Goal: Task Accomplishment & Management: Use online tool/utility

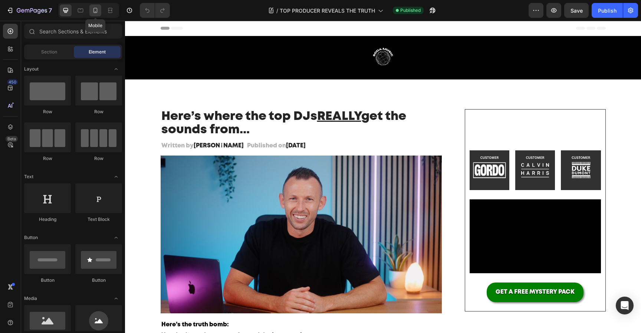
click at [94, 10] on icon at bounding box center [96, 10] width 4 height 5
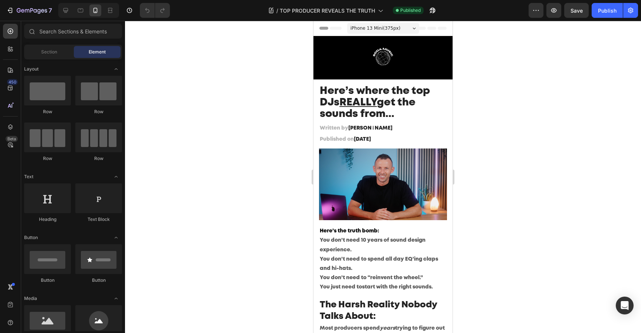
click at [522, 137] on div at bounding box center [383, 177] width 516 height 312
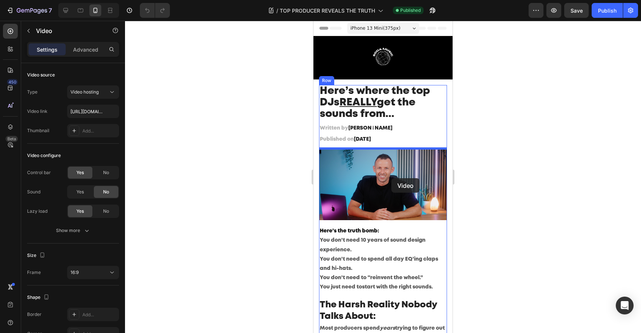
drag, startPoint x: 402, startPoint y: 157, endPoint x: 392, endPoint y: 179, distance: 24.1
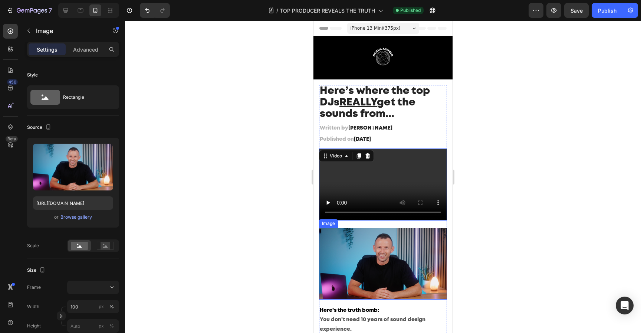
click at [386, 254] on img at bounding box center [383, 264] width 128 height 72
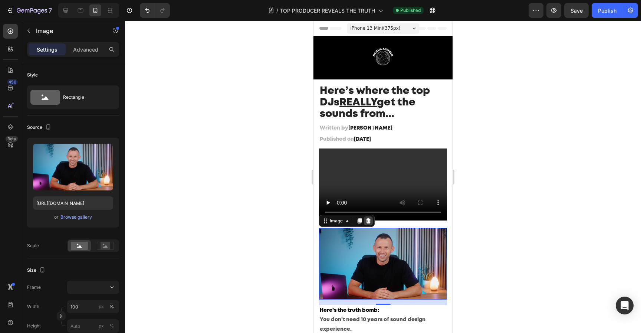
click at [370, 223] on icon at bounding box center [369, 221] width 6 height 6
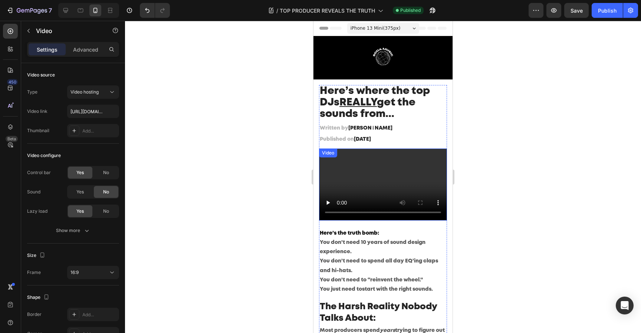
click at [403, 168] on video at bounding box center [383, 184] width 128 height 72
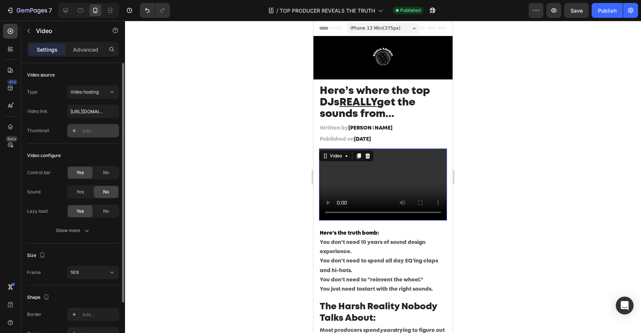
click at [91, 126] on div "Add..." at bounding box center [93, 130] width 52 height 13
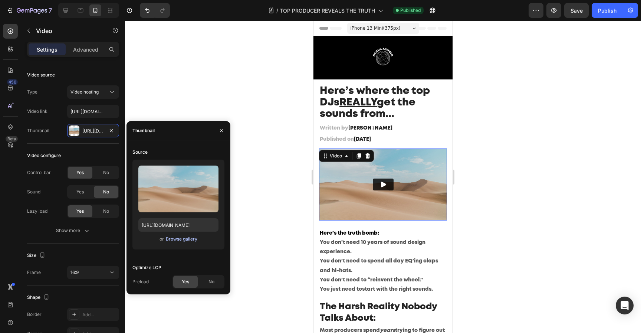
click at [184, 241] on div "Browse gallery" at bounding box center [182, 239] width 32 height 7
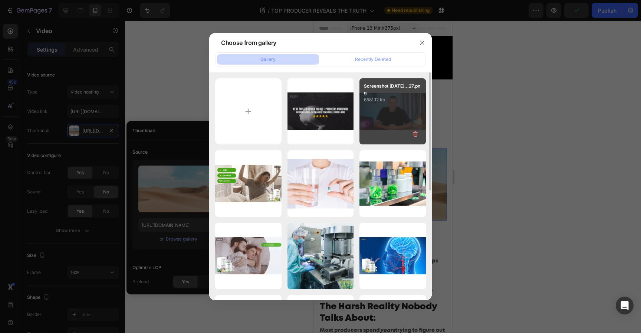
click at [395, 120] on div "Screenshot [DATE]...27.png 6581.12 kb" at bounding box center [393, 111] width 66 height 66
type input "[URL][DOMAIN_NAME]"
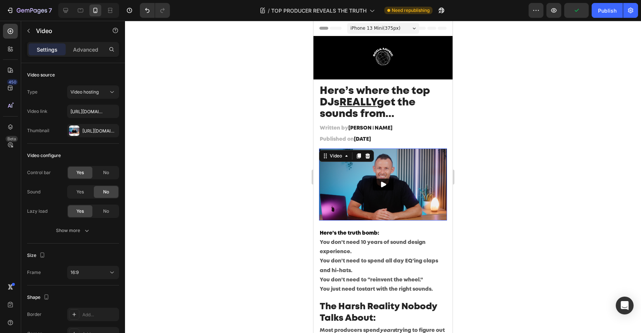
click at [515, 161] on div at bounding box center [383, 177] width 516 height 312
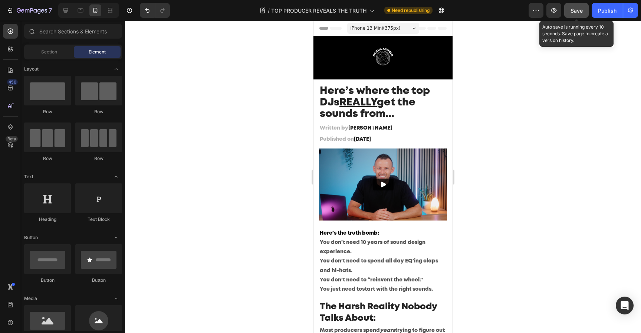
click at [587, 12] on button "Save" at bounding box center [576, 10] width 24 height 15
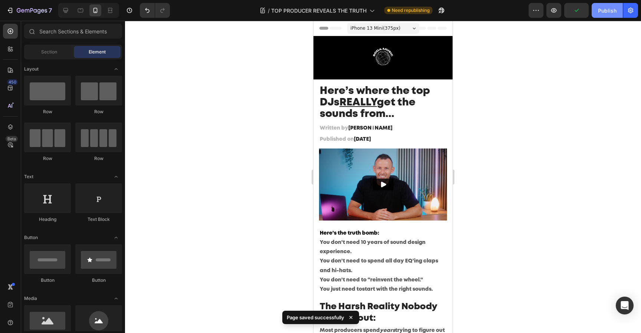
click at [598, 11] on button "Publish" at bounding box center [607, 10] width 31 height 15
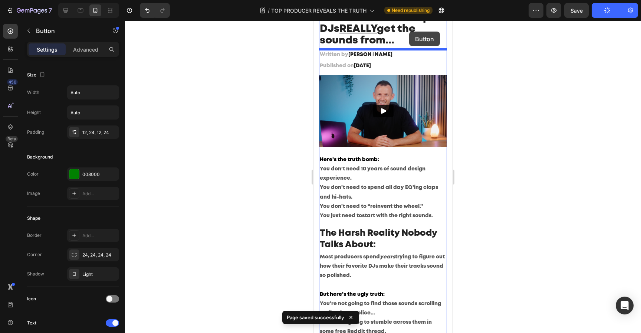
scroll to position [46, 0]
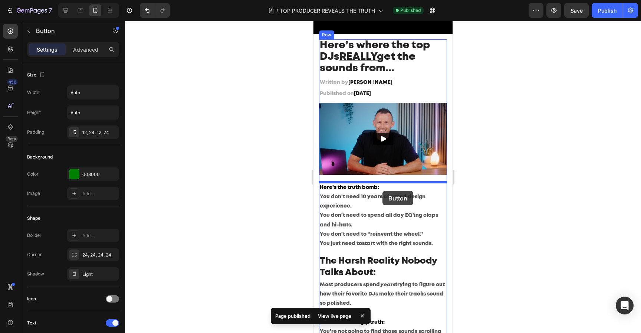
drag, startPoint x: 413, startPoint y: 188, endPoint x: 382, endPoint y: 191, distance: 30.5
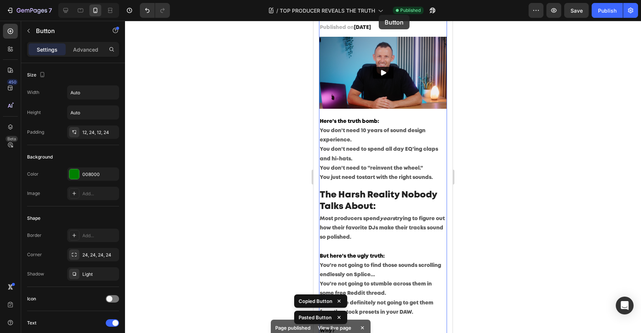
scroll to position [0, 0]
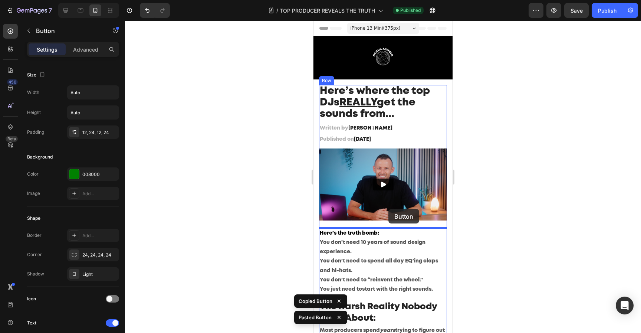
drag, startPoint x: 380, startPoint y: 211, endPoint x: 389, endPoint y: 210, distance: 8.3
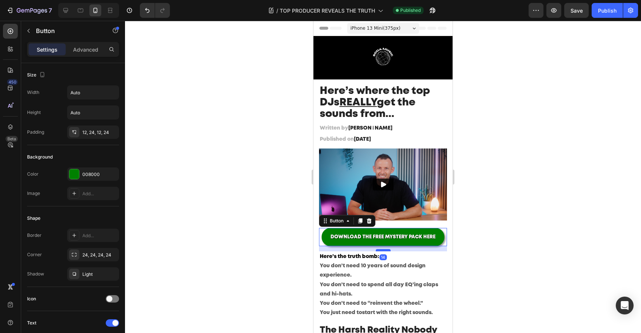
drag, startPoint x: 386, startPoint y: 260, endPoint x: 388, endPoint y: 249, distance: 10.6
click at [388, 250] on div at bounding box center [383, 250] width 15 height 2
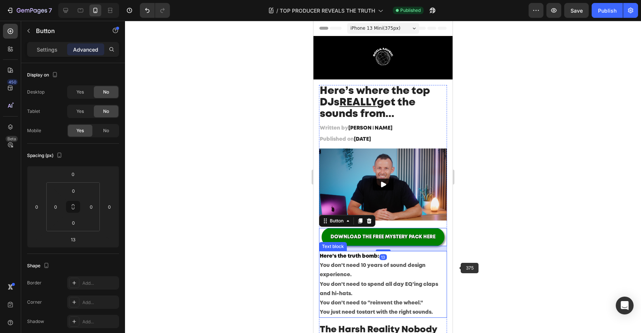
click at [547, 295] on div at bounding box center [383, 177] width 516 height 312
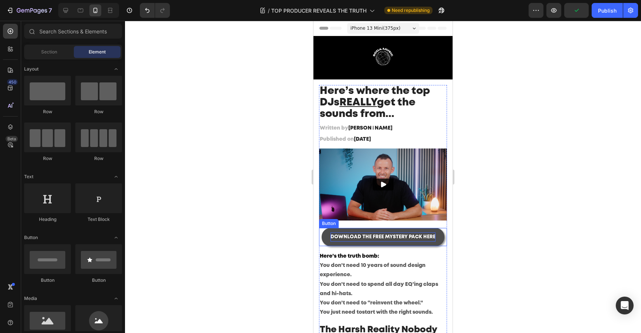
click at [406, 240] on p "DOWNLOAD THE FREE MYSTERY PACK HERE" at bounding box center [383, 236] width 105 height 9
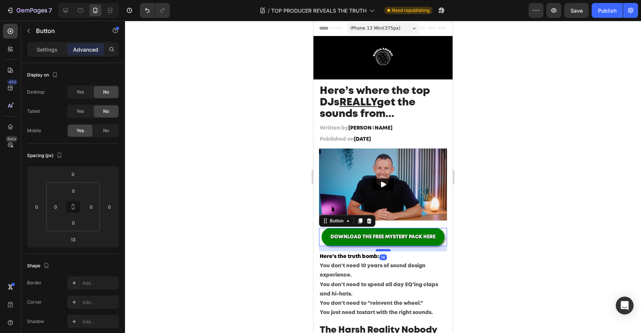
click at [386, 249] on div at bounding box center [383, 250] width 15 height 2
type input "15"
click at [504, 239] on div at bounding box center [383, 177] width 516 height 312
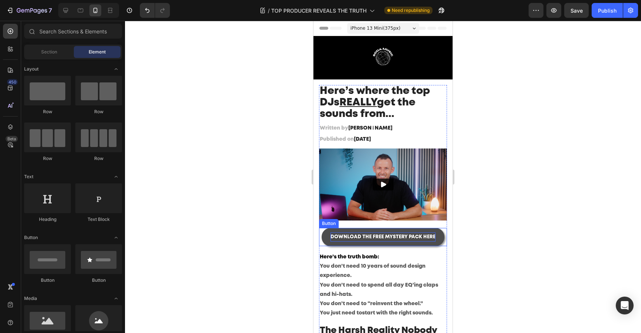
click at [379, 235] on span "DOWNLOAD THE FREE MYSTERY PACK HERE" at bounding box center [383, 237] width 105 height 4
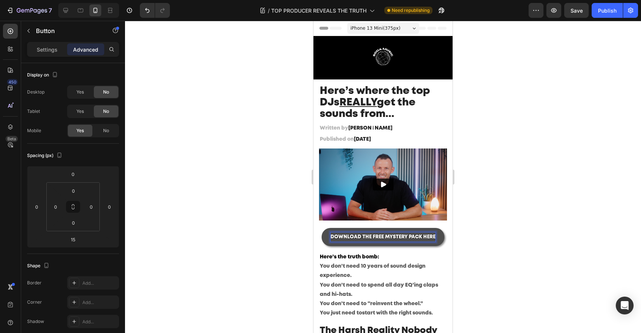
click at [367, 237] on span "DOWNLOAD THE FREE MYSTERY PACK HERE" at bounding box center [383, 237] width 105 height 4
click at [414, 236] on span "DOWNLOAD A FREE MYSTERY PACK HERE" at bounding box center [383, 237] width 99 height 4
click at [424, 236] on span "DOWNLOAD A FREE MYSTERY PACK HERE" at bounding box center [383, 237] width 99 height 4
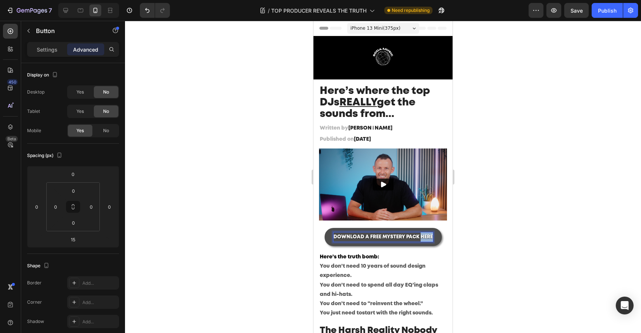
click at [424, 236] on span "DOWNLOAD A FREE MYSTERY PACK HERE" at bounding box center [383, 237] width 99 height 4
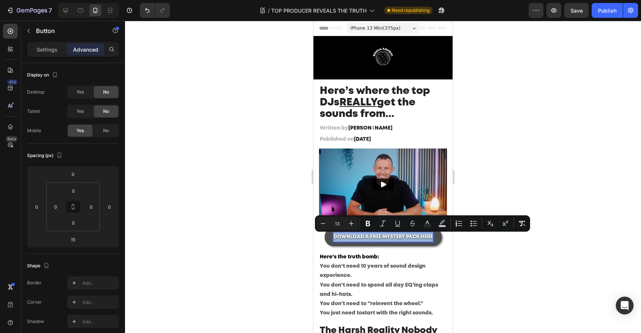
click at [424, 236] on span "DOWNLOAD A FREE MYSTERY PACK HERE" at bounding box center [383, 237] width 99 height 4
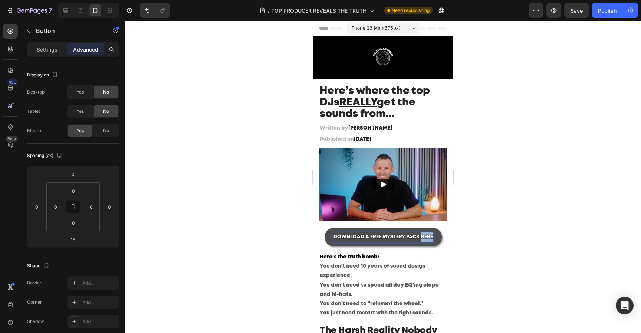
click at [424, 236] on span "DOWNLOAD A FREE MYSTERY PACK HERE" at bounding box center [383, 237] width 99 height 4
click at [374, 237] on span "DOWNLOAD A FREE MYSTERY PACK" at bounding box center [383, 237] width 86 height 4
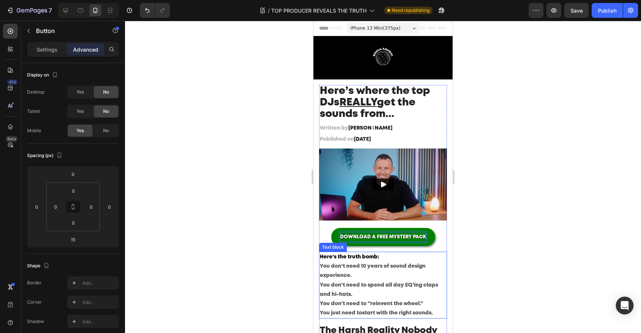
click at [331, 228] on button "DOWNLOAD A FREE MYSTERY PACK" at bounding box center [383, 237] width 104 height 18
click at [497, 236] on div at bounding box center [383, 177] width 516 height 312
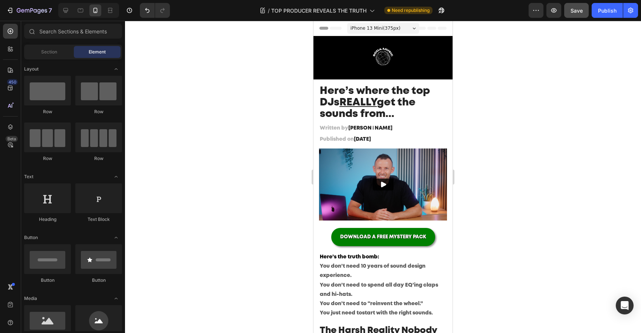
click at [584, 11] on button "Save" at bounding box center [576, 10] width 24 height 15
click at [597, 12] on button "Publish" at bounding box center [607, 10] width 31 height 15
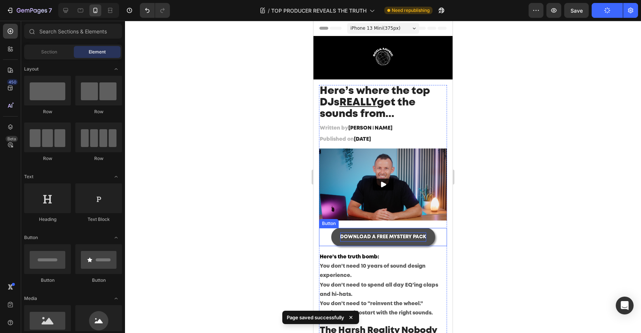
click at [374, 240] on p "DOWNLOAD A FREE MYSTERY PACK" at bounding box center [383, 236] width 86 height 9
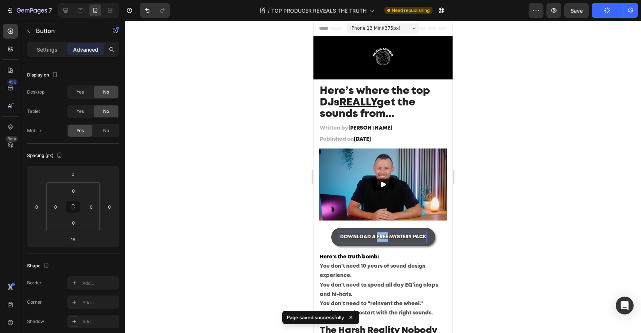
click at [379, 236] on span "DOWNLOAD A FREE MYSTERY PACK" at bounding box center [383, 237] width 86 height 4
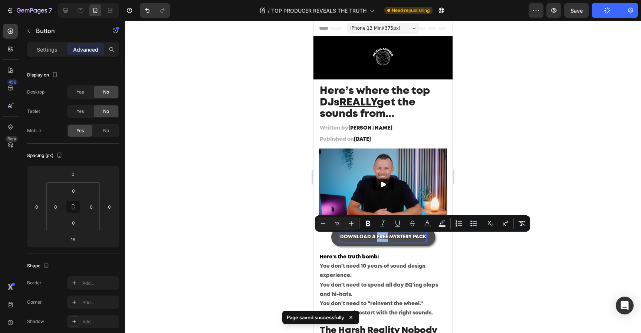
click at [379, 236] on span "DOWNLOAD A FREE MYSTERY PACK" at bounding box center [383, 237] width 86 height 4
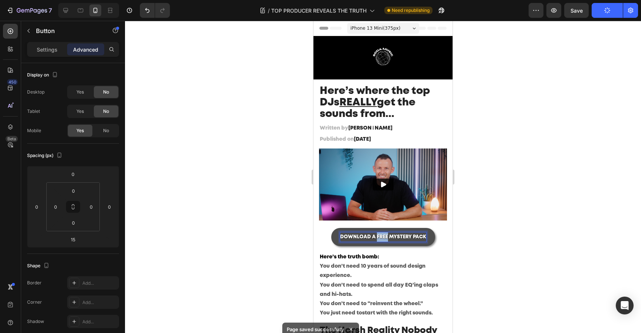
click at [379, 236] on span "DOWNLOAD A FREE MYSTERY PACK" at bounding box center [383, 237] width 86 height 4
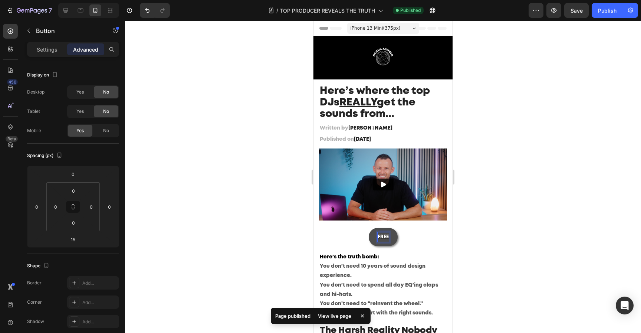
click at [369, 228] on button "FREE" at bounding box center [383, 237] width 29 height 18
click at [358, 228] on button "FREE MYSTER" at bounding box center [383, 237] width 50 height 18
click at [465, 254] on div at bounding box center [383, 177] width 516 height 312
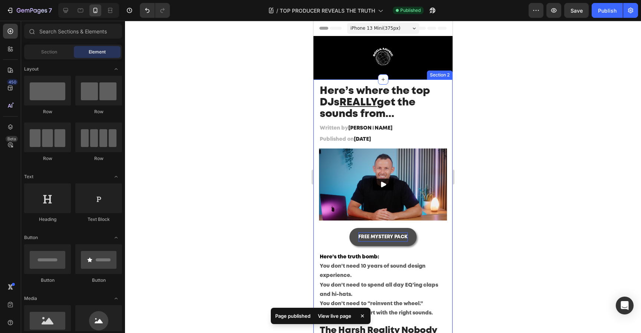
click at [506, 235] on div at bounding box center [383, 177] width 516 height 312
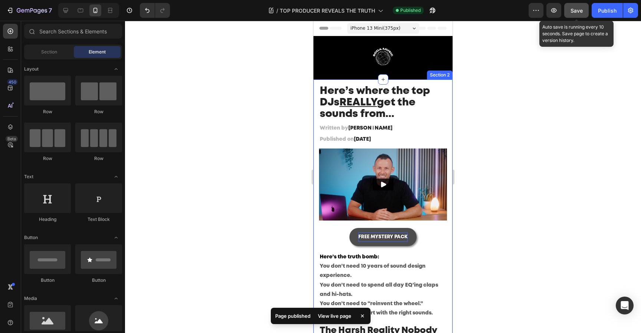
click at [574, 9] on span "Save" at bounding box center [577, 10] width 12 height 6
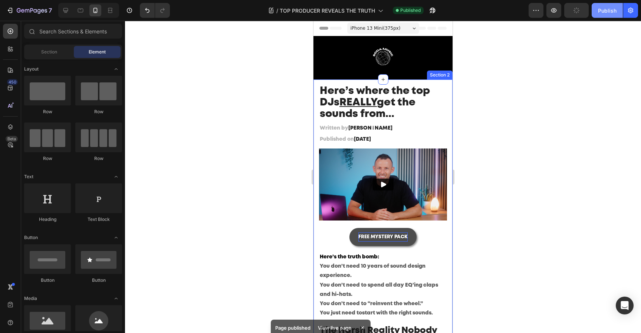
click at [600, 12] on div "Publish" at bounding box center [607, 11] width 19 height 8
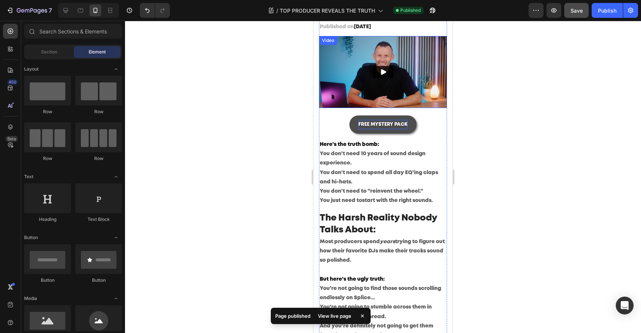
scroll to position [111, 0]
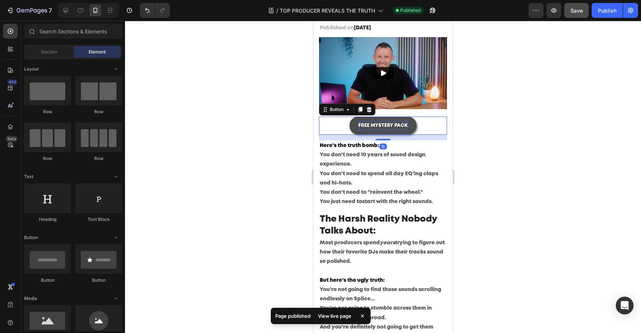
click at [385, 126] on span "FREE MYSTERY PACK" at bounding box center [382, 126] width 49 height 4
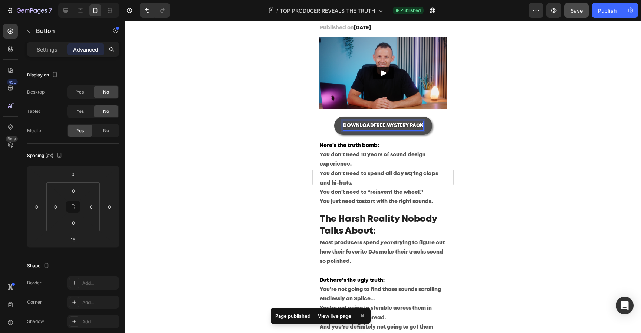
click at [334, 117] on button "DOWNLOADFREE MYSTERY PACK" at bounding box center [383, 126] width 98 height 18
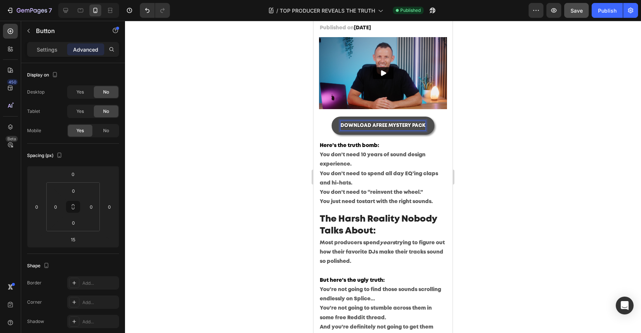
click at [332, 117] on button "DOWNLOAD AFREE MYSTERY PACK" at bounding box center [383, 126] width 103 height 18
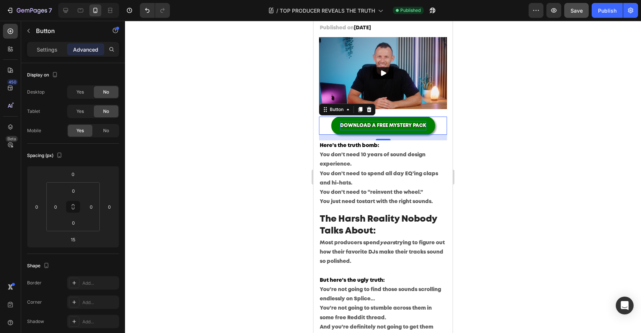
click at [528, 140] on div at bounding box center [383, 177] width 516 height 312
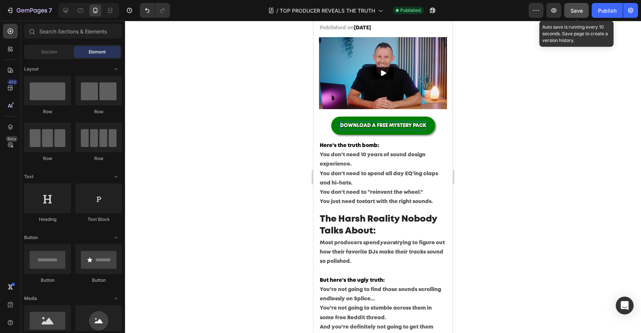
click at [587, 10] on button "Save" at bounding box center [576, 10] width 24 height 15
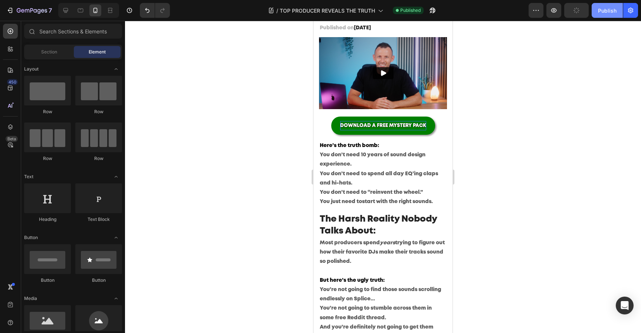
click at [600, 10] on div "Publish" at bounding box center [607, 11] width 19 height 8
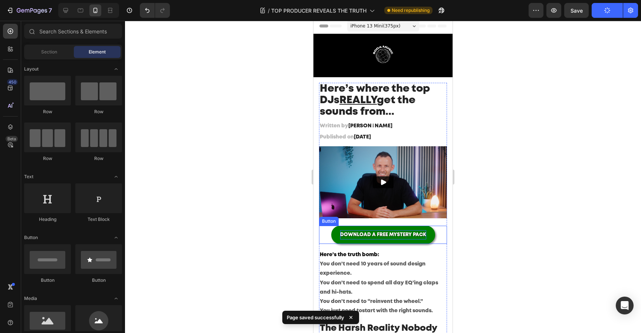
scroll to position [0, 0]
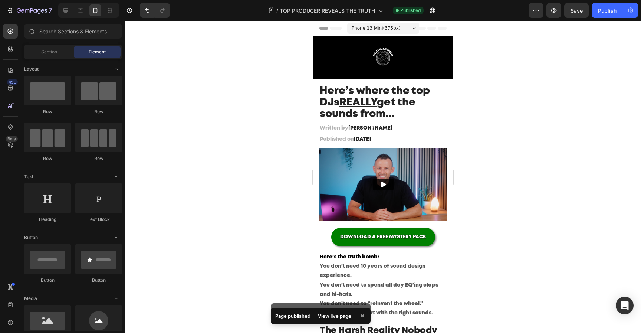
click at [482, 143] on div at bounding box center [383, 177] width 516 height 312
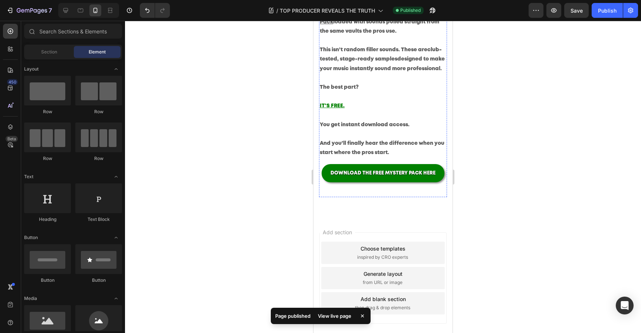
scroll to position [681, 0]
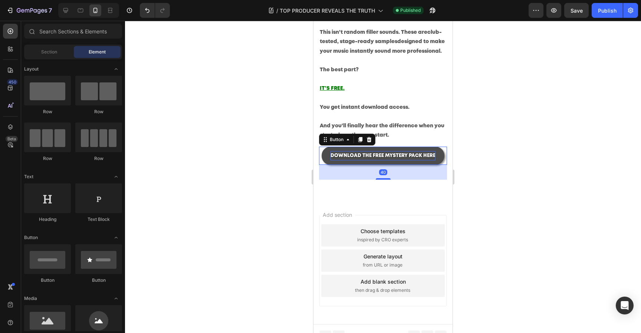
click at [375, 152] on p "DOWNLOAD THE FREE MYSTERY PACK HERE" at bounding box center [383, 155] width 105 height 9
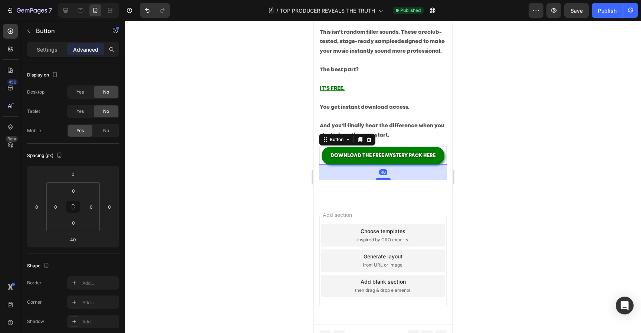
click at [505, 152] on div at bounding box center [383, 177] width 516 height 312
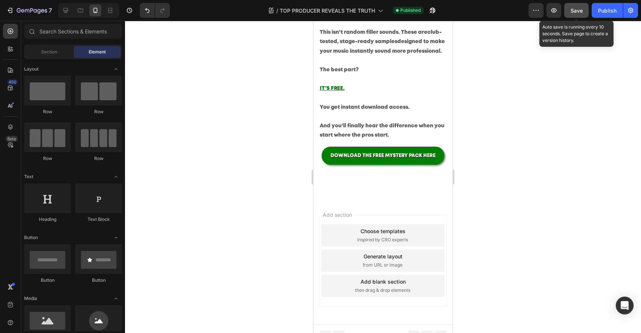
click at [585, 8] on button "Save" at bounding box center [576, 10] width 24 height 15
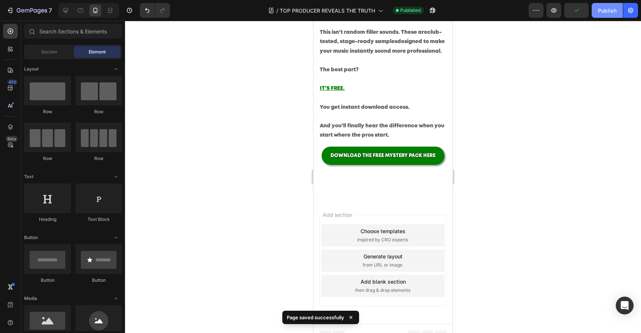
click at [599, 8] on div "Publish" at bounding box center [607, 11] width 19 height 8
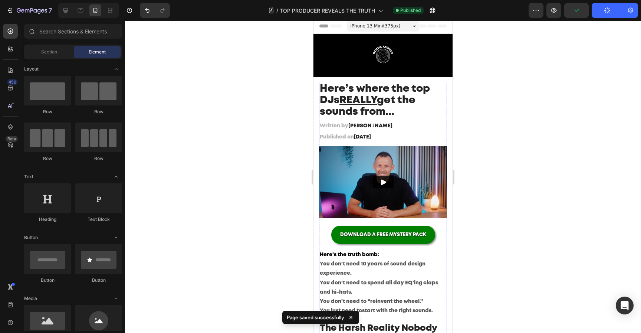
scroll to position [0, 0]
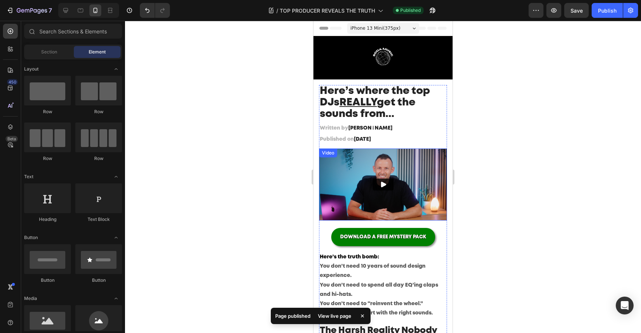
click at [382, 182] on icon "Play" at bounding box center [383, 184] width 5 height 6
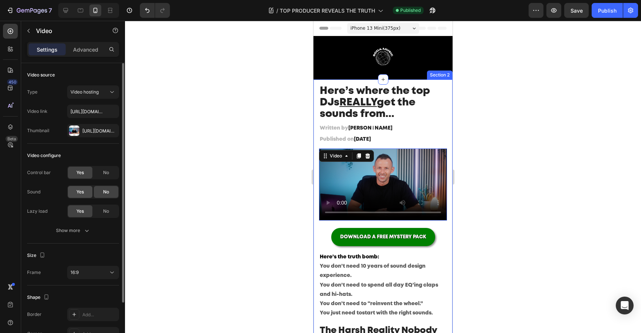
click at [83, 191] on span "Yes" at bounding box center [79, 192] width 7 height 7
click at [55, 181] on div "Control bar Yes No Sound Yes No Lazy load Yes No" at bounding box center [73, 192] width 92 height 52
click at [78, 231] on div "Show more" at bounding box center [73, 230] width 35 height 7
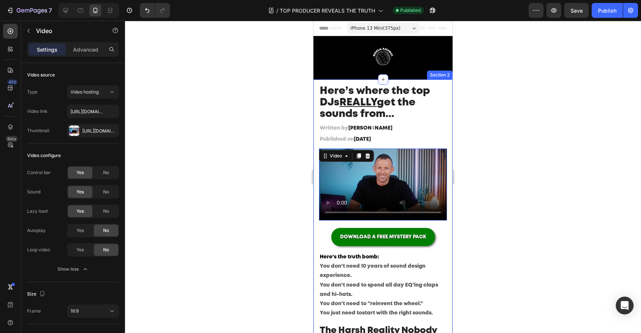
click at [232, 190] on div at bounding box center [383, 177] width 516 height 312
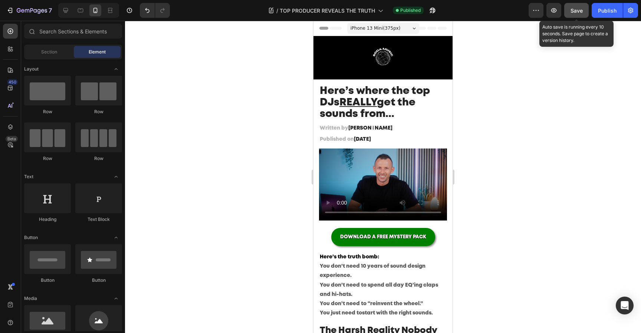
click at [578, 17] on button "Save" at bounding box center [576, 10] width 24 height 15
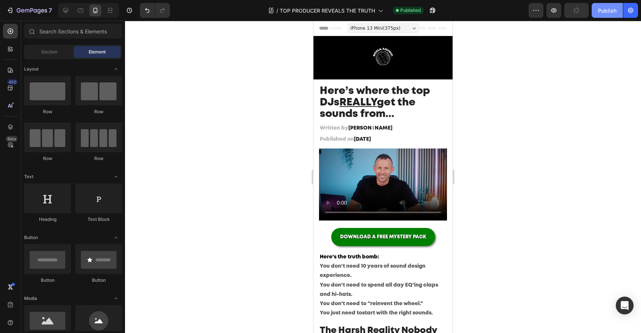
click at [598, 17] on button "Publish" at bounding box center [607, 10] width 31 height 15
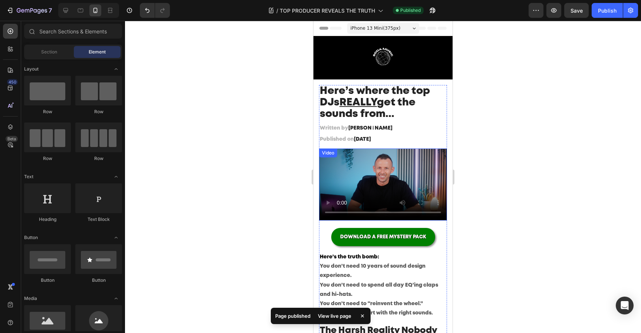
click at [238, 184] on div at bounding box center [383, 177] width 516 height 312
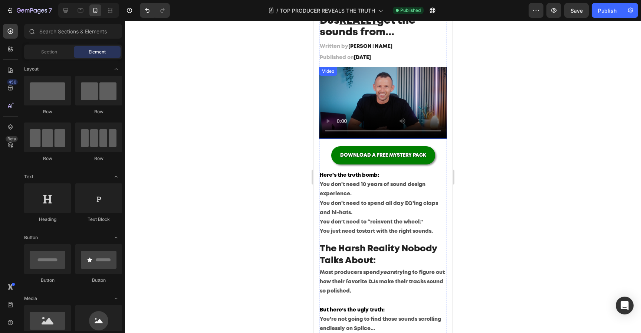
scroll to position [88, 0]
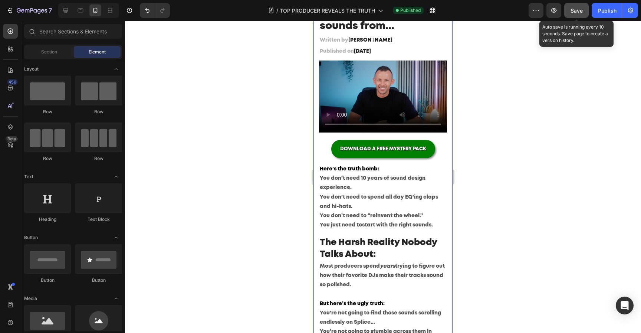
click at [584, 7] on button "Save" at bounding box center [576, 10] width 24 height 15
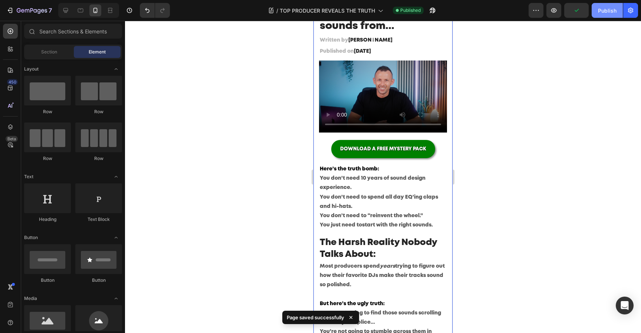
click at [596, 9] on button "Publish" at bounding box center [607, 10] width 31 height 15
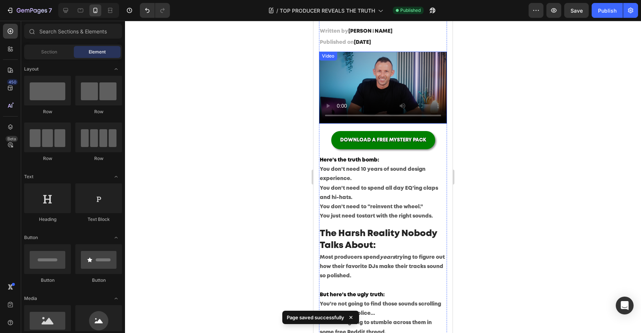
scroll to position [0, 0]
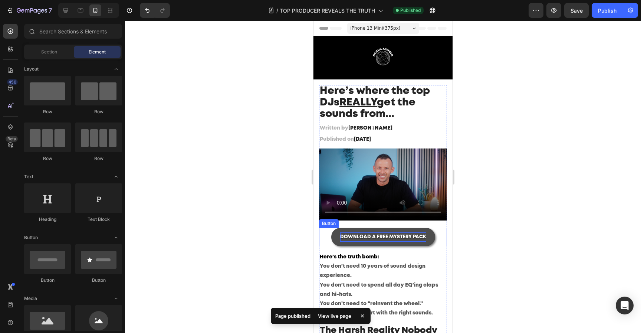
click at [402, 240] on p "DOWNLOAD A FREE MYSTERY PACK" at bounding box center [383, 236] width 86 height 9
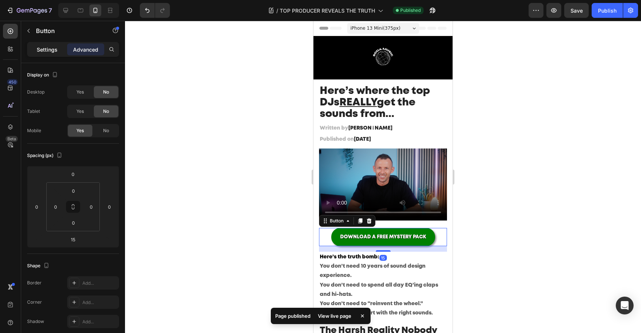
click at [49, 47] on p "Settings" at bounding box center [47, 50] width 21 height 8
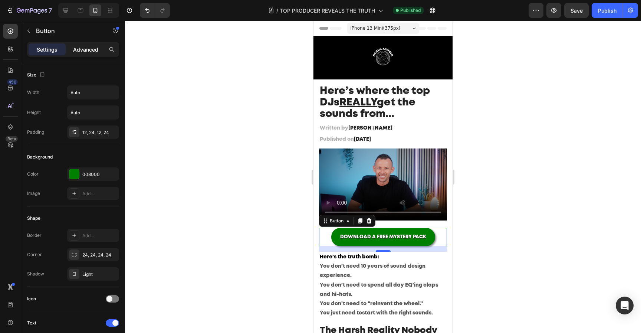
click at [79, 48] on p "Advanced" at bounding box center [85, 50] width 25 height 8
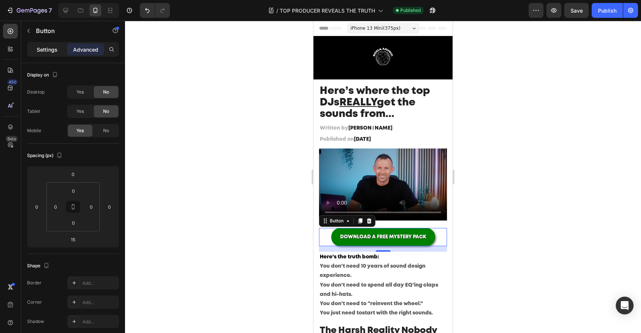
click at [51, 48] on p "Settings" at bounding box center [47, 50] width 21 height 8
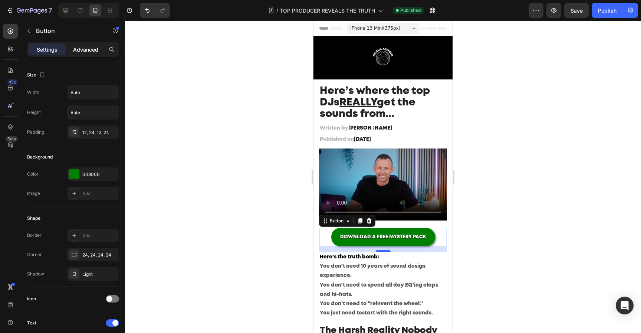
click at [76, 47] on p "Advanced" at bounding box center [85, 50] width 25 height 8
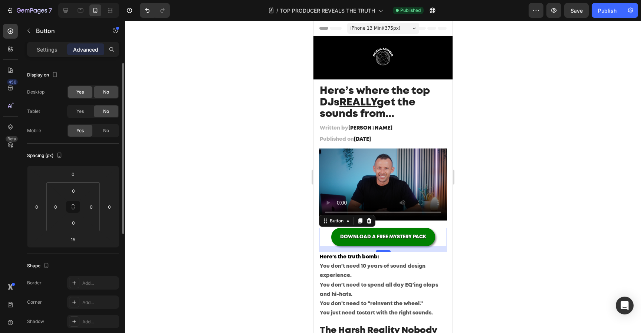
click at [80, 95] on div "Yes" at bounding box center [80, 92] width 24 height 12
click at [80, 113] on span "Yes" at bounding box center [79, 111] width 7 height 7
click at [66, 12] on icon at bounding box center [65, 10] width 5 height 5
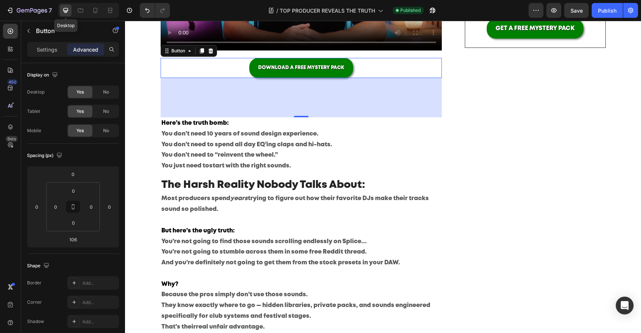
scroll to position [275, 0]
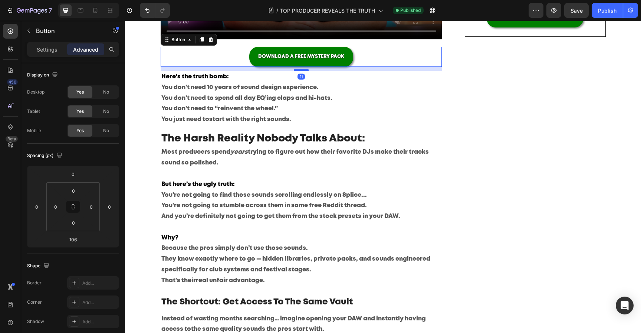
drag, startPoint x: 305, startPoint y: 105, endPoint x: 308, endPoint y: 70, distance: 35.0
click at [308, 70] on div at bounding box center [301, 70] width 15 height 2
type input "11"
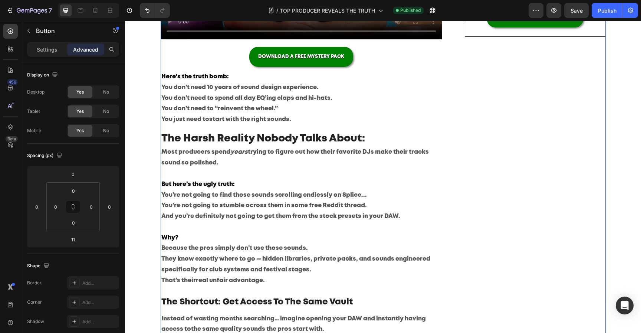
click at [523, 132] on div "Image Image Image Row Video GET A FREE MYSTERY PACK Button Row" at bounding box center [535, 224] width 141 height 780
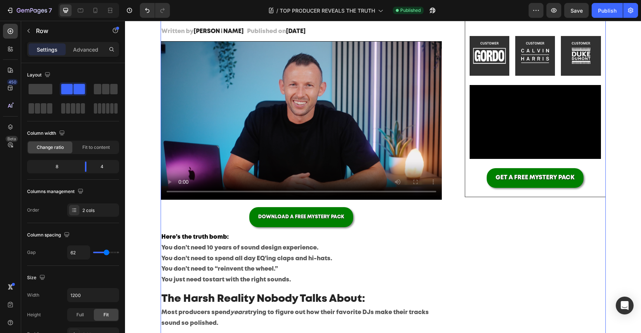
scroll to position [82, 0]
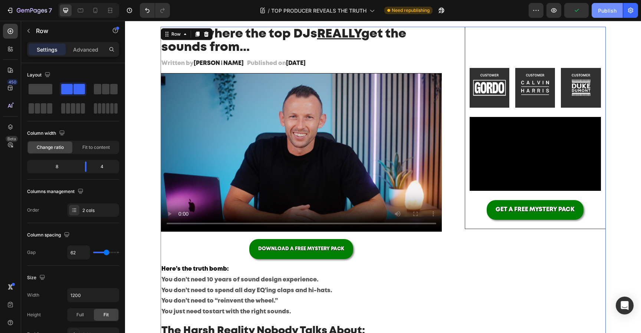
click at [606, 10] on div "Publish" at bounding box center [607, 11] width 19 height 8
click at [97, 13] on icon at bounding box center [95, 10] width 7 height 7
type input "0"
type input "100%"
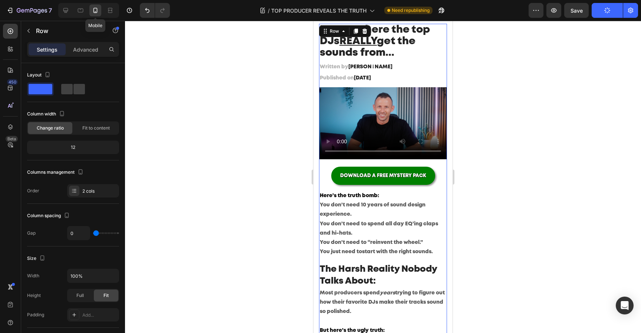
scroll to position [38, 0]
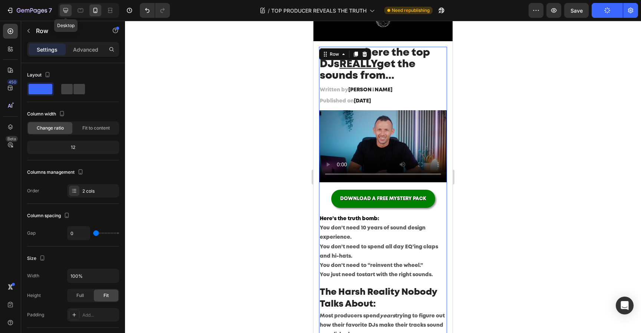
click at [69, 13] on icon at bounding box center [65, 10] width 7 height 7
type input "62"
type input "1200"
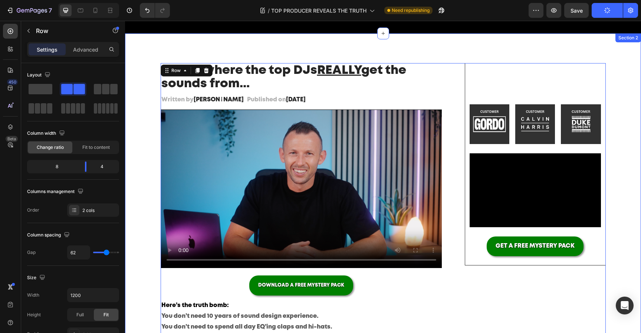
scroll to position [62, 0]
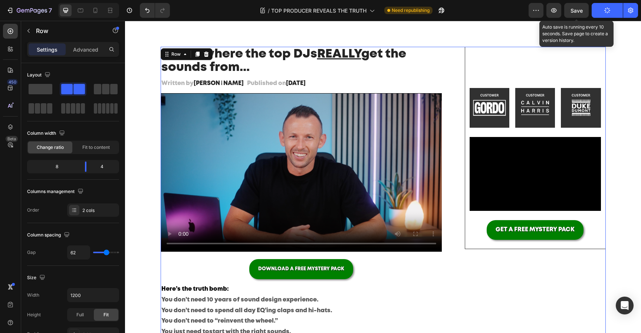
click at [580, 8] on span "Save" at bounding box center [577, 10] width 12 height 6
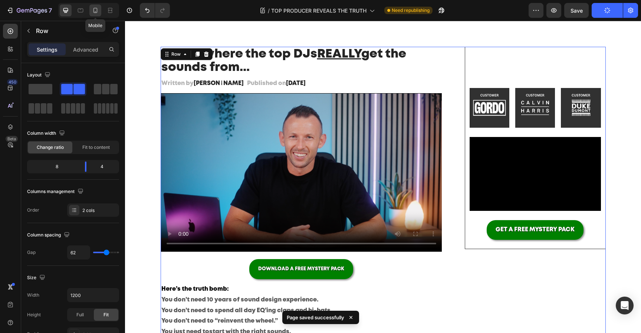
click at [97, 10] on icon at bounding box center [95, 10] width 7 height 7
type input "0"
type input "100%"
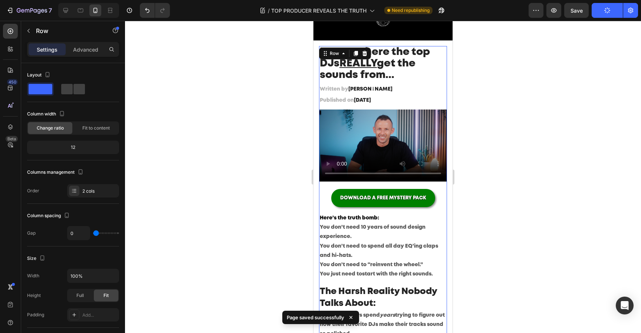
scroll to position [38, 0]
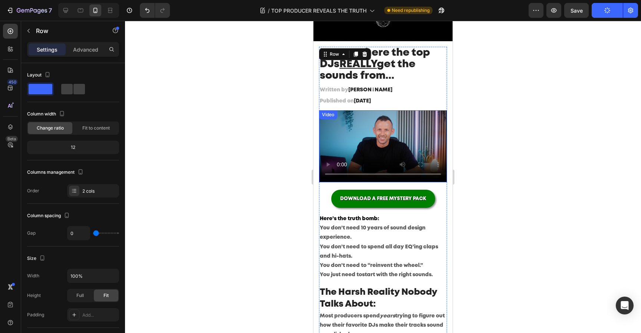
click at [372, 138] on video at bounding box center [383, 146] width 128 height 72
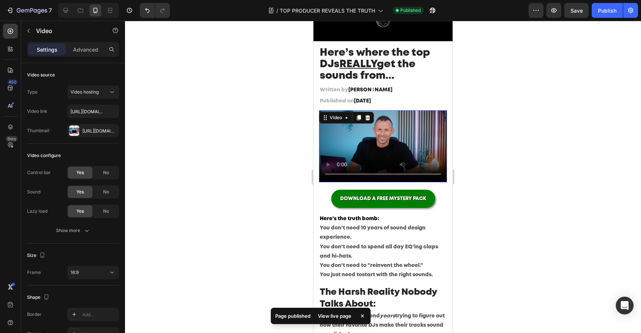
click at [275, 143] on div at bounding box center [383, 177] width 516 height 312
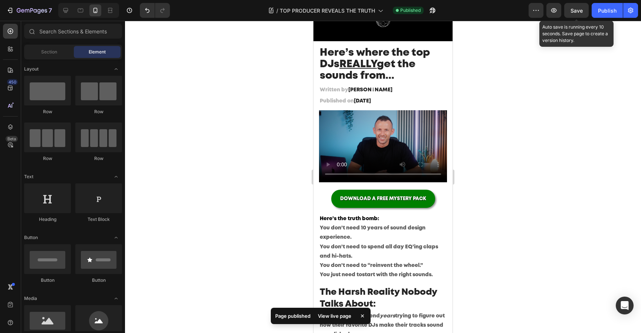
click at [582, 10] on span "Save" at bounding box center [577, 10] width 12 height 6
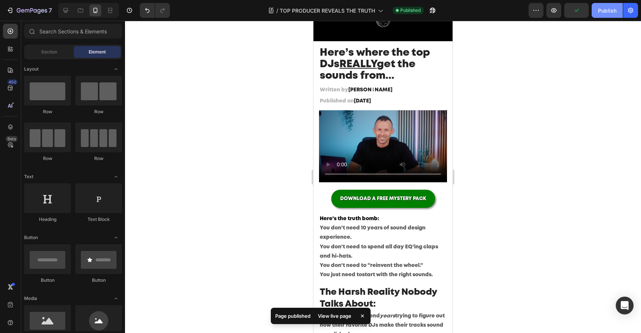
click at [602, 12] on div "Publish" at bounding box center [607, 11] width 19 height 8
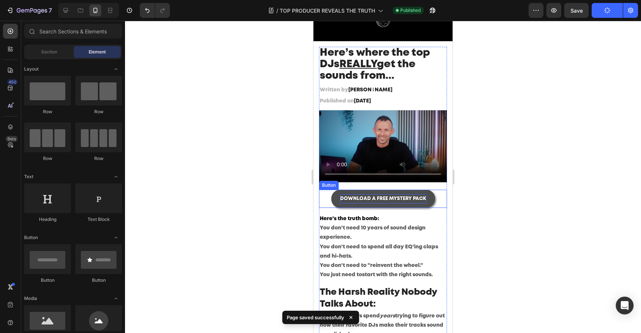
click at [370, 199] on span "DOWNLOAD A FREE MYSTERY PACK" at bounding box center [383, 199] width 86 height 4
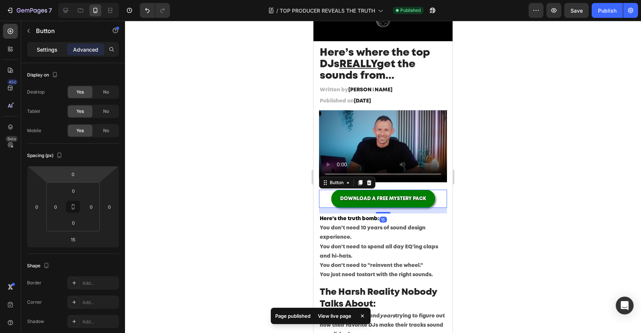
click at [49, 51] on p "Settings" at bounding box center [47, 50] width 21 height 8
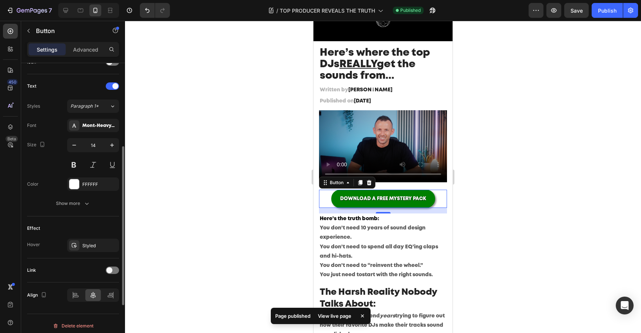
scroll to position [241, 0]
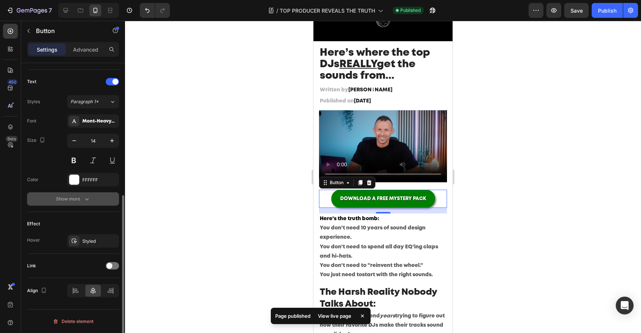
click at [72, 196] on div "Show more" at bounding box center [73, 198] width 35 height 7
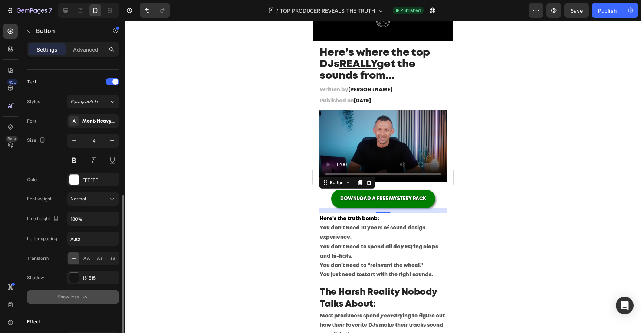
click at [80, 299] on div "Show less" at bounding box center [74, 296] width 32 height 7
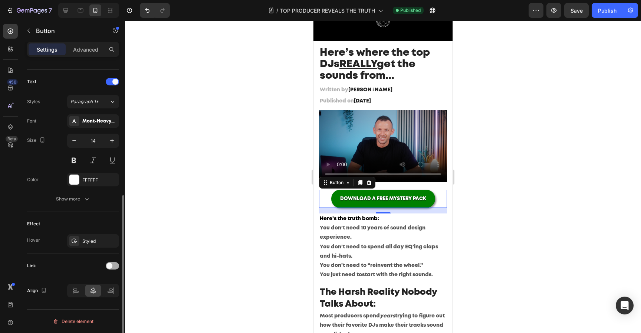
click at [113, 265] on div at bounding box center [112, 265] width 13 height 7
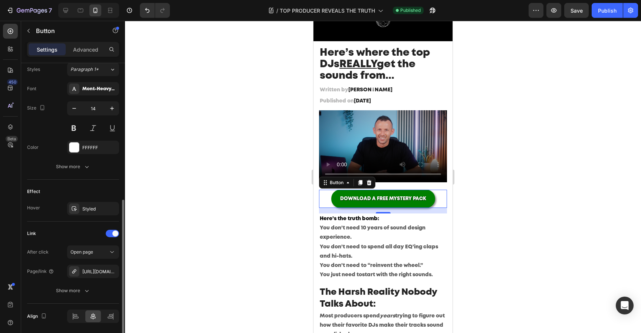
scroll to position [275, 0]
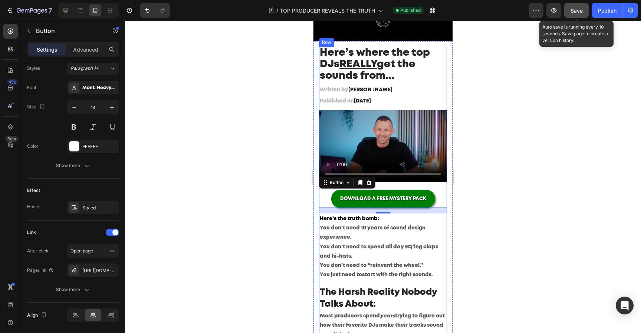
click at [583, 5] on button "Save" at bounding box center [576, 10] width 24 height 15
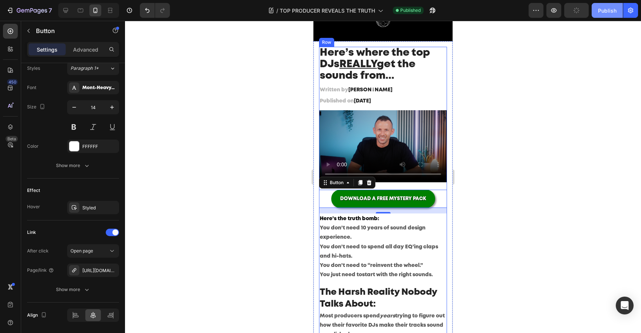
click at [600, 10] on div "Publish" at bounding box center [607, 11] width 19 height 8
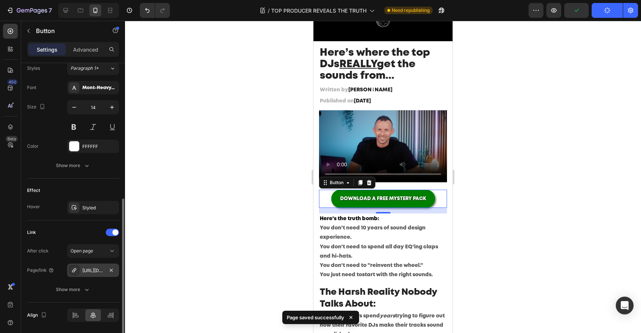
click at [95, 271] on div "[URL][DOMAIN_NAME]" at bounding box center [93, 270] width 22 height 7
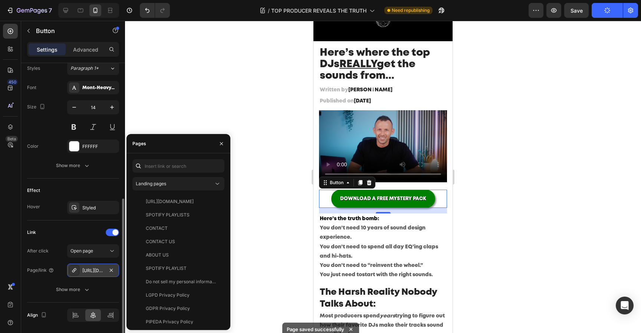
click at [95, 270] on div "[URL][DOMAIN_NAME]" at bounding box center [93, 270] width 22 height 7
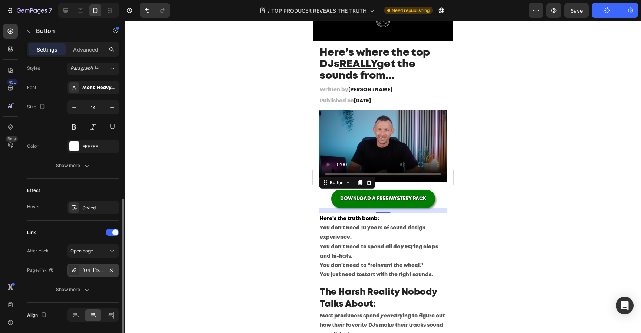
click at [95, 270] on div "[URL][DOMAIN_NAME]" at bounding box center [93, 270] width 22 height 7
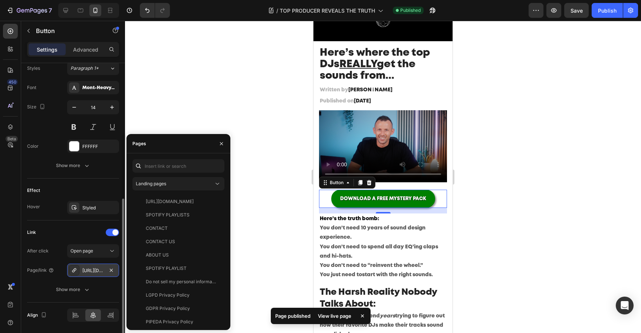
click at [73, 271] on icon at bounding box center [74, 270] width 6 height 6
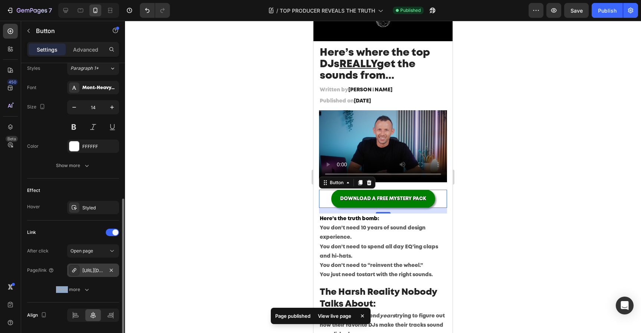
click at [73, 271] on icon at bounding box center [74, 270] width 6 height 6
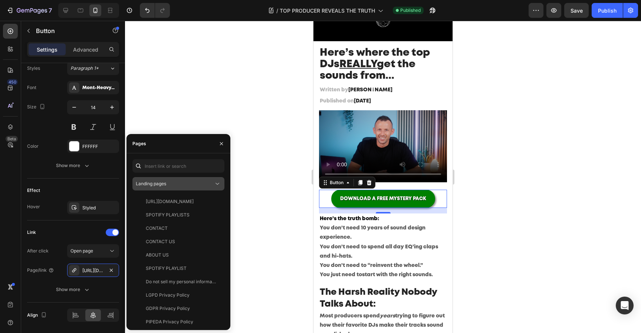
click at [210, 183] on div "Landing pages" at bounding box center [175, 183] width 78 height 7
click at [222, 143] on icon "button" at bounding box center [222, 144] width 6 height 6
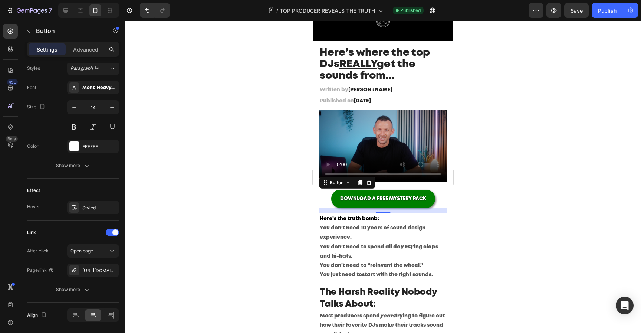
click at [241, 140] on div at bounding box center [383, 177] width 516 height 312
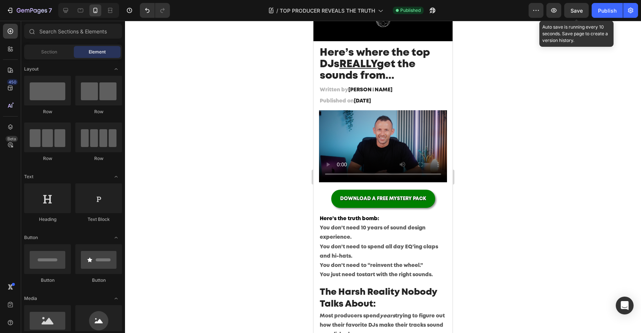
click at [583, 7] on div "Save" at bounding box center [577, 11] width 12 height 8
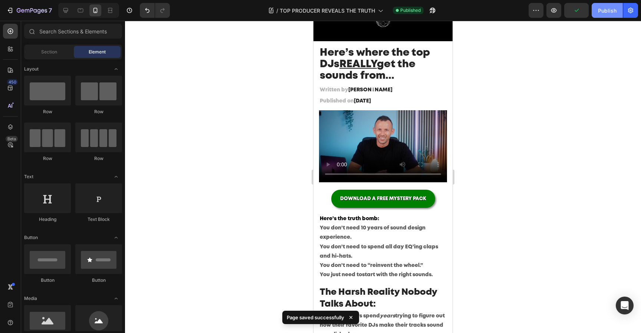
click at [608, 7] on div "Publish" at bounding box center [607, 11] width 19 height 8
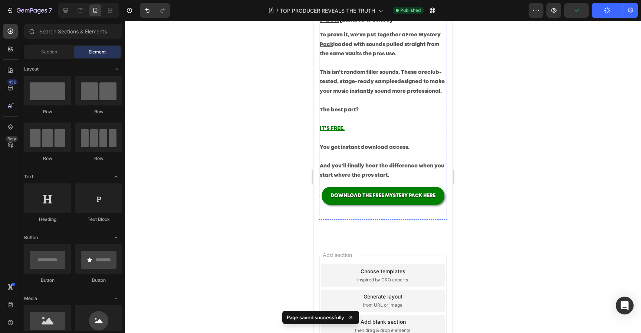
scroll to position [688, 0]
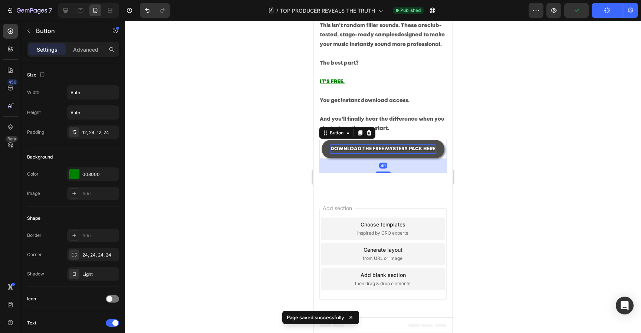
click at [393, 149] on span "DOWNLOAD THE FREE MYSTERY PACK HERE" at bounding box center [383, 149] width 105 height 4
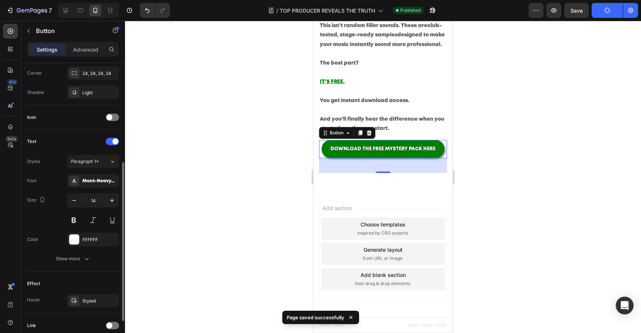
scroll to position [241, 0]
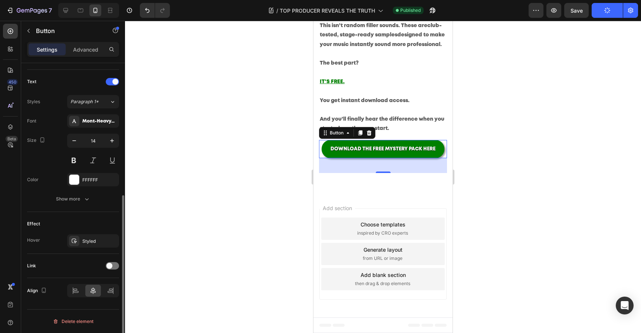
click at [110, 269] on div "Link" at bounding box center [73, 266] width 92 height 12
click at [114, 266] on div at bounding box center [112, 265] width 13 height 7
click at [517, 143] on div at bounding box center [383, 177] width 516 height 312
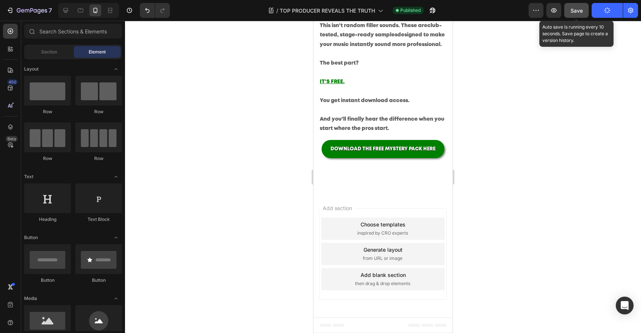
click at [575, 16] on button "Save" at bounding box center [576, 10] width 24 height 15
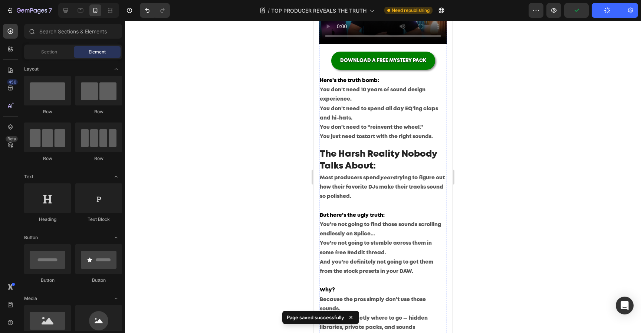
scroll to position [0, 0]
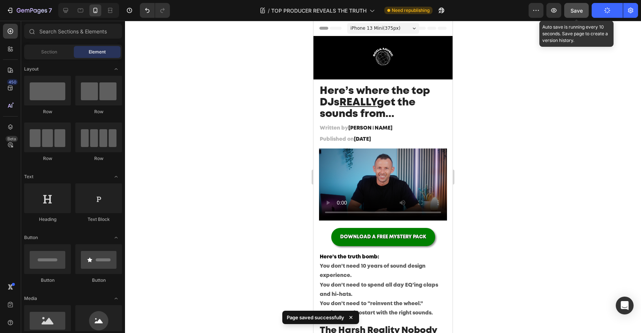
click at [583, 8] on span "Save" at bounding box center [577, 10] width 12 height 6
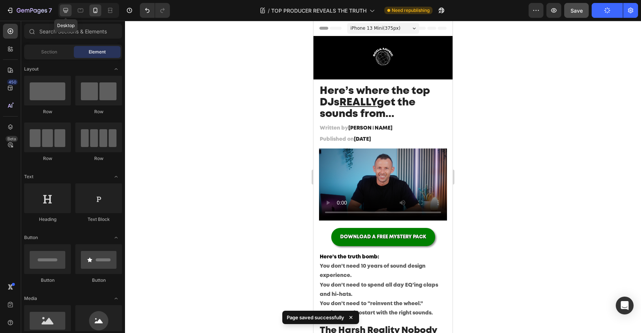
click at [71, 13] on div at bounding box center [66, 10] width 12 height 12
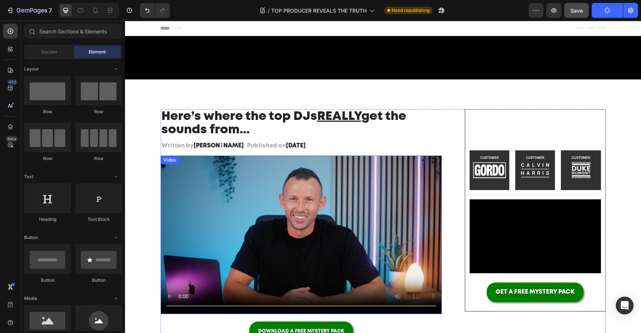
scroll to position [157, 0]
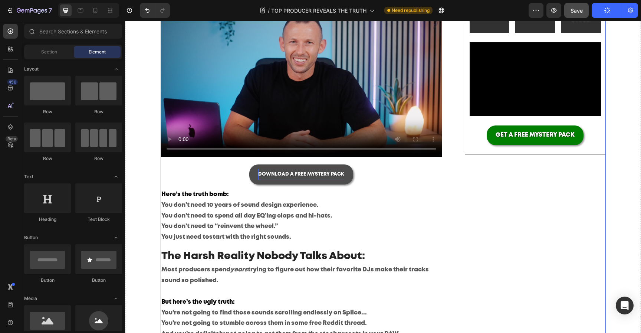
click at [324, 178] on p "DOWNLOAD A FREE MYSTERY PACK" at bounding box center [301, 174] width 86 height 11
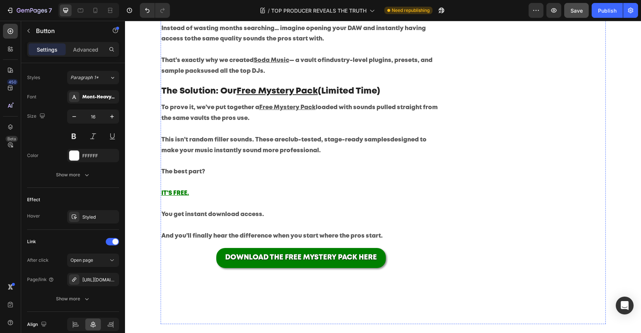
scroll to position [645, 0]
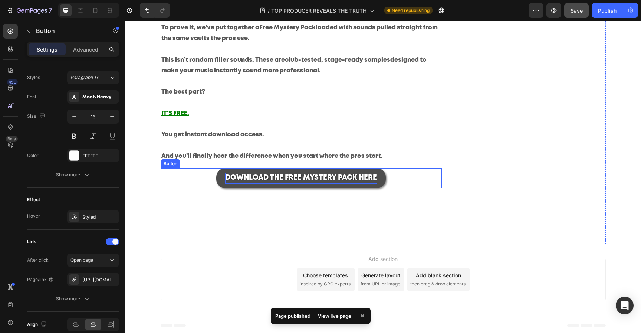
click at [265, 180] on span "DOWNLOAD THE FREE MYSTERY PACK HERE" at bounding box center [301, 177] width 152 height 6
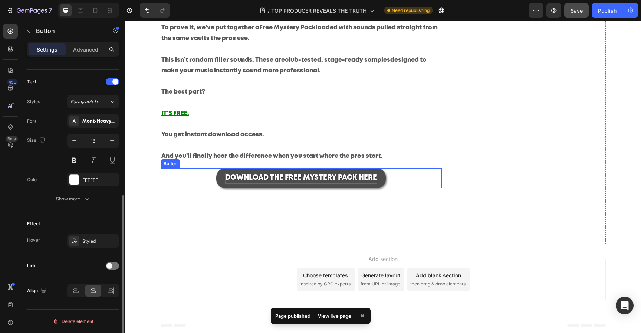
scroll to position [241, 0]
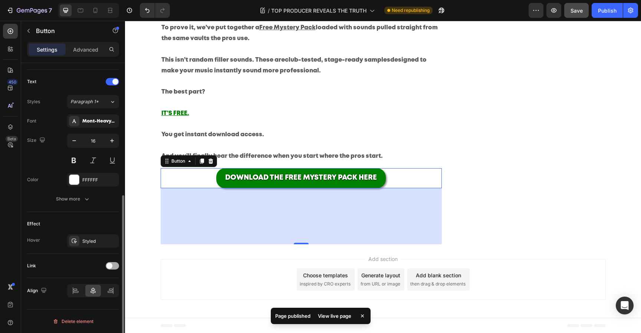
click at [114, 268] on div at bounding box center [112, 265] width 13 height 7
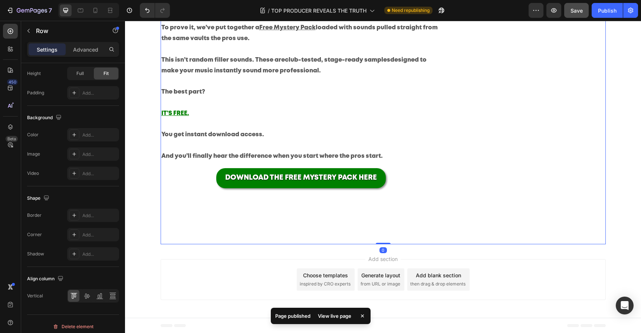
scroll to position [0, 0]
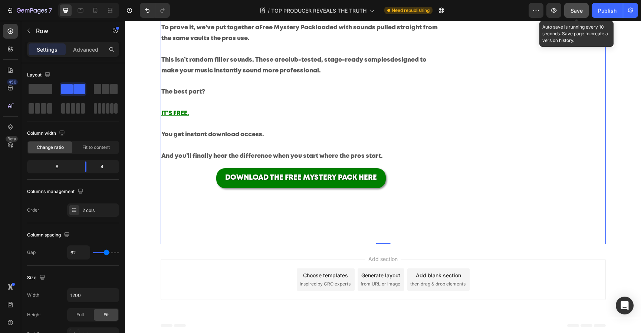
click at [587, 11] on button "Save" at bounding box center [576, 10] width 24 height 15
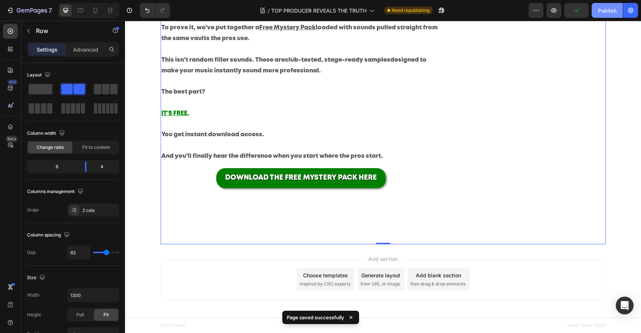
drag, startPoint x: 599, startPoint y: 11, endPoint x: 459, endPoint y: 4, distance: 139.3
click at [599, 11] on div "Publish" at bounding box center [607, 11] width 19 height 8
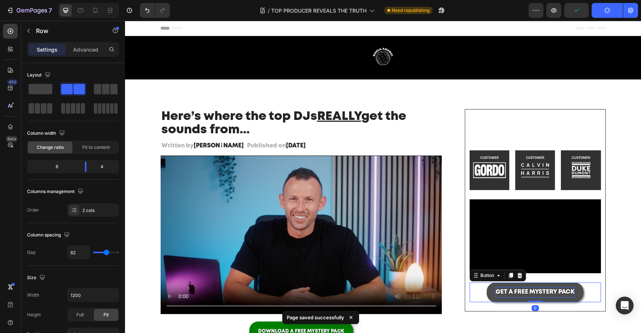
click at [520, 293] on p "GET A FREE MYSTERY PACK" at bounding box center [535, 292] width 79 height 11
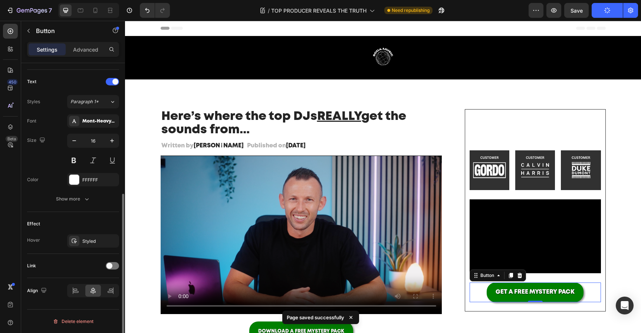
scroll to position [240, 0]
click at [117, 262] on div "Link" at bounding box center [73, 267] width 92 height 12
click at [117, 268] on div at bounding box center [112, 266] width 13 height 7
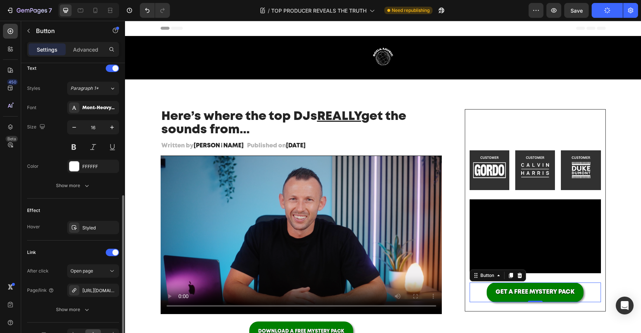
scroll to position [259, 0]
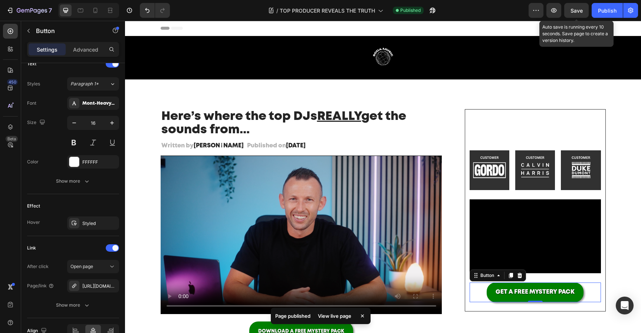
click at [578, 13] on span "Save" at bounding box center [577, 10] width 12 height 6
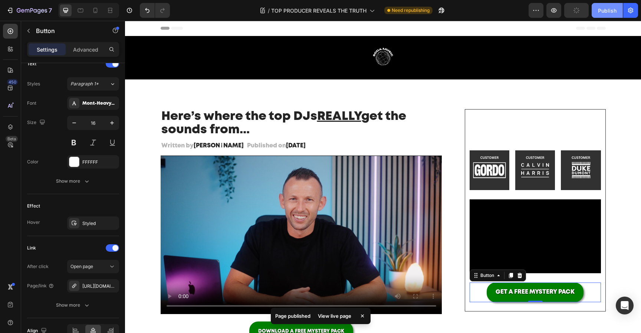
click at [598, 11] on button "Publish" at bounding box center [607, 10] width 31 height 15
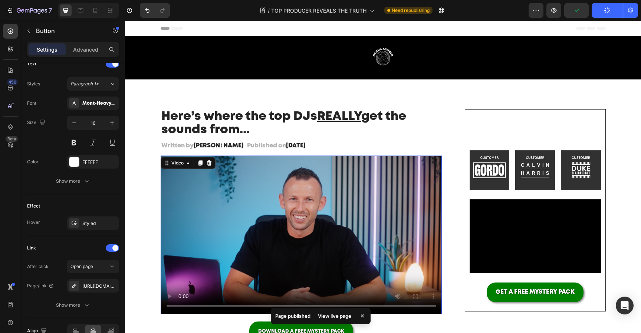
click at [327, 186] on video at bounding box center [302, 234] width 282 height 158
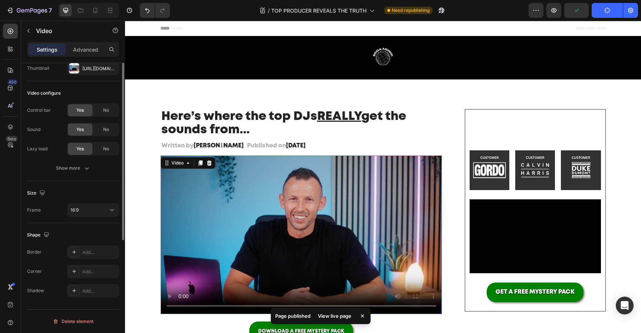
scroll to position [0, 0]
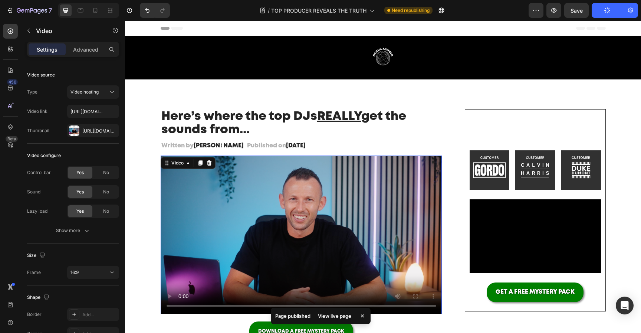
click at [265, 211] on video at bounding box center [302, 234] width 282 height 158
click at [580, 10] on span "Save" at bounding box center [577, 10] width 12 height 6
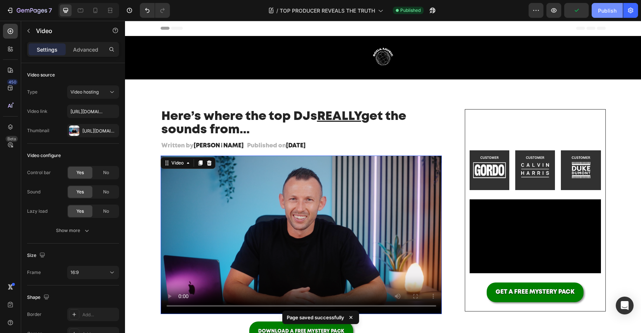
click at [612, 12] on div "Publish" at bounding box center [607, 11] width 19 height 8
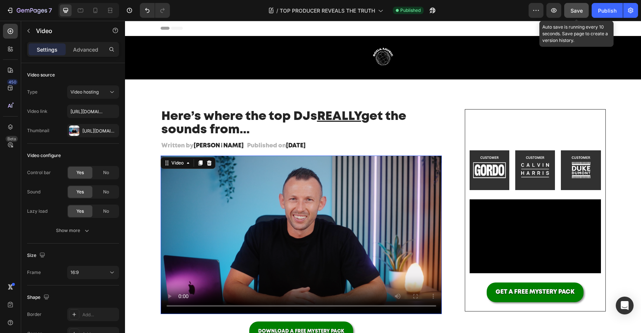
click at [588, 15] on button "Save" at bounding box center [576, 10] width 24 height 15
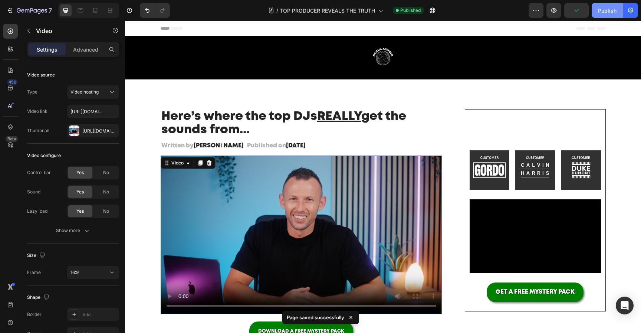
click at [602, 15] on button "Publish" at bounding box center [607, 10] width 31 height 15
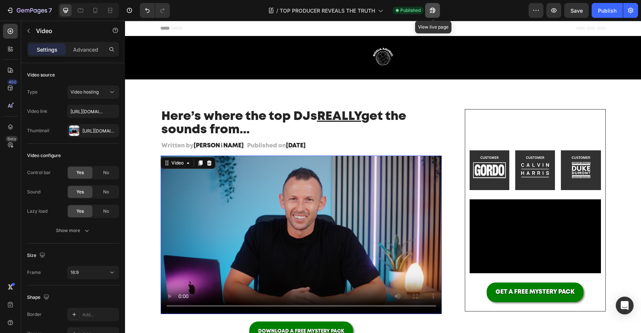
click at [440, 13] on button "button" at bounding box center [432, 10] width 15 height 15
click at [298, 209] on video at bounding box center [302, 234] width 282 height 158
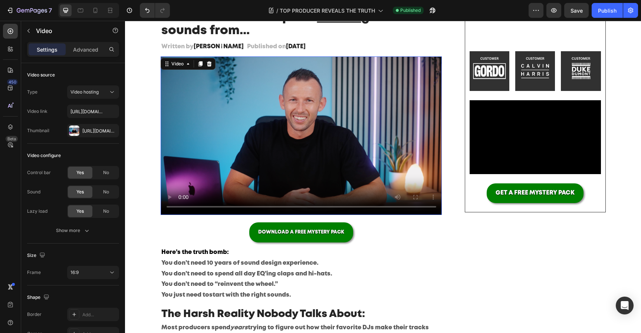
scroll to position [88, 0]
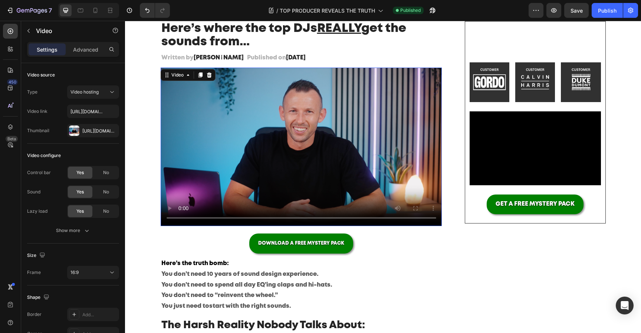
click at [388, 127] on video at bounding box center [302, 147] width 282 height 158
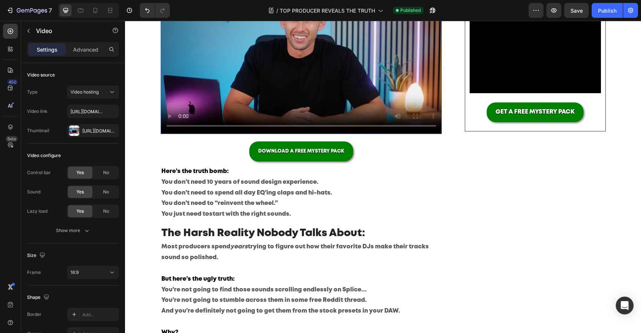
scroll to position [181, 0]
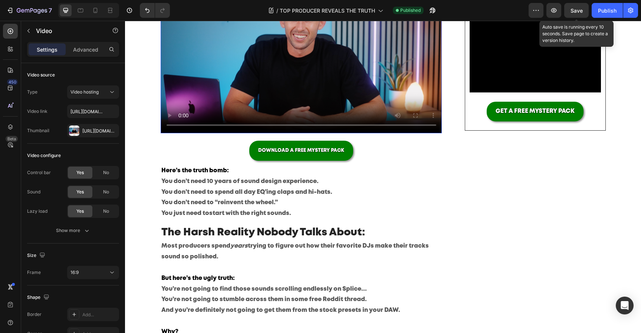
click at [575, 12] on span "Save" at bounding box center [577, 10] width 12 height 6
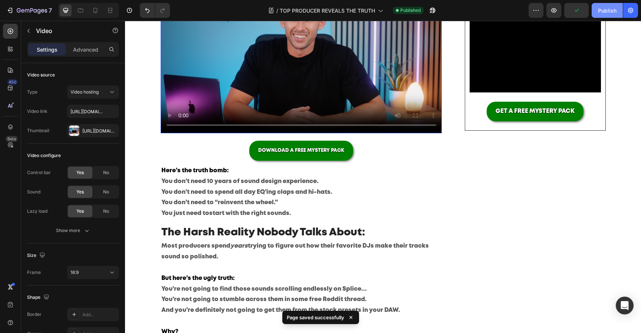
click at [601, 12] on div "Publish" at bounding box center [607, 11] width 19 height 8
click at [95, 9] on icon at bounding box center [95, 10] width 7 height 7
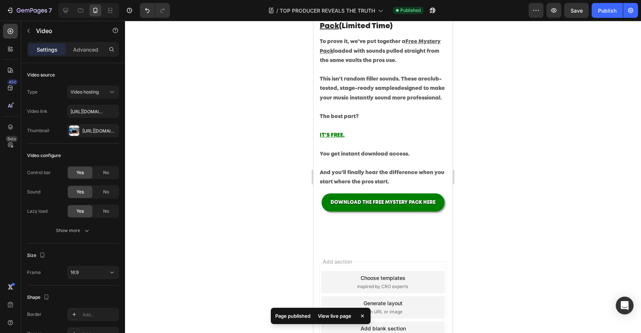
scroll to position [635, 0]
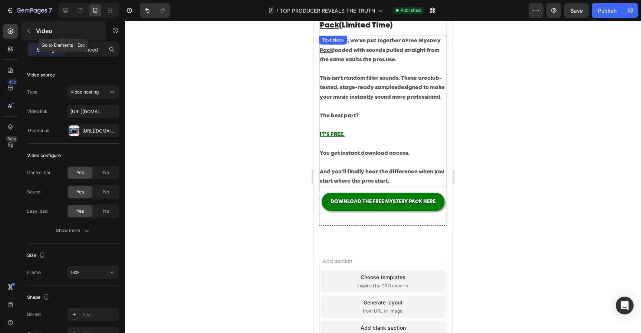
click at [27, 32] on icon "button" at bounding box center [29, 31] width 6 height 6
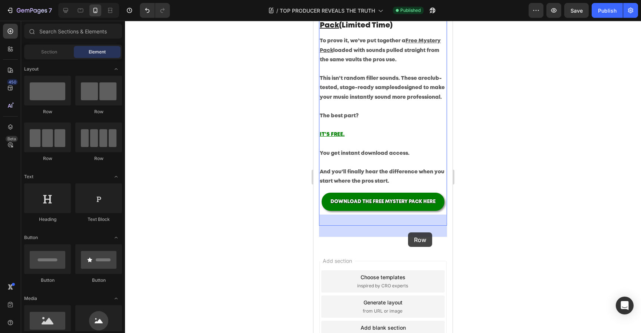
drag, startPoint x: 415, startPoint y: 157, endPoint x: 408, endPoint y: 232, distance: 75.3
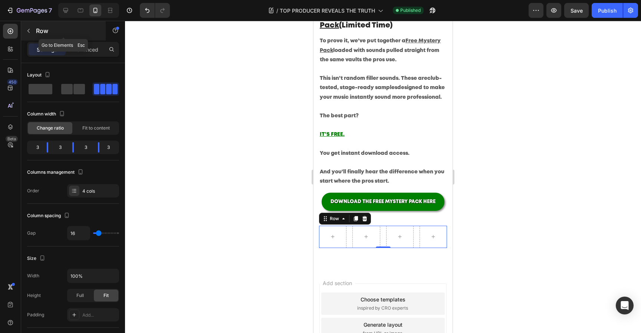
click at [29, 35] on button "button" at bounding box center [29, 31] width 12 height 12
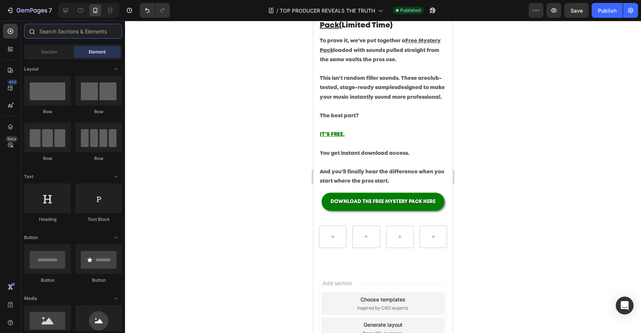
click at [71, 34] on input "text" at bounding box center [73, 31] width 98 height 15
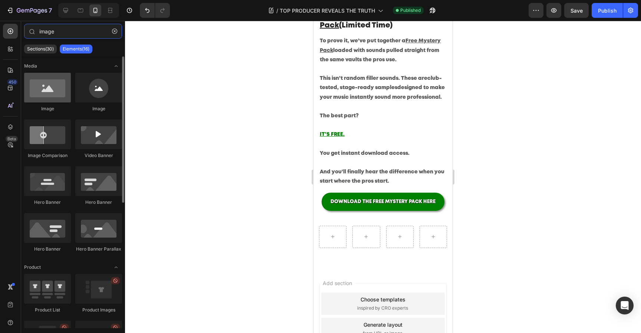
type input "image"
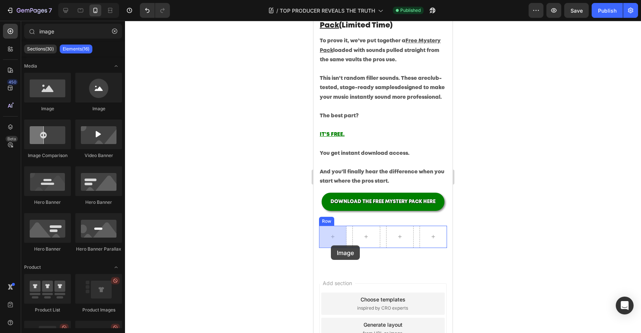
drag, startPoint x: 366, startPoint y: 116, endPoint x: 333, endPoint y: 241, distance: 129.5
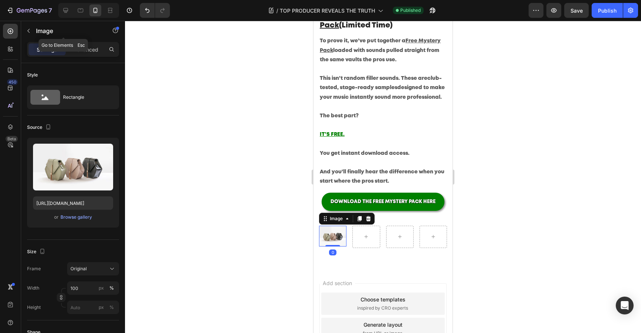
click at [30, 30] on icon "button" at bounding box center [29, 31] width 6 height 6
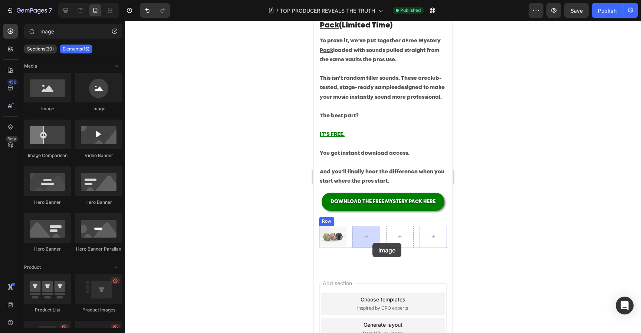
drag, startPoint x: 371, startPoint y: 119, endPoint x: 373, endPoint y: 243, distance: 123.6
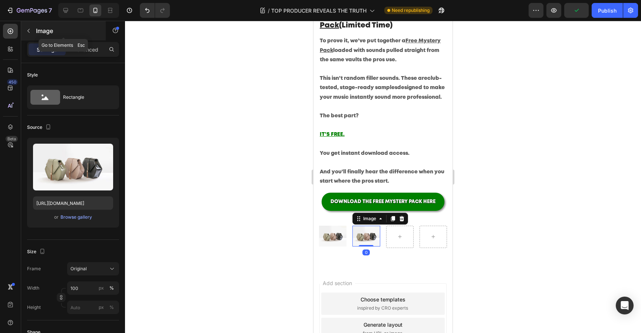
click at [31, 32] on icon "button" at bounding box center [29, 31] width 6 height 6
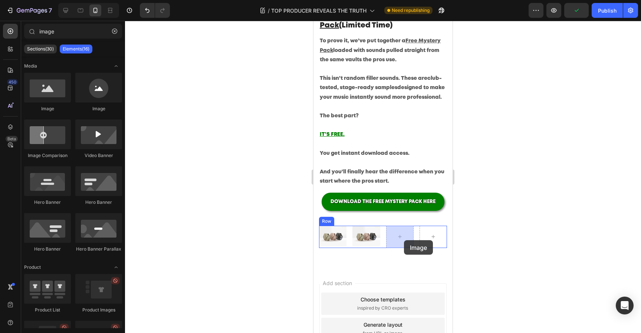
drag, startPoint x: 360, startPoint y: 111, endPoint x: 404, endPoint y: 240, distance: 136.6
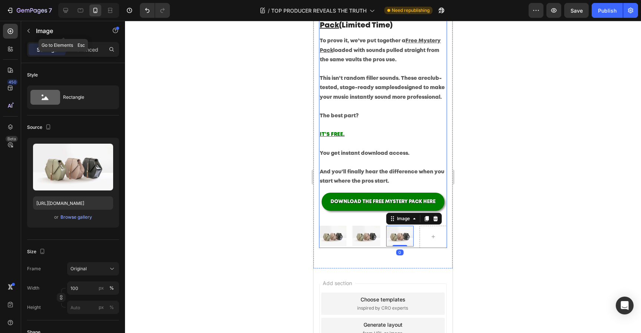
click at [30, 31] on icon "button" at bounding box center [29, 31] width 6 height 6
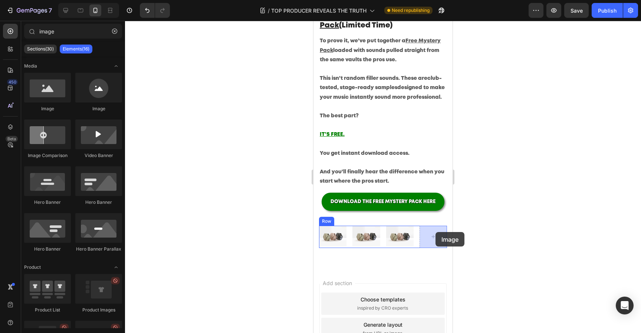
drag, startPoint x: 438, startPoint y: 122, endPoint x: 436, endPoint y: 232, distance: 109.5
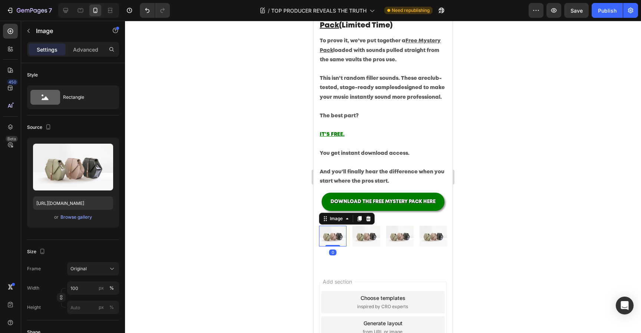
click at [331, 234] on img at bounding box center [332, 236] width 27 height 21
click at [86, 213] on div "or Browse gallery" at bounding box center [73, 217] width 80 height 9
click at [84, 215] on div "Browse gallery" at bounding box center [76, 217] width 32 height 7
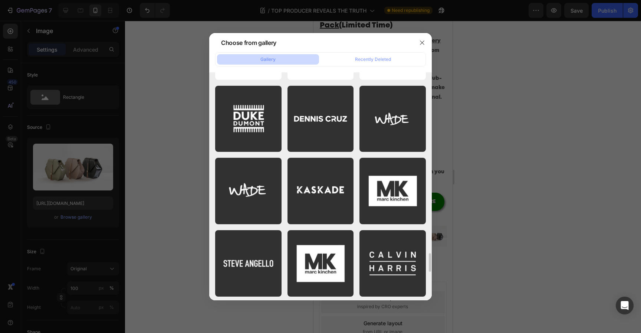
scroll to position [2161, 0]
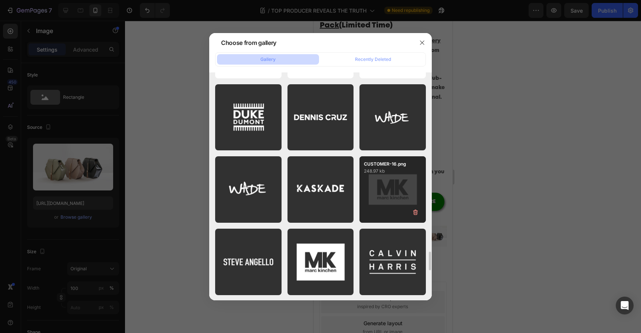
click at [400, 190] on div "CUSTOMER-16.png 248.97 kb" at bounding box center [393, 189] width 66 height 66
type input "[URL][DOMAIN_NAME]"
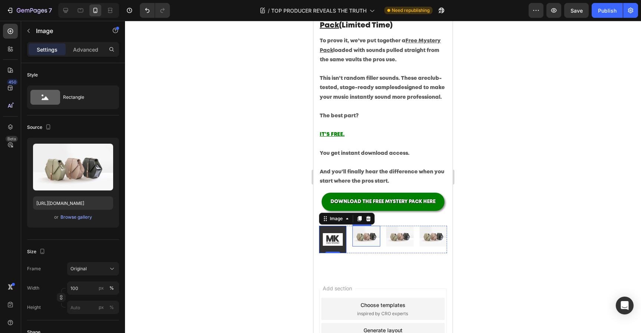
click at [370, 241] on img at bounding box center [366, 236] width 27 height 21
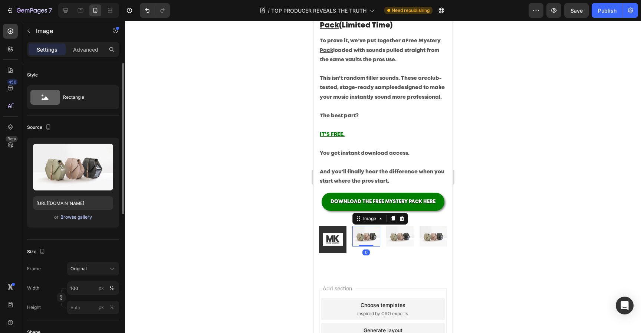
click at [76, 217] on div "Browse gallery" at bounding box center [76, 217] width 32 height 7
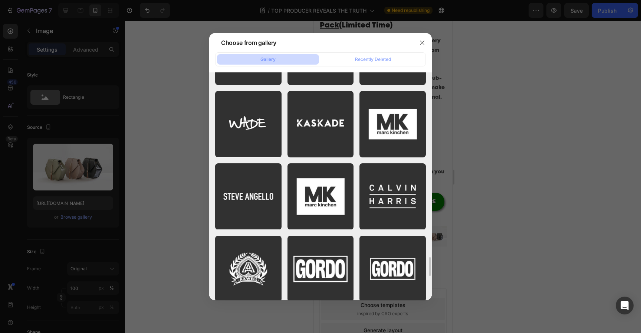
scroll to position [2228, 0]
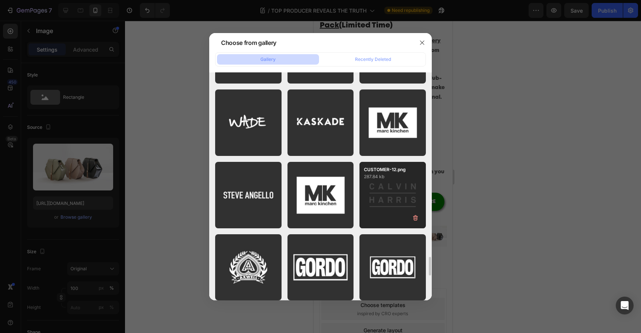
click at [394, 203] on div "CUSTOMER-12.png 287.84 kb" at bounding box center [393, 195] width 66 height 66
type input "[URL][DOMAIN_NAME]"
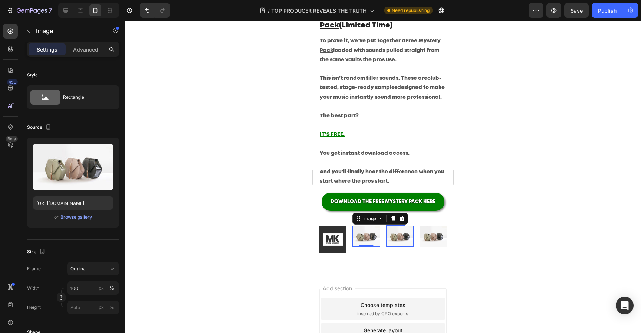
click at [403, 236] on img at bounding box center [399, 236] width 27 height 21
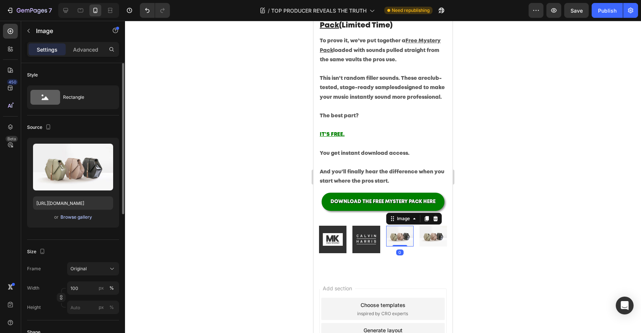
click at [76, 220] on div "Browse gallery" at bounding box center [76, 217] width 32 height 7
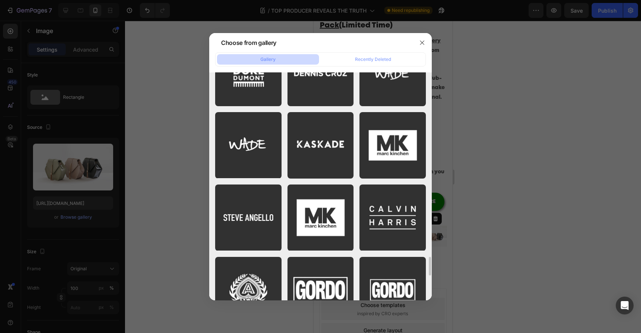
scroll to position [2207, 0]
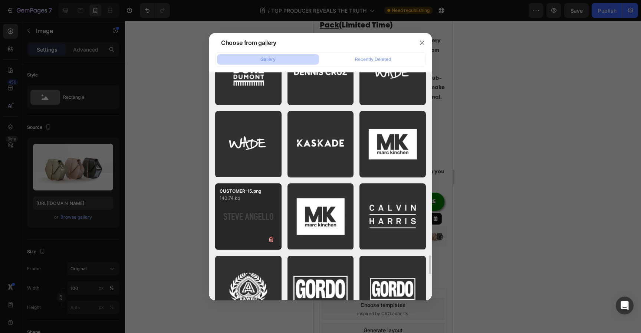
click at [245, 224] on div "CUSTOMER-15.png 140.74 kb" at bounding box center [248, 216] width 66 height 66
type input "[URL][DOMAIN_NAME]"
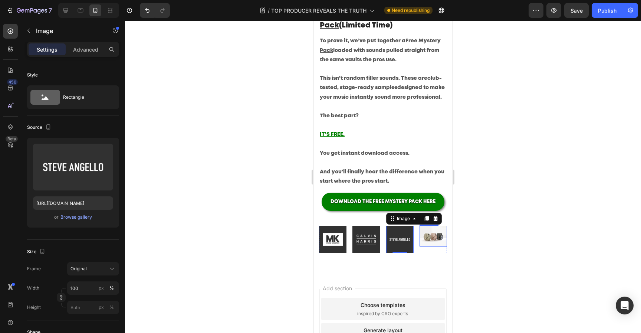
click at [432, 240] on img at bounding box center [433, 236] width 27 height 21
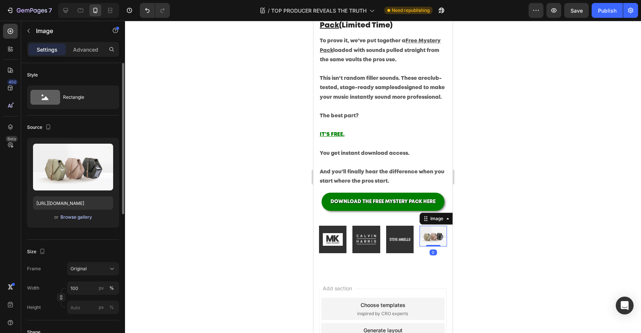
click at [73, 217] on div "Browse gallery" at bounding box center [76, 217] width 32 height 7
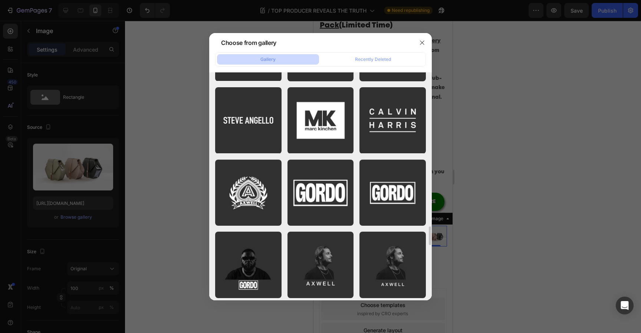
scroll to position [2313, 0]
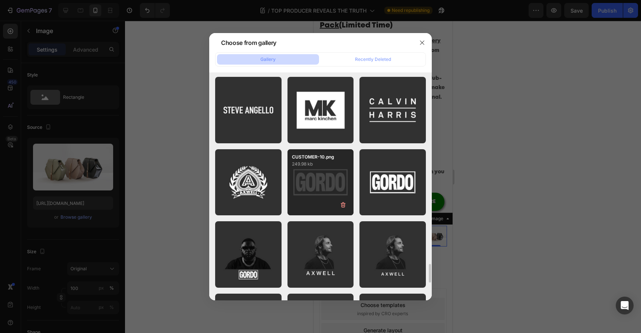
click at [328, 193] on div "CUSTOMER-10.png 249.98 kb" at bounding box center [321, 182] width 66 height 66
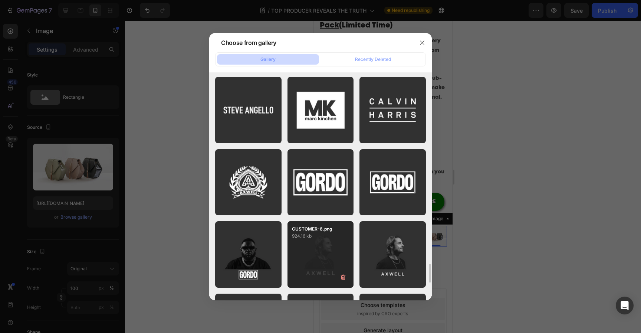
type input "[URL][DOMAIN_NAME]"
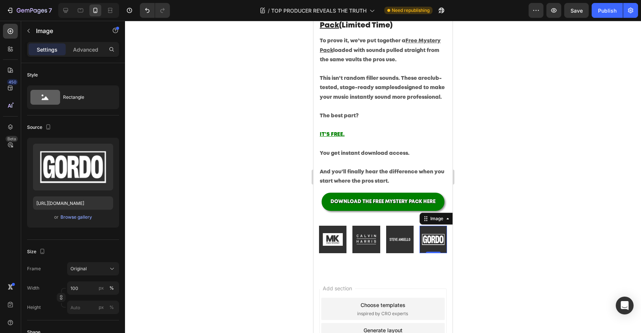
click at [551, 239] on div at bounding box center [383, 177] width 516 height 312
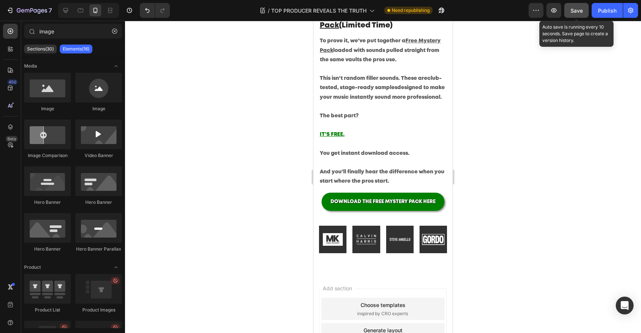
click at [576, 14] on button "Save" at bounding box center [576, 10] width 24 height 15
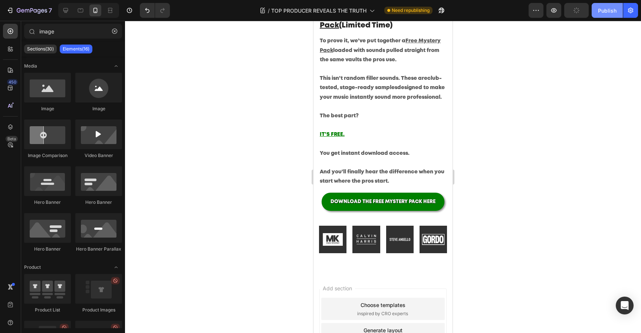
click at [593, 14] on button "Publish" at bounding box center [607, 10] width 31 height 15
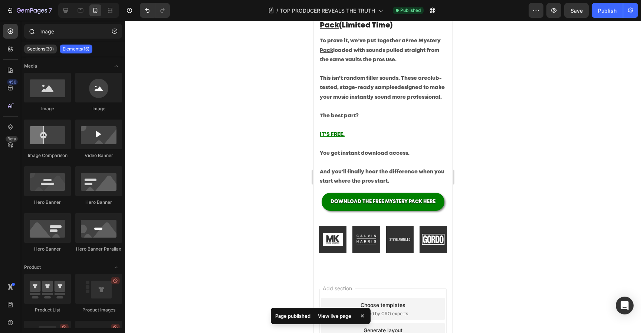
click at [33, 35] on div at bounding box center [31, 31] width 15 height 15
click at [32, 30] on icon at bounding box center [32, 31] width 6 height 6
click at [115, 32] on icon "button" at bounding box center [114, 31] width 5 height 5
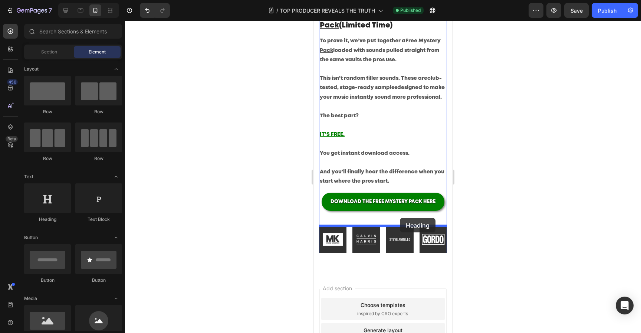
drag, startPoint x: 365, startPoint y: 218, endPoint x: 400, endPoint y: 219, distance: 35.3
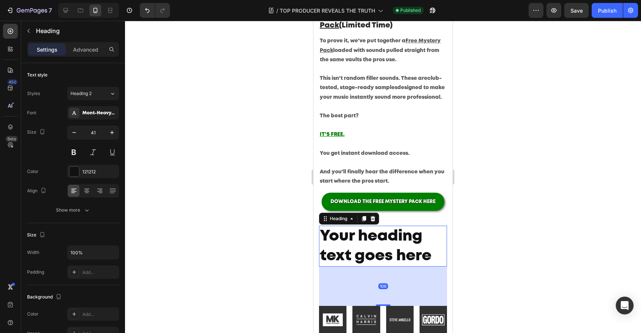
click at [377, 244] on h2 "Your heading text goes here" at bounding box center [383, 246] width 128 height 41
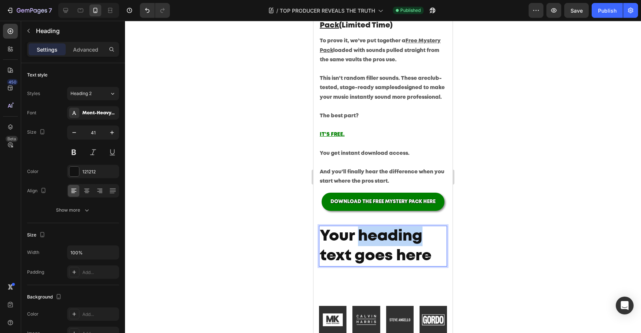
click at [377, 245] on p "Your heading text goes here" at bounding box center [383, 246] width 127 height 40
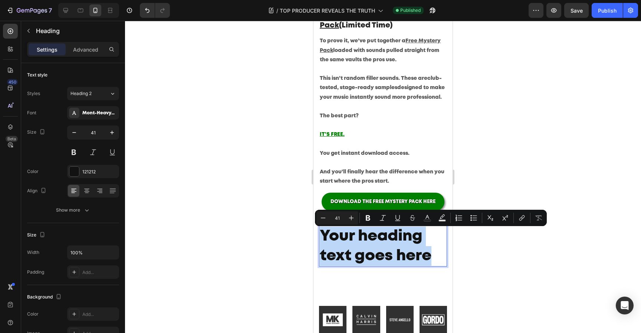
click at [377, 245] on p "Your heading text goes here" at bounding box center [383, 246] width 127 height 40
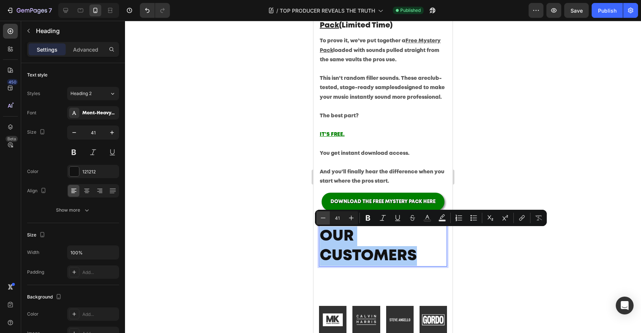
click at [323, 214] on icon "Editor contextual toolbar" at bounding box center [323, 217] width 7 height 7
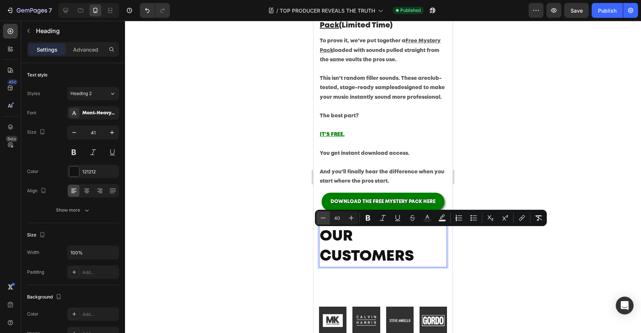
click at [323, 214] on icon "Editor contextual toolbar" at bounding box center [323, 217] width 7 height 7
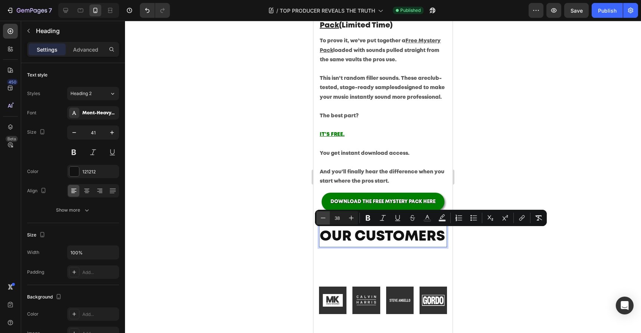
click at [323, 214] on icon "Editor contextual toolbar" at bounding box center [323, 217] width 7 height 7
type input "36"
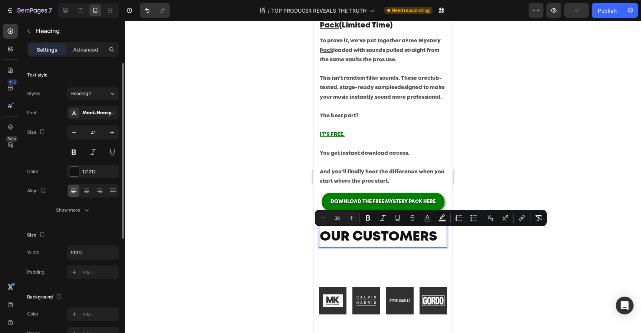
click at [100, 225] on div "Size Width 100% Padding Add..." at bounding box center [73, 254] width 92 height 62
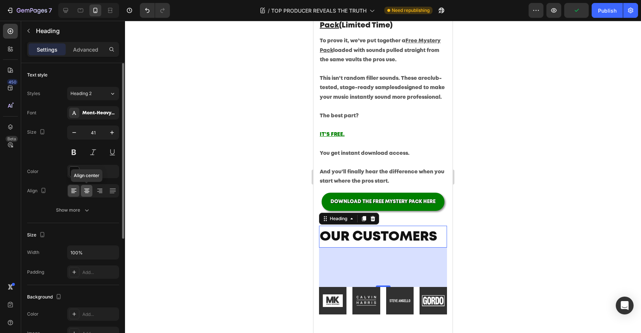
click at [89, 191] on icon at bounding box center [86, 190] width 7 height 7
click at [461, 274] on div at bounding box center [383, 177] width 516 height 312
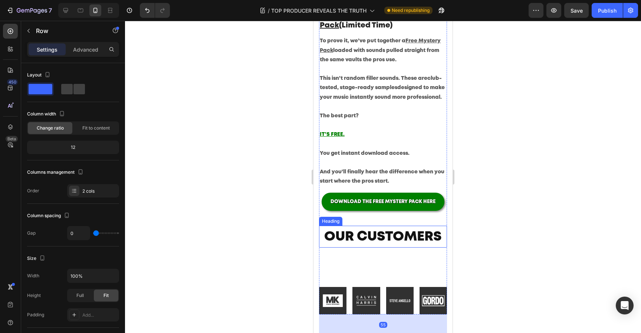
click at [391, 241] on span "OUR CUSTOMERS" at bounding box center [383, 237] width 118 height 12
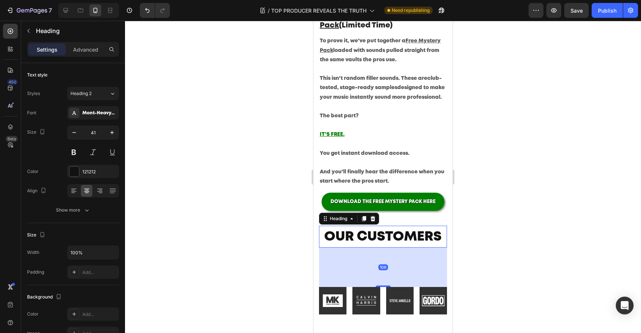
click at [383, 285] on div "106" at bounding box center [383, 267] width 128 height 39
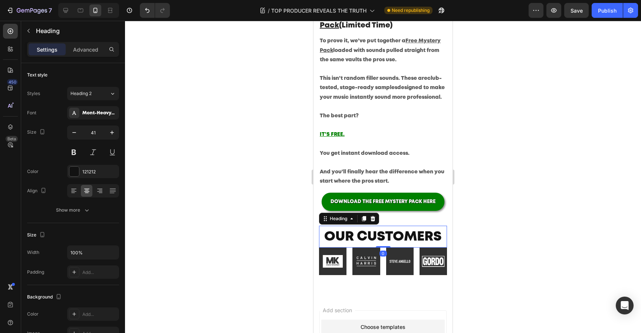
drag, startPoint x: 383, startPoint y: 286, endPoint x: 390, endPoint y: 239, distance: 47.2
click at [390, 239] on div "⁠⁠⁠⁠⁠⁠⁠ OUR CUSTOMERS Heading 0" at bounding box center [383, 237] width 128 height 22
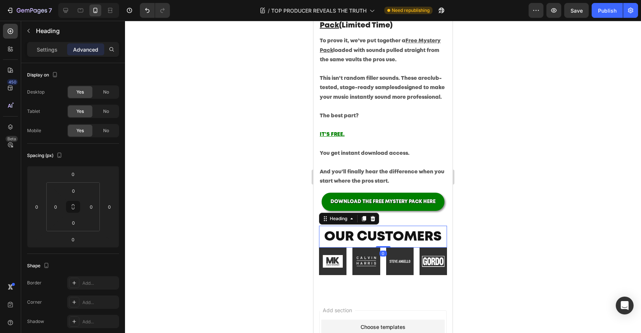
click at [504, 236] on div at bounding box center [383, 177] width 516 height 312
click at [415, 235] on span "OUR CUSTOMERS" at bounding box center [383, 237] width 118 height 12
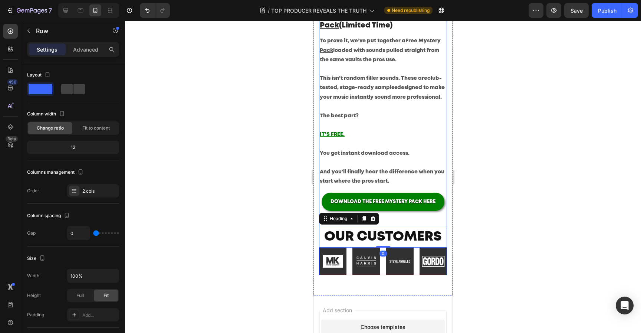
click at [396, 219] on div "DOWNLOAD THE FREE MYSTERY PACK HERE Button" at bounding box center [383, 209] width 128 height 33
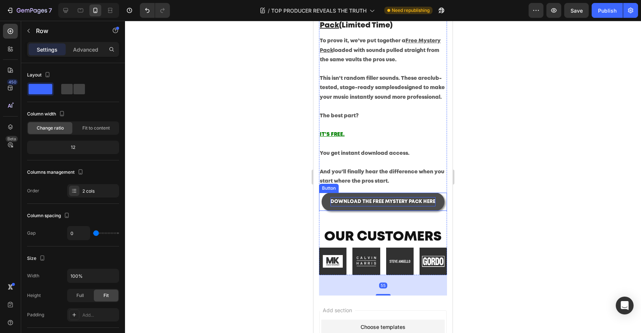
click at [389, 201] on span "DOWNLOAD THE FREE MYSTERY PACK HERE" at bounding box center [383, 202] width 105 height 4
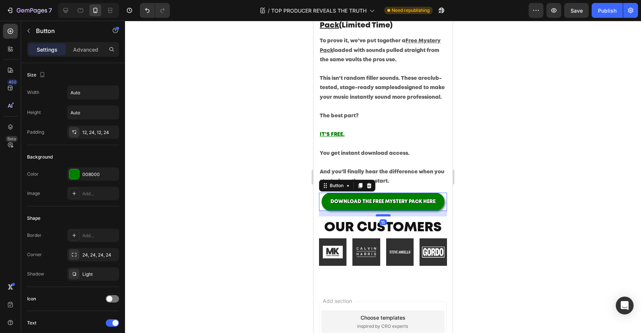
drag, startPoint x: 384, startPoint y: 225, endPoint x: 389, endPoint y: 215, distance: 10.5
click at [389, 215] on div at bounding box center [383, 215] width 15 height 2
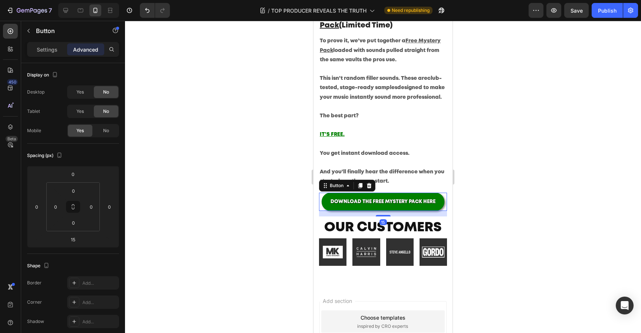
click at [531, 189] on div at bounding box center [383, 177] width 516 height 312
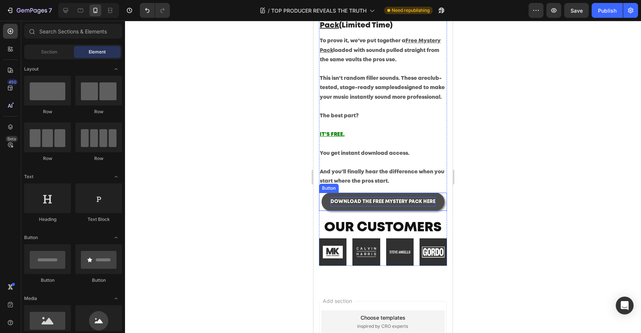
click at [423, 206] on p "DOWNLOAD THE FREE MYSTERY PACK HERE" at bounding box center [383, 201] width 105 height 9
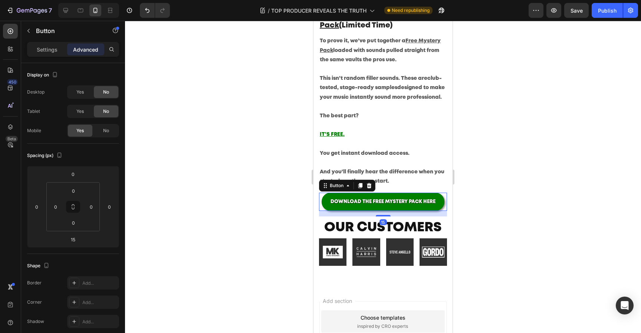
drag, startPoint x: 387, startPoint y: 214, endPoint x: 391, endPoint y: 122, distance: 92.1
type input "0"
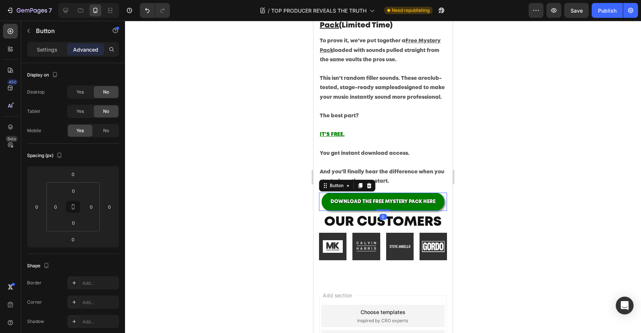
click at [536, 193] on div at bounding box center [383, 177] width 516 height 312
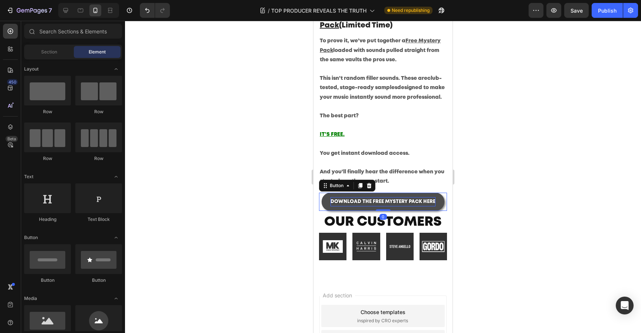
click at [434, 202] on span "DOWNLOAD THE FREE MYSTERY PACK HERE" at bounding box center [383, 202] width 105 height 4
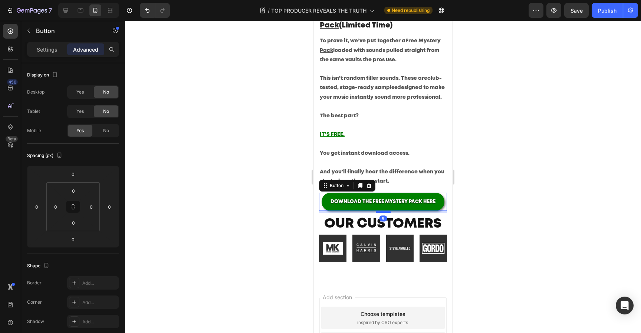
click at [387, 211] on div at bounding box center [383, 211] width 15 height 2
type input "5"
click at [514, 227] on div at bounding box center [383, 177] width 516 height 312
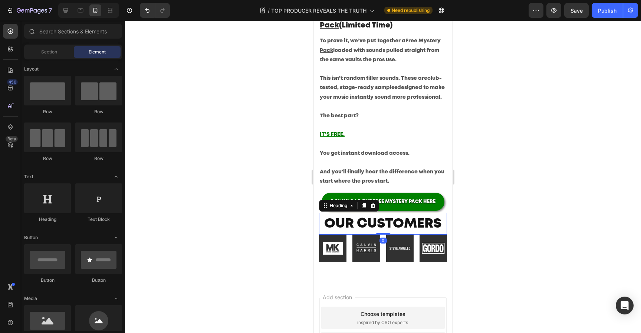
click at [425, 219] on span "OUR CUSTOMERS" at bounding box center [383, 224] width 118 height 12
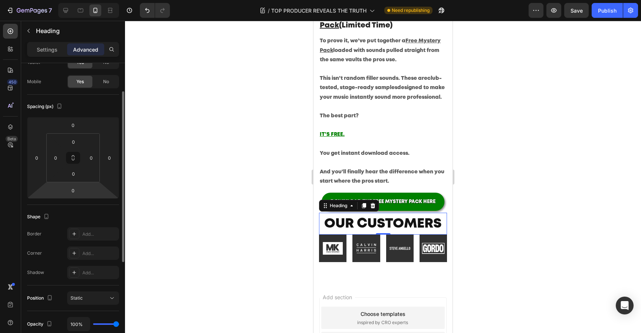
scroll to position [49, 0]
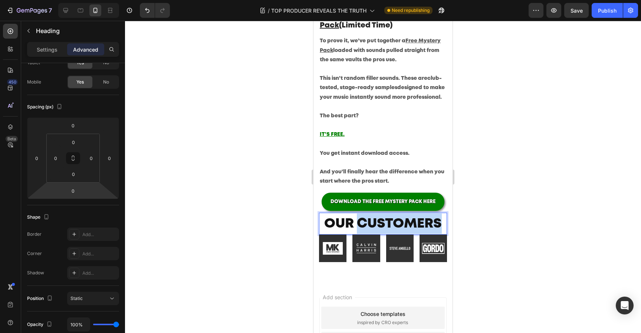
click at [379, 222] on span "OUR CUSTOMERS" at bounding box center [383, 224] width 118 height 12
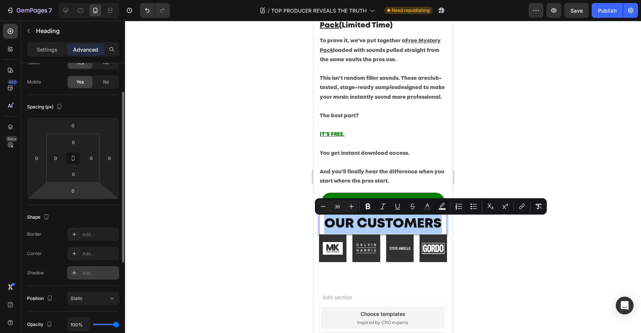
click at [89, 271] on div "Add..." at bounding box center [99, 273] width 35 height 7
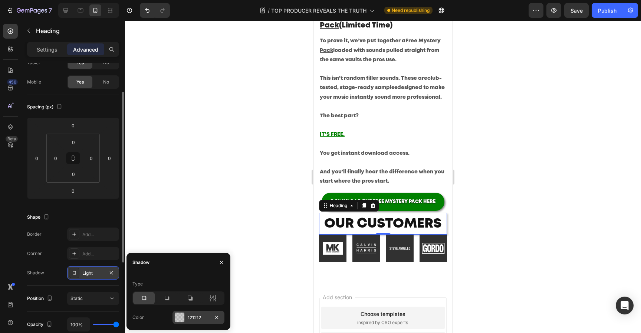
click at [181, 318] on div at bounding box center [180, 317] width 10 height 10
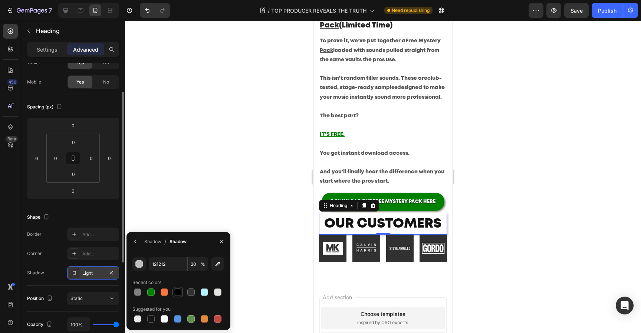
click at [176, 295] on div at bounding box center [177, 291] width 7 height 7
type input "000000"
type input "100"
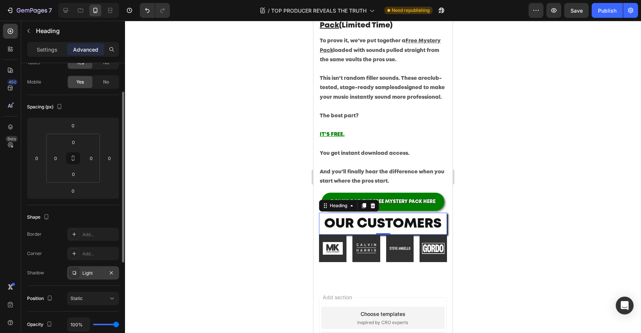
click at [618, 243] on div at bounding box center [383, 177] width 516 height 312
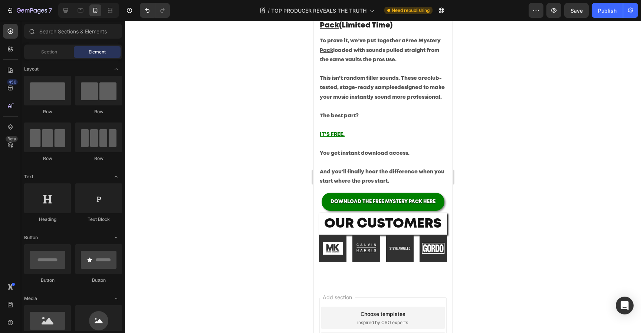
click at [617, 243] on div at bounding box center [383, 177] width 516 height 312
click at [394, 226] on span "OUR CUSTOMERS" at bounding box center [383, 224] width 118 height 12
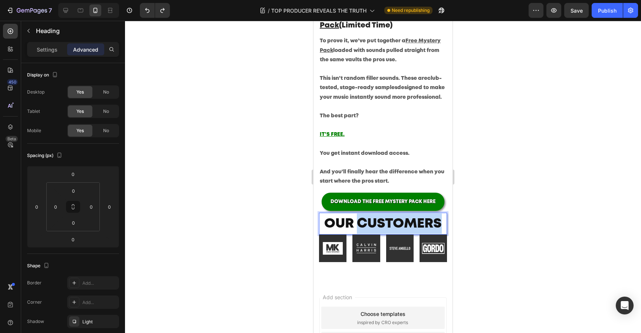
click at [388, 223] on span "OUR CUSTOMERS" at bounding box center [383, 224] width 118 height 12
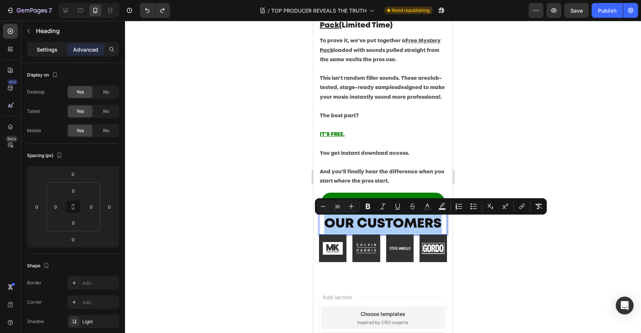
click at [37, 49] on p "Settings" at bounding box center [47, 50] width 21 height 8
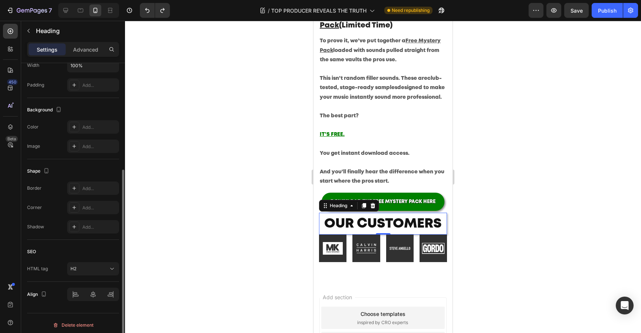
scroll to position [191, 0]
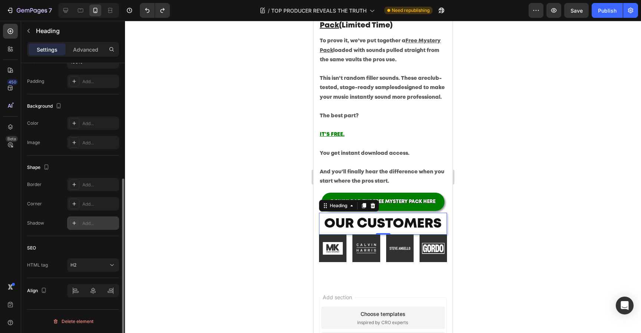
click at [81, 224] on div "Add..." at bounding box center [93, 222] width 52 height 13
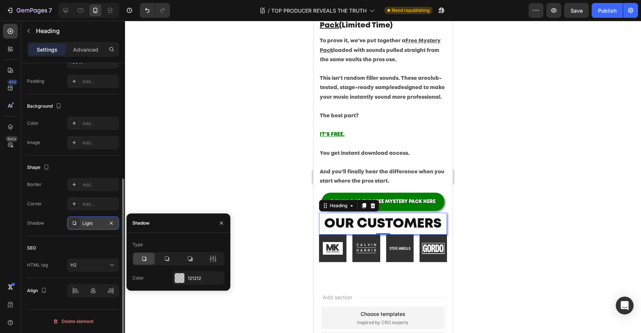
click at [81, 224] on div "Light" at bounding box center [93, 222] width 52 height 13
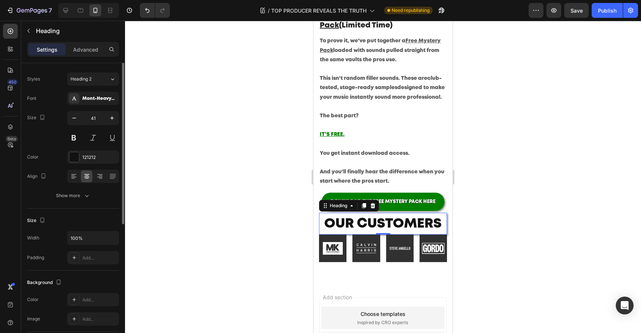
scroll to position [0, 0]
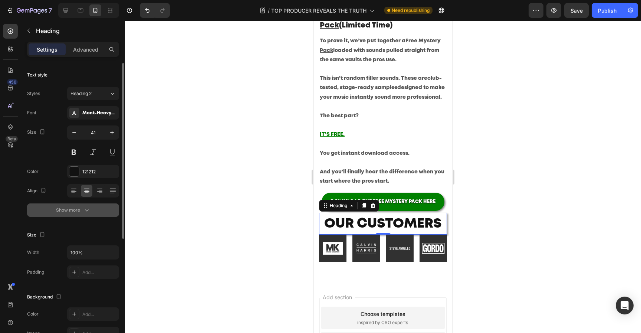
click at [63, 216] on button "Show more" at bounding box center [73, 209] width 92 height 13
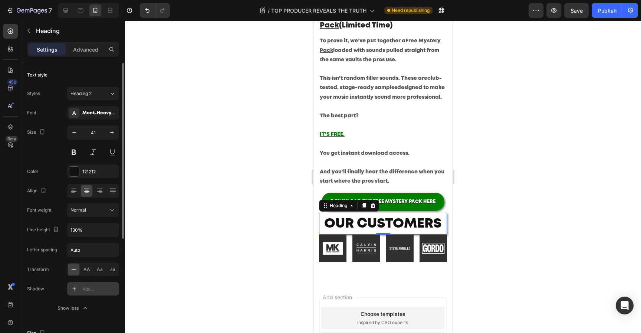
click at [86, 288] on div "Add..." at bounding box center [99, 289] width 35 height 7
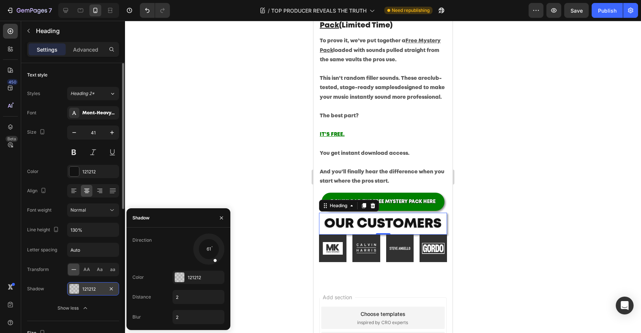
click at [215, 261] on div at bounding box center [208, 248] width 33 height 33
click at [180, 280] on div at bounding box center [180, 277] width 10 height 10
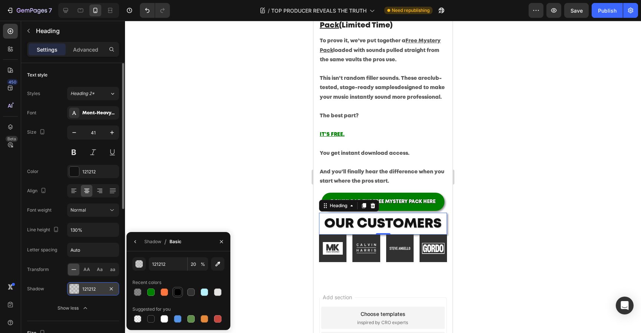
click at [174, 293] on div at bounding box center [177, 291] width 7 height 7
type input "000000"
type input "100"
click at [134, 243] on icon "button" at bounding box center [135, 242] width 6 height 6
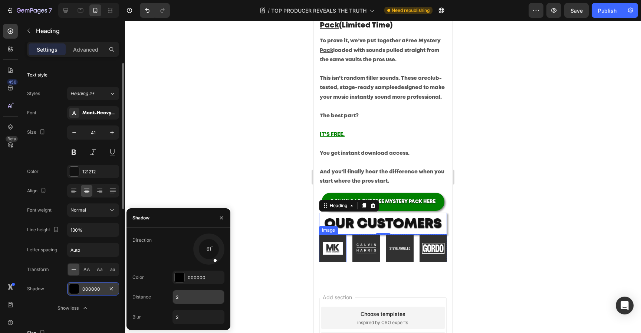
click at [195, 295] on input "2" at bounding box center [198, 296] width 51 height 13
type input "1"
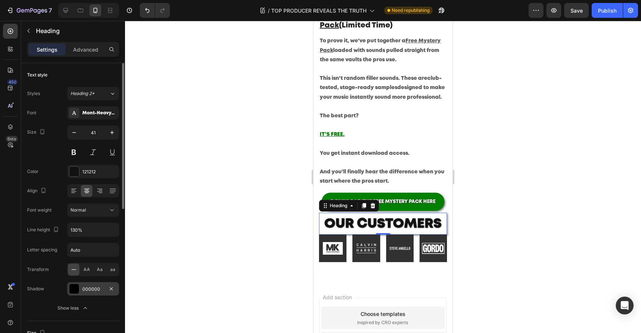
click at [483, 181] on div at bounding box center [383, 177] width 516 height 312
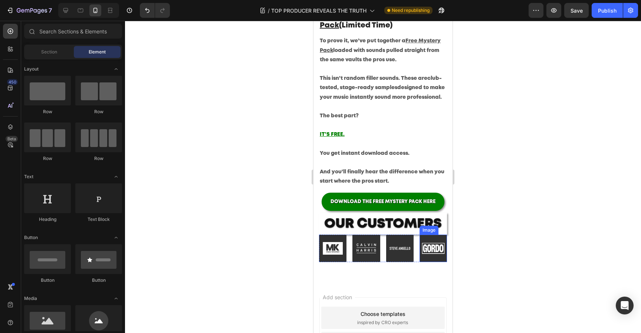
click at [433, 227] on div "Image" at bounding box center [429, 230] width 16 height 7
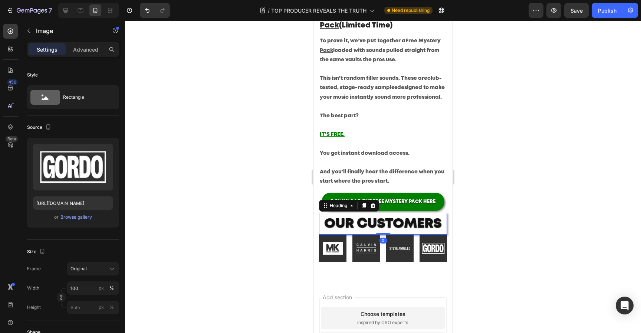
click at [349, 234] on h2 "⁠⁠⁠⁠⁠⁠⁠ OUR CUSTOMERS" at bounding box center [383, 224] width 128 height 22
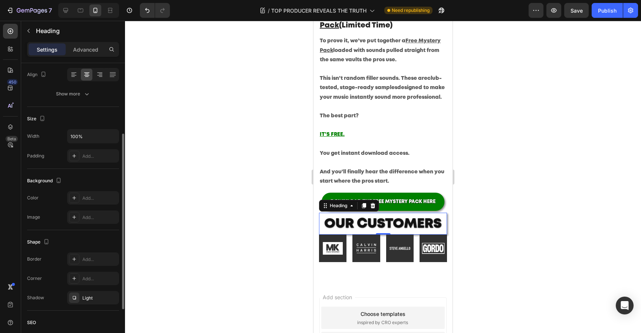
scroll to position [117, 0]
click at [95, 299] on div "Light" at bounding box center [93, 297] width 22 height 7
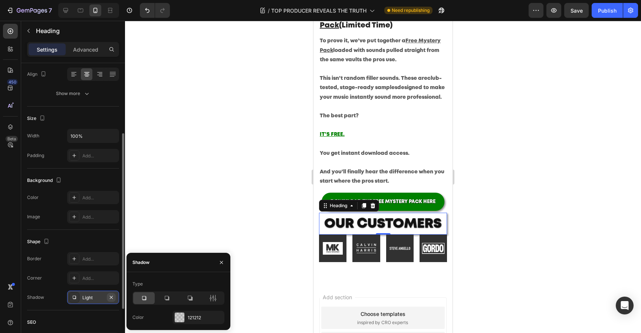
click at [109, 297] on icon "button" at bounding box center [111, 297] width 6 height 6
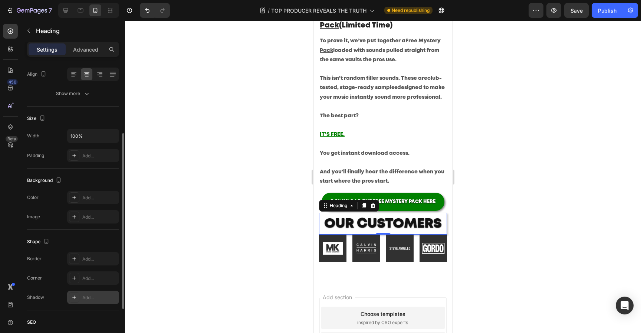
click at [242, 213] on div at bounding box center [383, 177] width 516 height 312
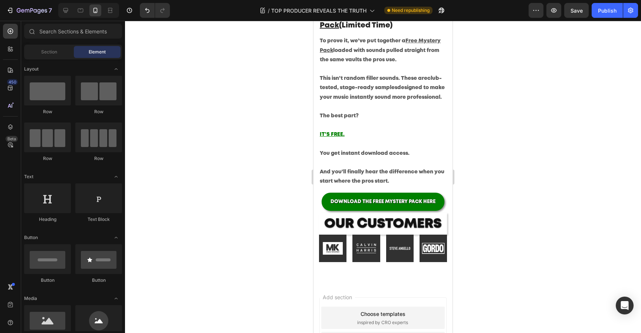
click at [242, 213] on div at bounding box center [383, 177] width 516 height 312
click at [383, 237] on div "Image Image Image Image Row 0" at bounding box center [383, 248] width 128 height 27
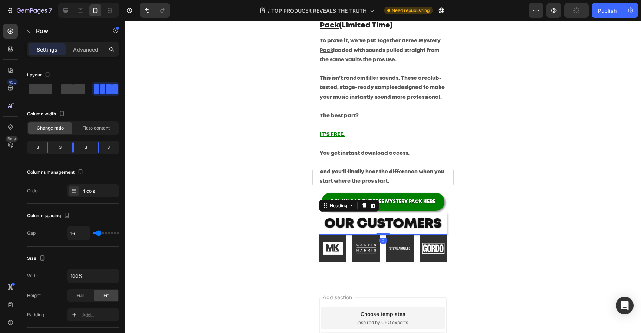
click at [393, 220] on span "OUR CUSTOMERS" at bounding box center [383, 224] width 118 height 12
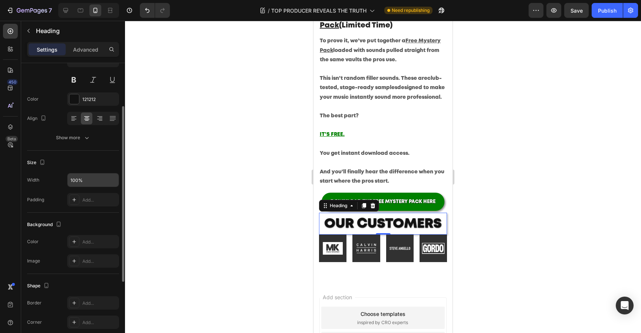
scroll to position [72, 0]
click at [91, 138] on button "Show more" at bounding box center [73, 137] width 92 height 13
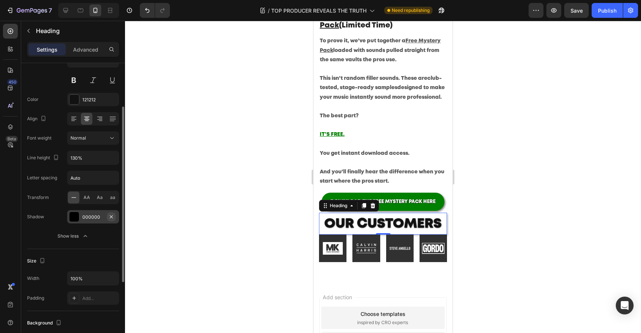
click at [112, 217] on icon "button" at bounding box center [111, 217] width 6 height 6
click at [222, 193] on div at bounding box center [383, 177] width 516 height 312
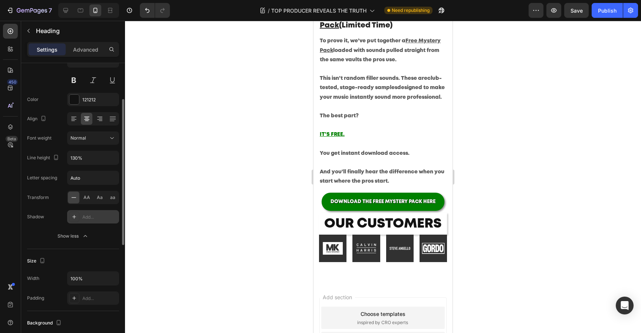
click at [222, 193] on div at bounding box center [383, 177] width 516 height 312
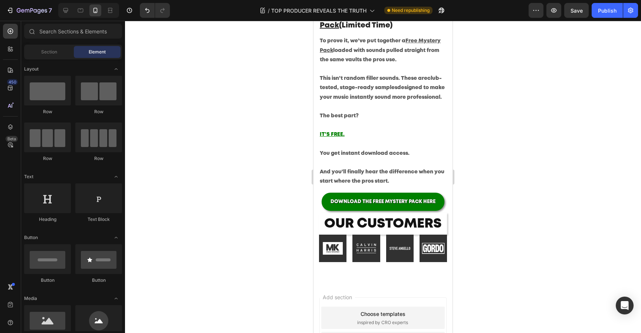
click at [222, 193] on div at bounding box center [383, 177] width 516 height 312
click at [385, 219] on span "OUR CUSTOMERS" at bounding box center [383, 224] width 118 height 12
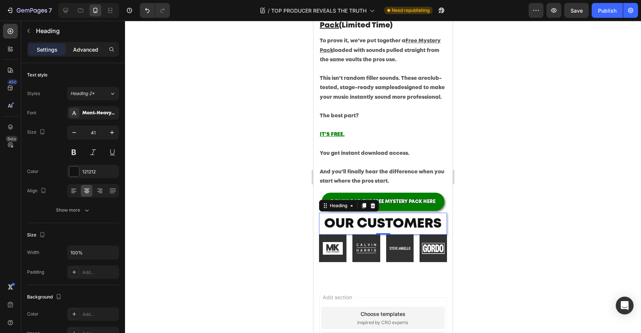
click at [90, 52] on p "Advanced" at bounding box center [85, 50] width 25 height 8
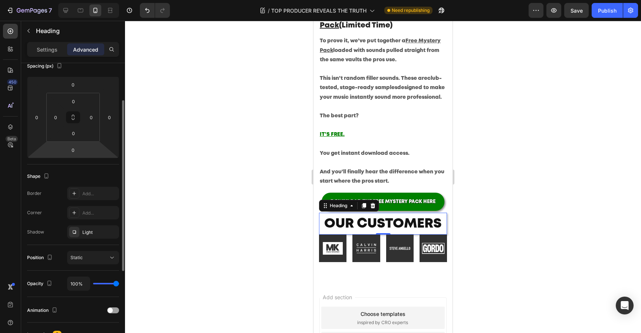
scroll to position [93, 0]
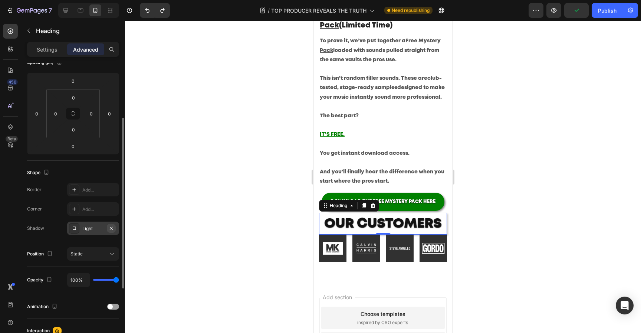
click at [113, 228] on icon "button" at bounding box center [111, 228] width 6 height 6
click at [256, 186] on div at bounding box center [383, 177] width 516 height 312
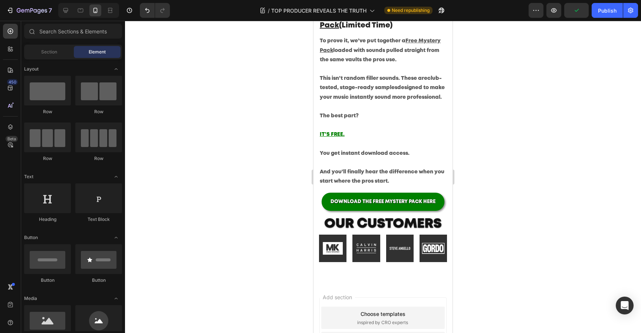
click at [256, 186] on div at bounding box center [383, 177] width 516 height 312
click at [407, 225] on span "OUR CUSTOMERS" at bounding box center [383, 224] width 118 height 12
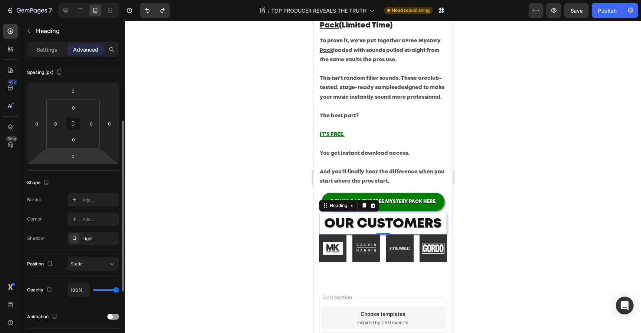
scroll to position [89, 0]
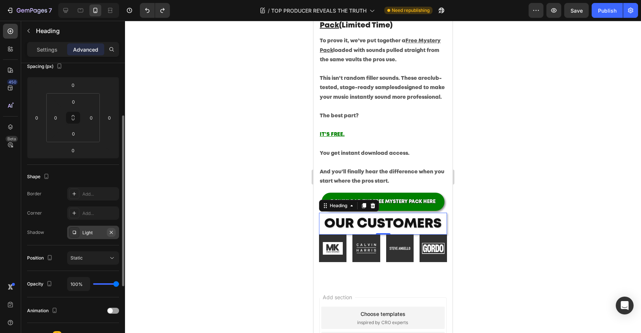
click at [111, 231] on icon "button" at bounding box center [111, 232] width 6 height 6
click at [222, 217] on div at bounding box center [383, 177] width 516 height 312
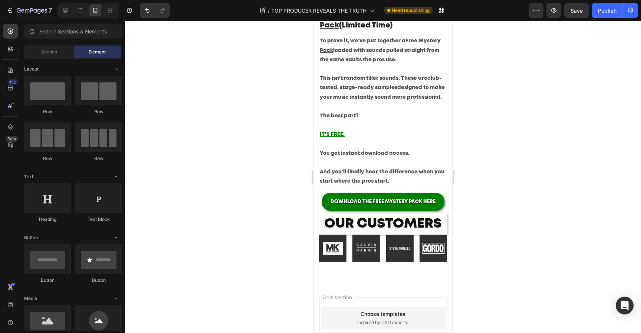
click at [222, 217] on div at bounding box center [383, 177] width 516 height 312
click at [543, 142] on div at bounding box center [383, 177] width 516 height 312
click at [438, 223] on span "OUR CUSTOMERS" at bounding box center [383, 224] width 118 height 12
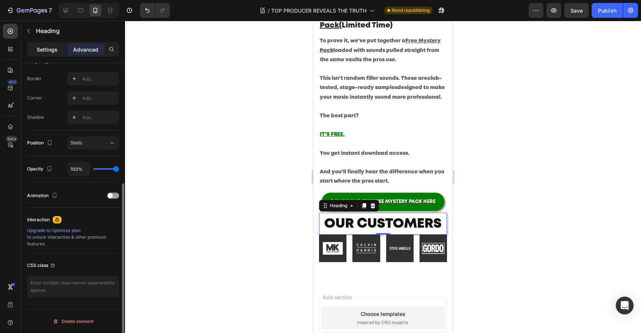
click at [50, 47] on p "Settings" at bounding box center [47, 50] width 21 height 8
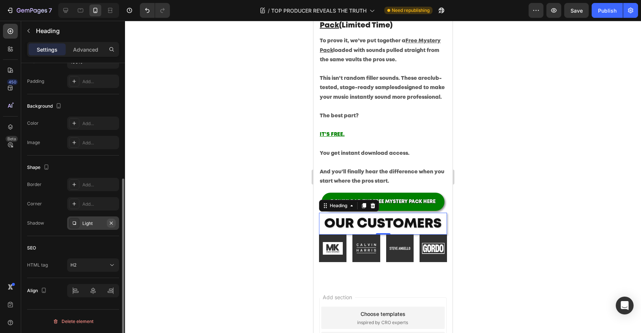
click at [112, 225] on icon "button" at bounding box center [111, 223] width 6 height 6
click at [262, 217] on div at bounding box center [383, 177] width 516 height 312
click at [262, 218] on div at bounding box center [383, 177] width 516 height 312
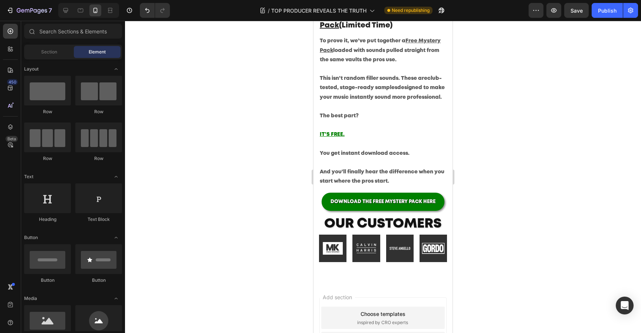
click at [544, 105] on div at bounding box center [383, 177] width 516 height 312
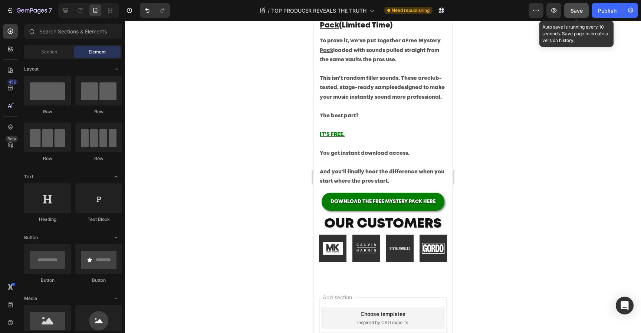
click at [582, 13] on span "Save" at bounding box center [577, 10] width 12 height 6
click at [599, 13] on div "Publish" at bounding box center [607, 11] width 19 height 8
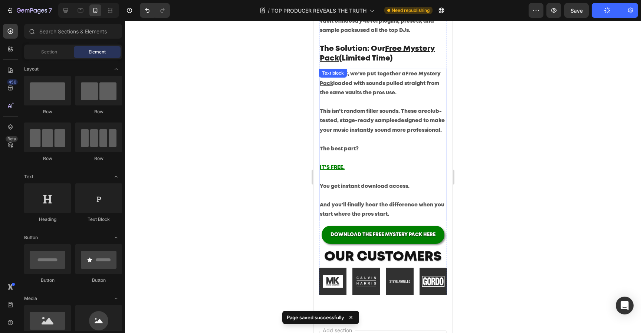
scroll to position [602, 0]
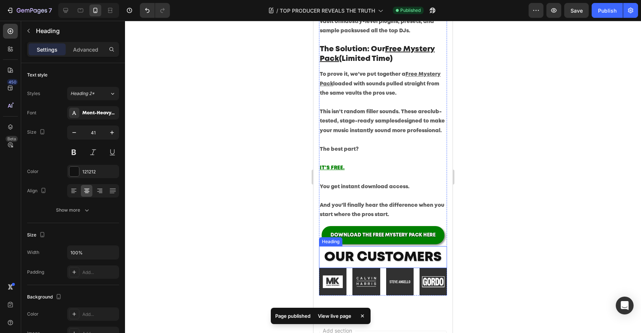
click at [378, 252] on span "OUR CUSTOMERS" at bounding box center [383, 257] width 118 height 12
click at [375, 241] on icon at bounding box center [373, 239] width 6 height 6
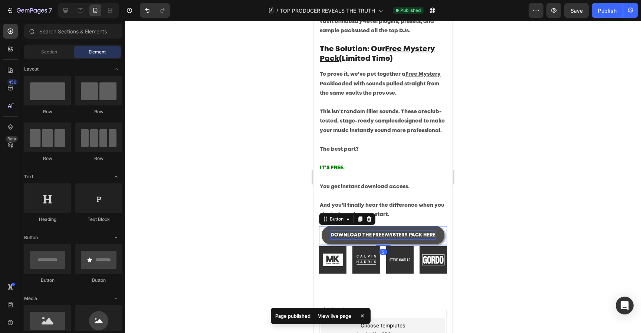
click at [425, 233] on span "DOWNLOAD THE FREE MYSTERY PACK HERE" at bounding box center [383, 235] width 105 height 4
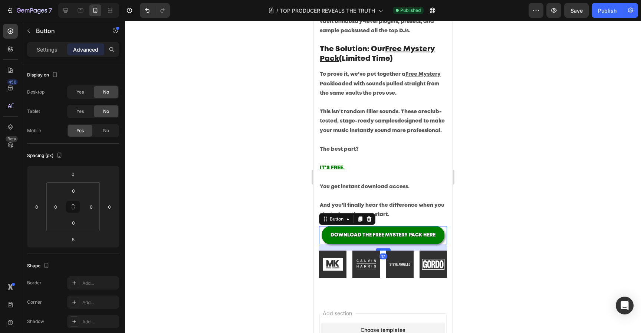
drag, startPoint x: 385, startPoint y: 245, endPoint x: 385, endPoint y: 250, distance: 4.5
click at [385, 250] on div at bounding box center [383, 249] width 15 height 2
type input "17"
click at [538, 223] on div at bounding box center [383, 177] width 516 height 312
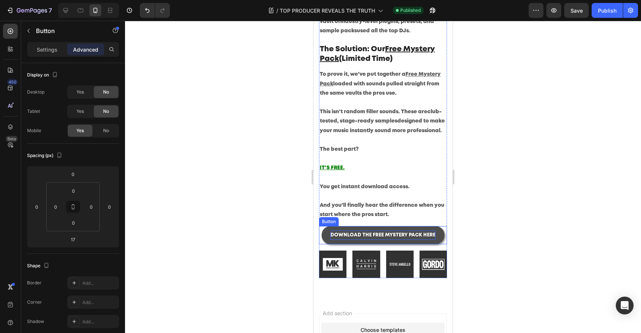
click at [413, 231] on p "DOWNLOAD THE FREE MYSTERY PACK HERE" at bounding box center [383, 234] width 105 height 9
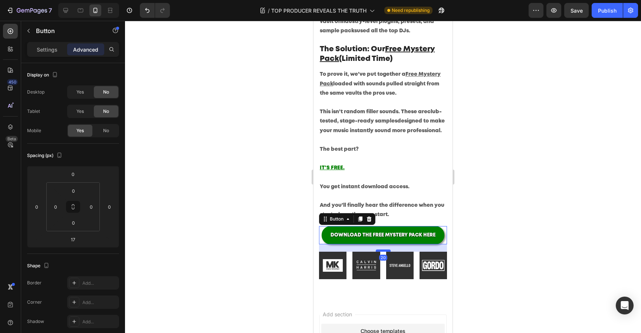
click at [382, 250] on div at bounding box center [383, 250] width 15 height 2
type input "20"
click at [540, 217] on div at bounding box center [383, 177] width 516 height 312
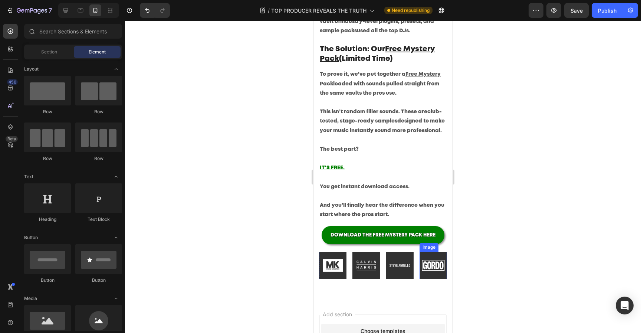
click at [430, 264] on img at bounding box center [433, 265] width 27 height 27
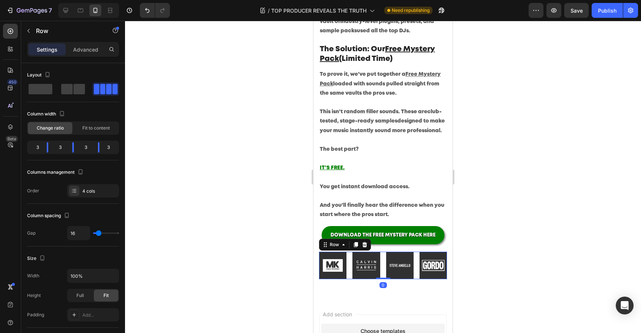
click at [417, 271] on div "Image Image Image Image Row 0" at bounding box center [383, 265] width 128 height 27
type input "21"
type input "20"
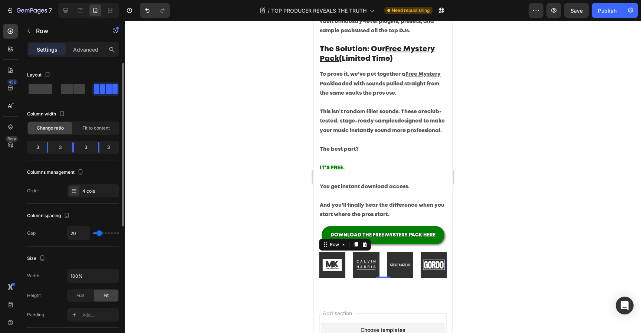
type input "20"
click at [99, 234] on input "range" at bounding box center [106, 232] width 26 height 1
type input "21"
type input "27"
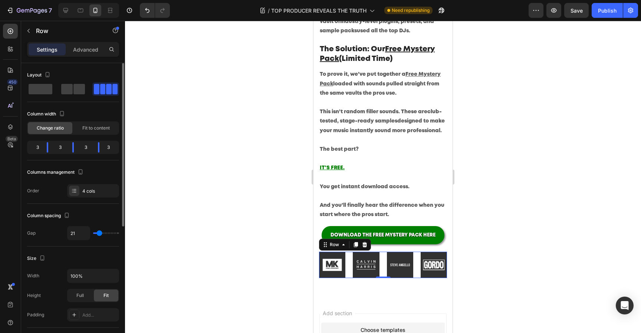
type input "27"
type input "31"
click at [101, 234] on input "range" at bounding box center [106, 232] width 26 height 1
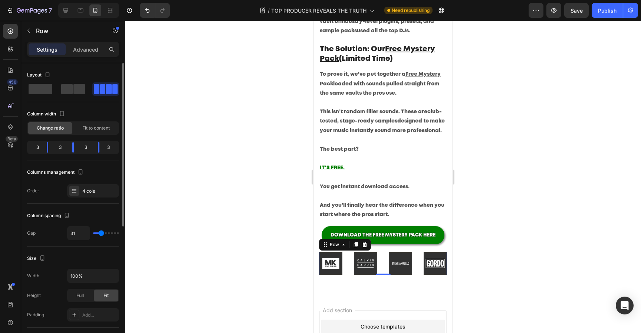
type input "26"
type input "20"
type input "15"
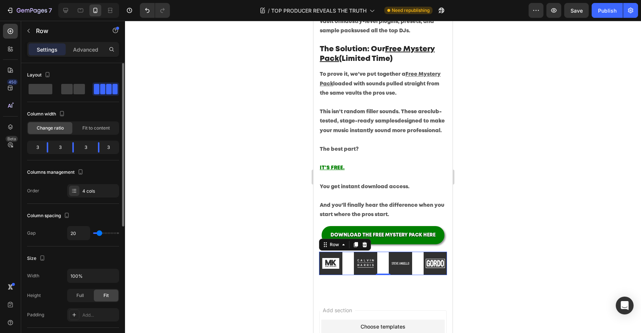
type input "15"
type input "10"
type input "9"
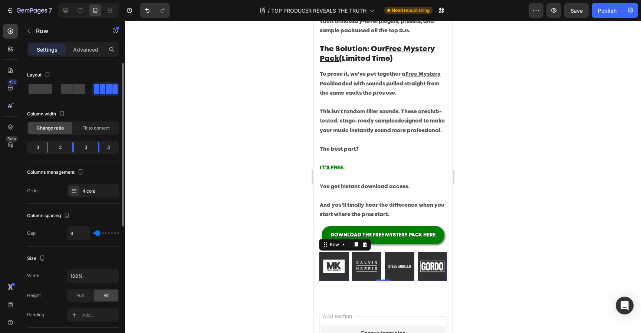
type input "8"
type input "7"
type input "6"
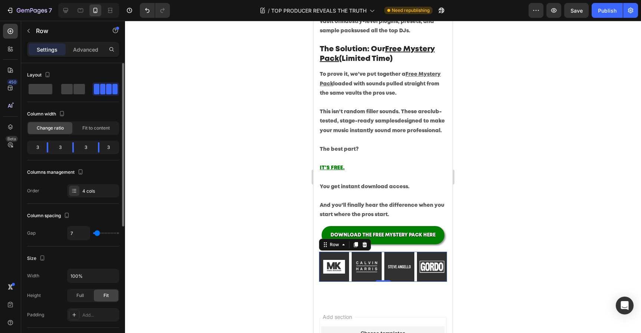
type input "6"
type input "4"
type input "3"
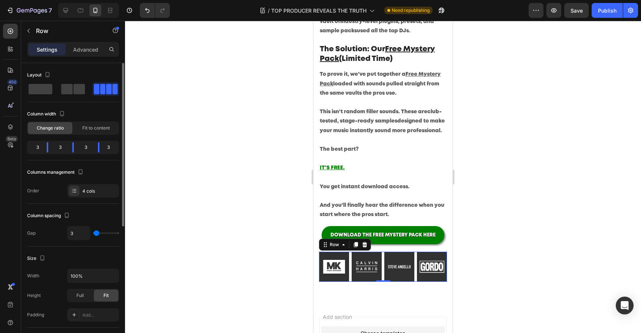
type input "2"
type input "1"
type input "2"
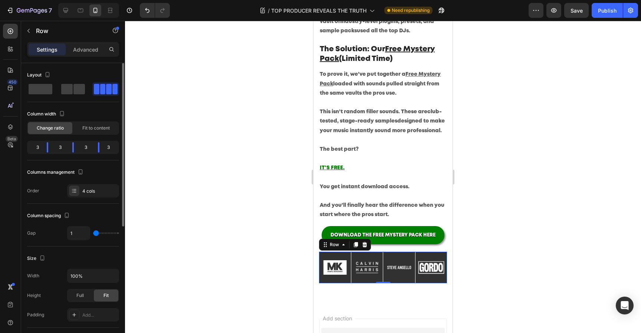
type input "2"
type input "3"
type input "4"
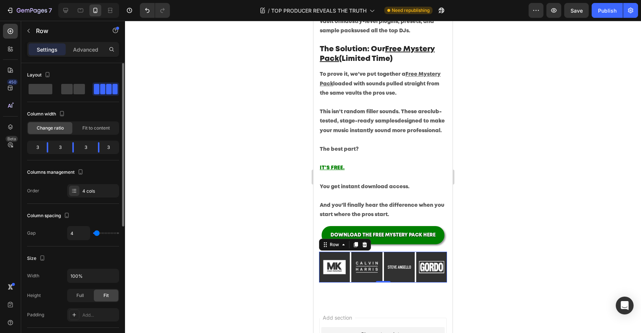
type input "5"
type input "6"
type input "7"
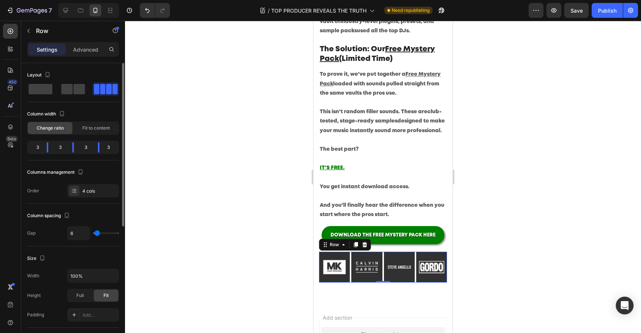
type input "7"
type input "8"
type input "0"
drag, startPoint x: 102, startPoint y: 235, endPoint x: 88, endPoint y: 234, distance: 13.8
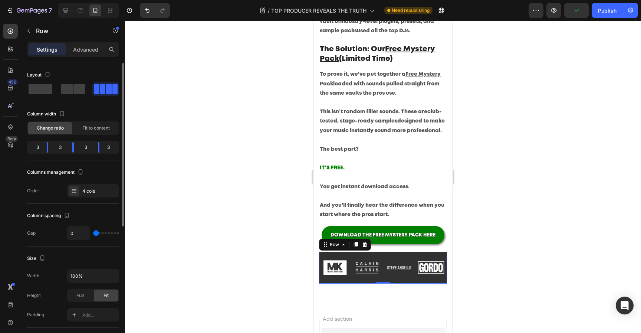
type input "0"
click at [93, 234] on input "range" at bounding box center [106, 232] width 26 height 1
click at [230, 236] on div at bounding box center [383, 177] width 516 height 312
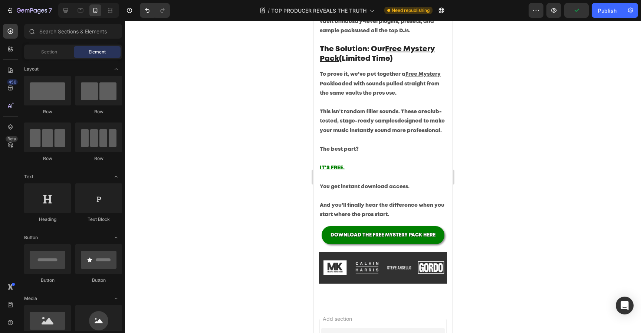
click at [230, 236] on div at bounding box center [383, 177] width 516 height 312
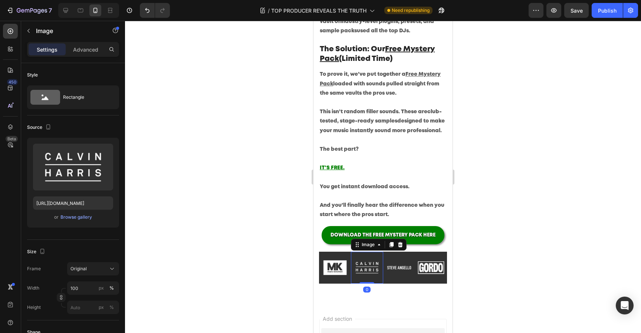
click at [353, 276] on img at bounding box center [367, 268] width 32 height 32
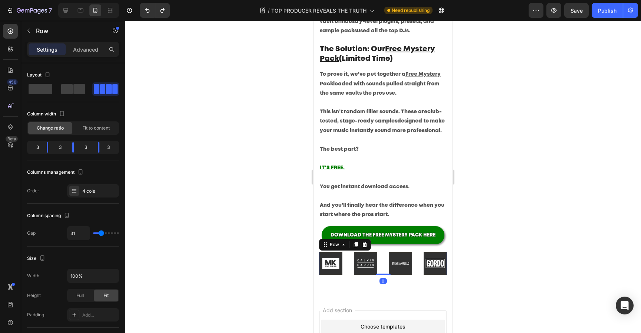
click at [348, 263] on div "Image Image Image Image Row 0" at bounding box center [383, 263] width 128 height 23
click at [97, 235] on div "31" at bounding box center [93, 233] width 52 height 14
click at [98, 235] on div "31" at bounding box center [93, 233] width 52 height 14
type input "35"
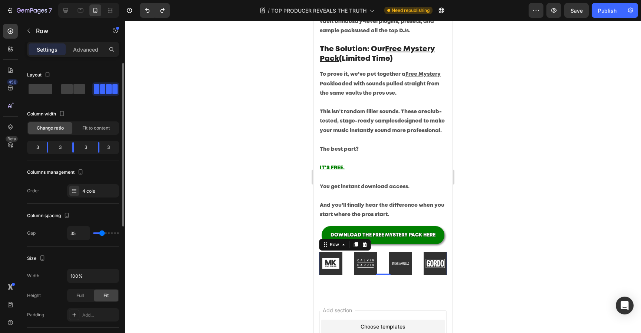
type input "33"
type input "29"
type input "25"
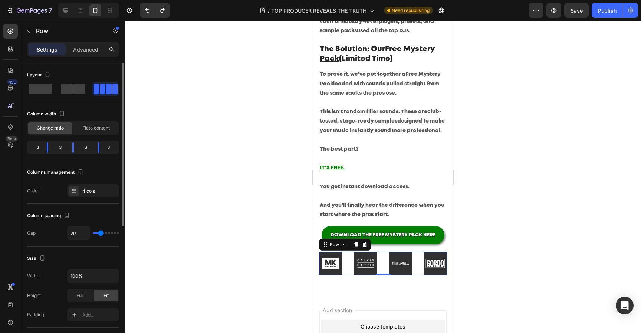
type input "25"
type input "22"
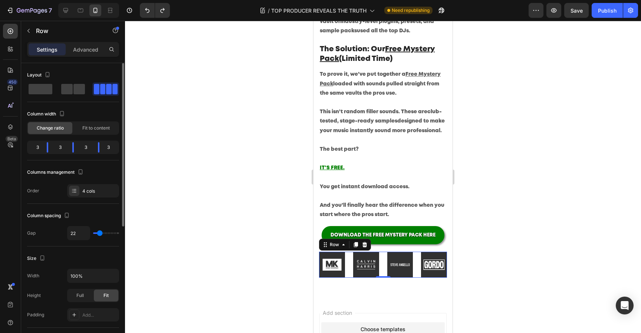
type input "21"
type input "20"
type input "18"
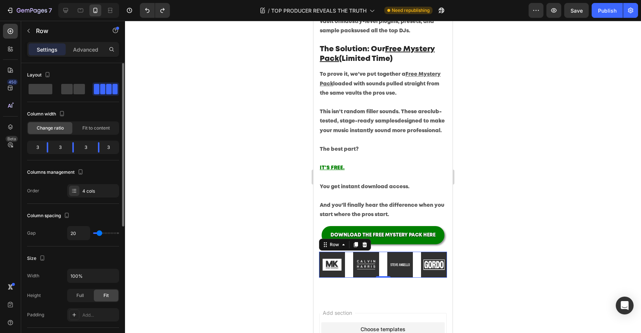
type input "18"
type input "16"
type input "14"
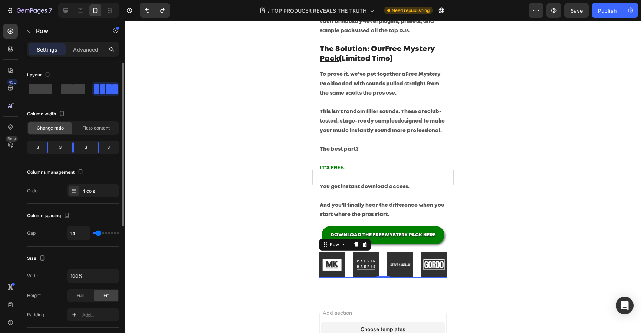
type input "11"
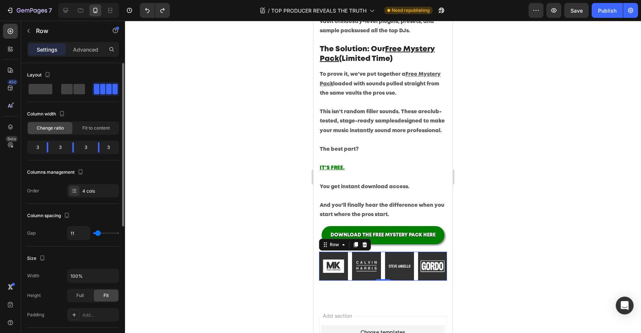
type input "10"
type input "11"
type input "12"
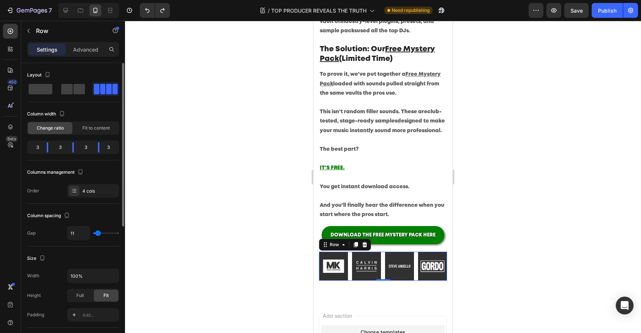
type input "12"
type input "13"
type input "14"
drag, startPoint x: 102, startPoint y: 234, endPoint x: 98, endPoint y: 233, distance: 3.8
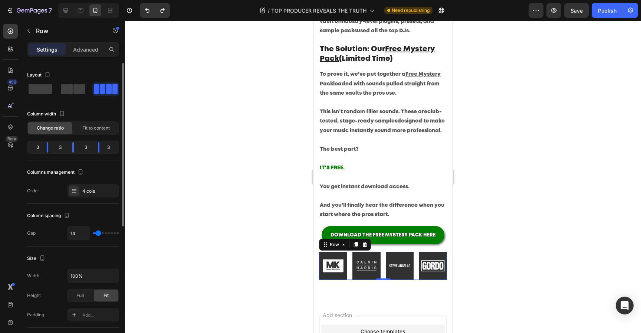
type input "14"
click at [98, 233] on input "range" at bounding box center [106, 232] width 26 height 1
click at [94, 253] on div "Size" at bounding box center [73, 258] width 92 height 12
click at [83, 53] on p "Advanced" at bounding box center [85, 50] width 25 height 8
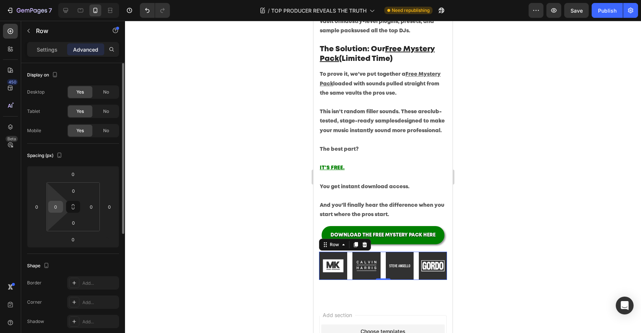
click at [51, 207] on input "0" at bounding box center [55, 206] width 11 height 11
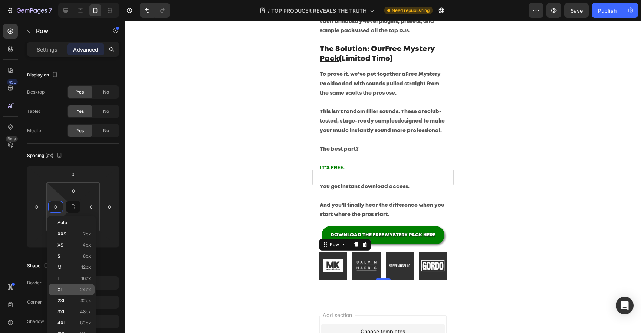
click at [75, 294] on div "XL 24px" at bounding box center [72, 289] width 46 height 11
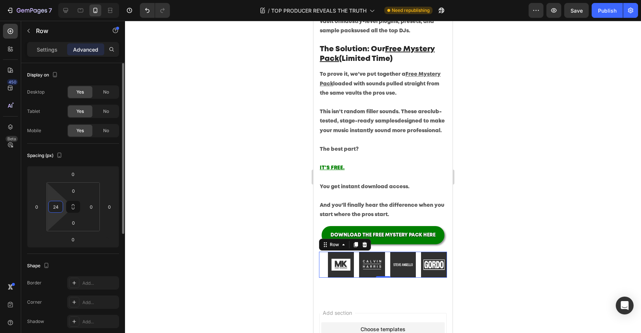
click at [57, 204] on input "24" at bounding box center [55, 206] width 11 height 11
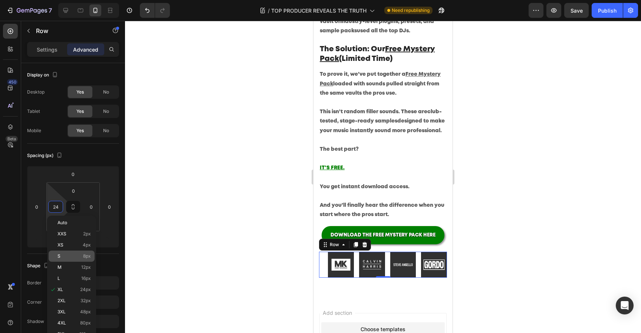
click at [64, 255] on p "S 8px" at bounding box center [74, 255] width 33 height 5
type input "8"
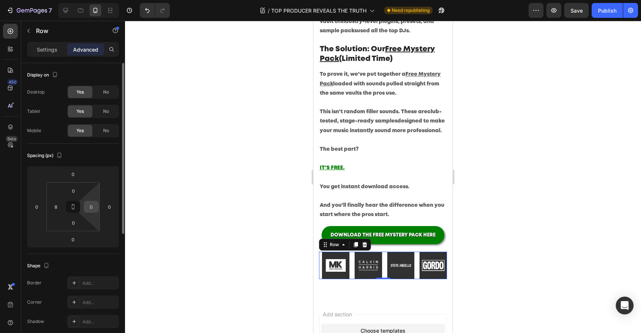
click at [94, 203] on input "0" at bounding box center [91, 206] width 11 height 11
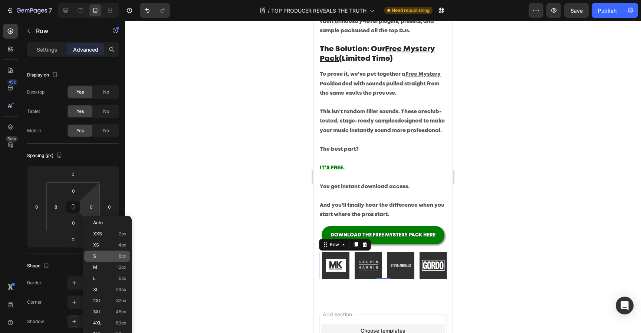
click at [101, 256] on p "S 8px" at bounding box center [109, 255] width 33 height 5
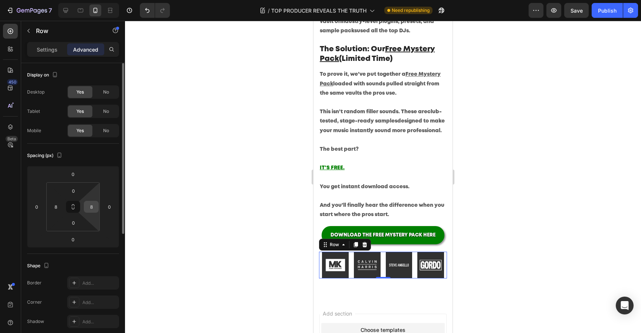
click at [91, 209] on input "8" at bounding box center [91, 206] width 11 height 11
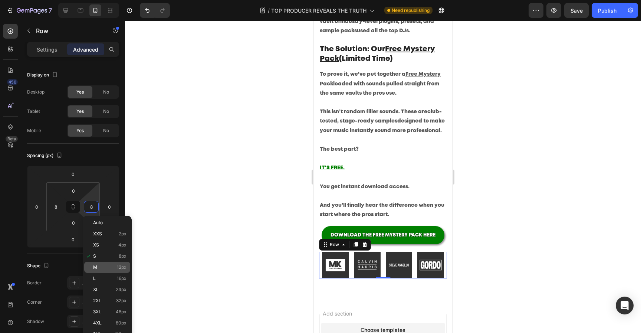
click at [102, 269] on p "M 12px" at bounding box center [109, 267] width 33 height 5
type input "12"
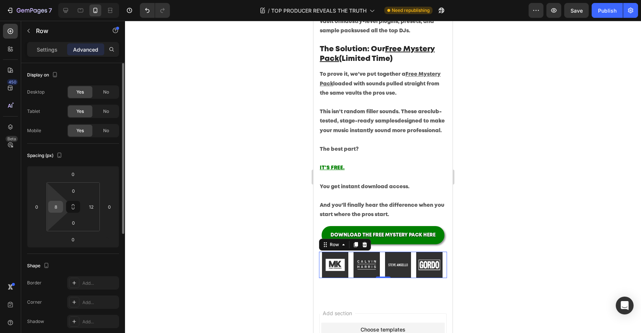
click at [57, 205] on input "8" at bounding box center [55, 206] width 11 height 11
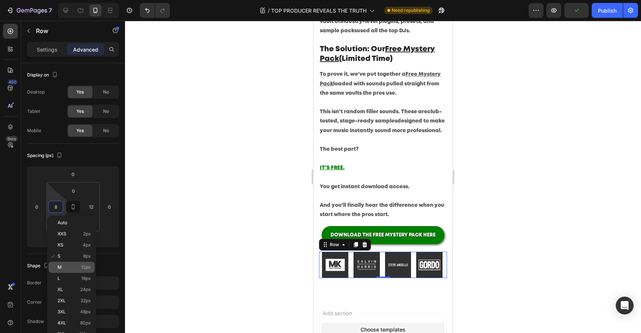
click at [69, 271] on div "M 12px" at bounding box center [72, 267] width 46 height 11
type input "12"
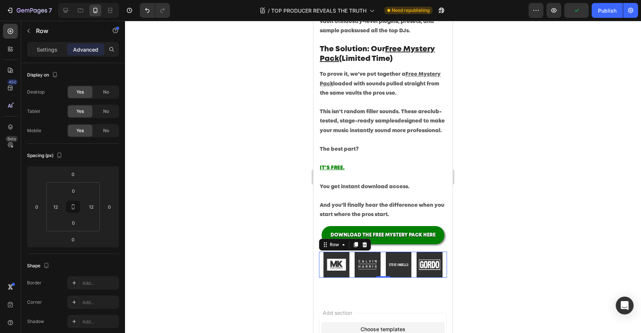
click at [563, 200] on div at bounding box center [383, 177] width 516 height 312
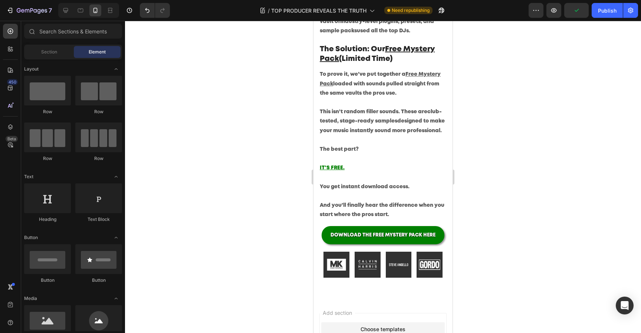
click at [563, 200] on div at bounding box center [383, 177] width 516 height 312
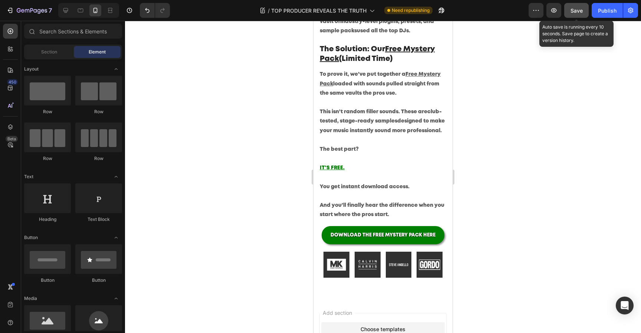
click at [583, 12] on button "Save" at bounding box center [576, 10] width 24 height 15
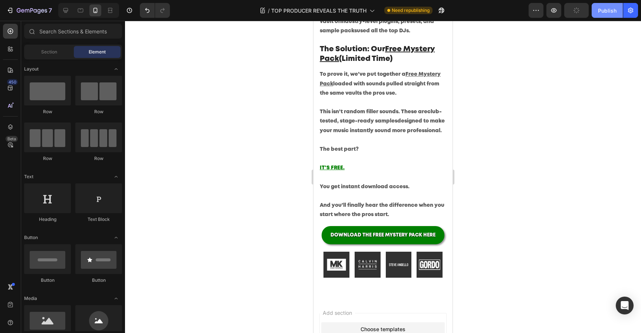
click at [596, 14] on button "Publish" at bounding box center [607, 10] width 31 height 15
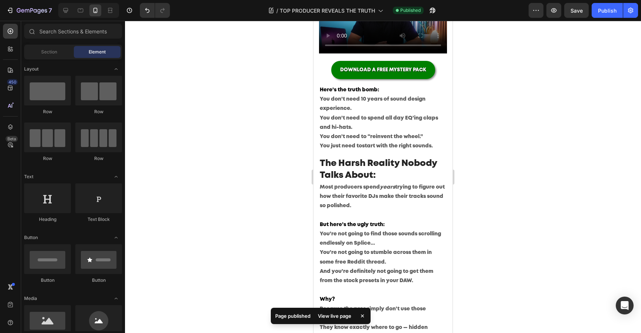
scroll to position [0, 0]
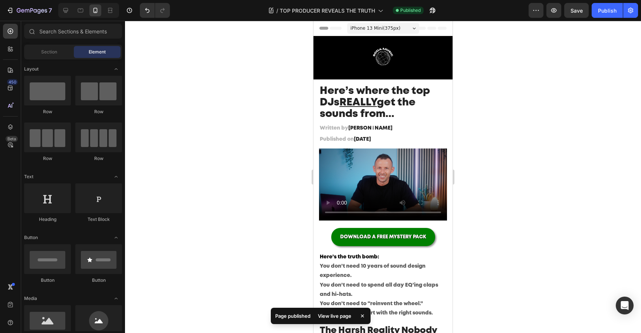
click at [489, 187] on div at bounding box center [383, 177] width 516 height 312
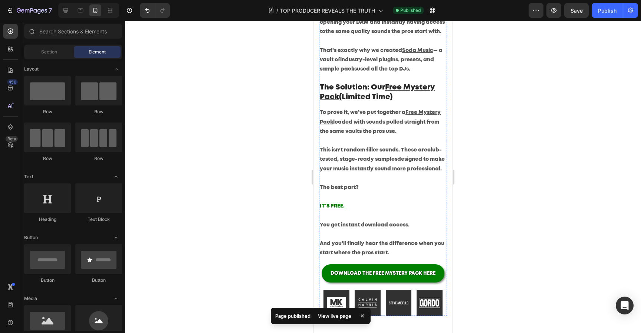
scroll to position [571, 0]
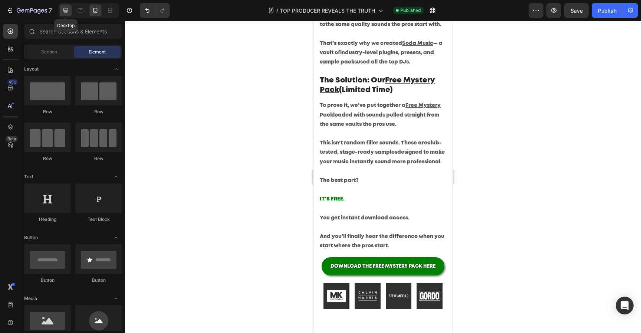
click at [65, 11] on icon at bounding box center [65, 10] width 7 height 7
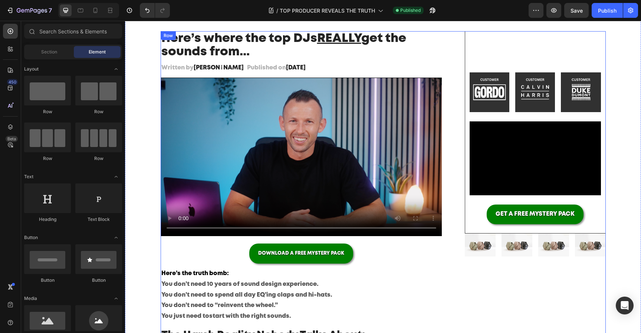
scroll to position [80, 0]
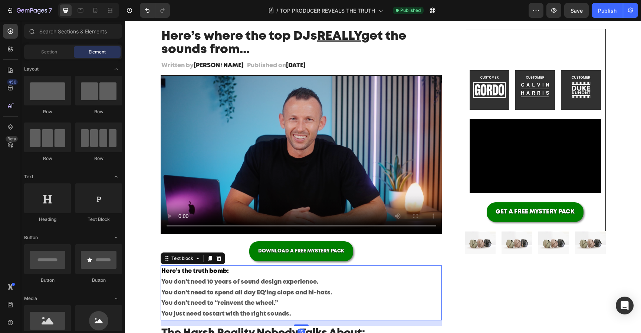
click at [409, 269] on p "Here’s the truth bomb:" at bounding box center [301, 271] width 280 height 11
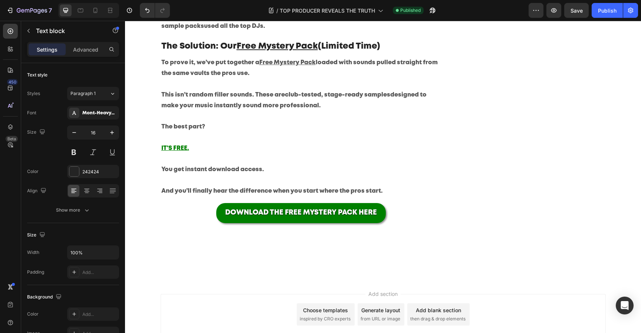
scroll to position [610, 0]
click at [95, 8] on icon at bounding box center [96, 10] width 4 height 5
type input "14"
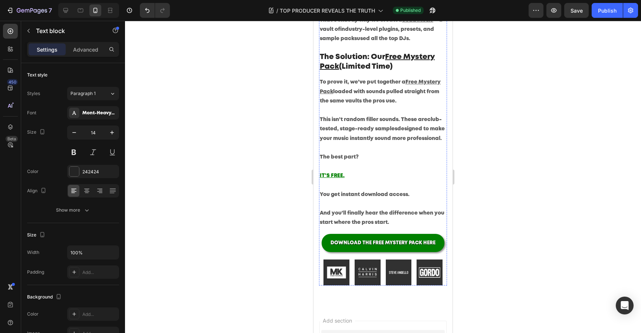
scroll to position [706, 0]
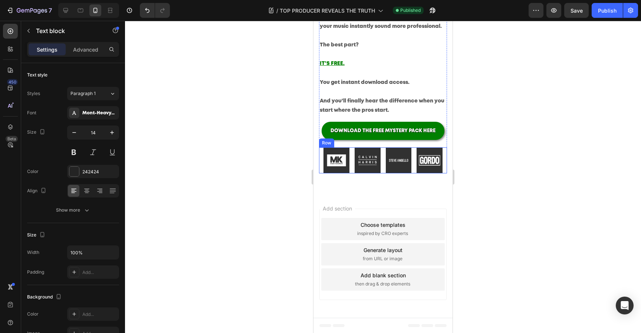
click at [354, 166] on div "Image Image Image Image Row" at bounding box center [383, 160] width 128 height 26
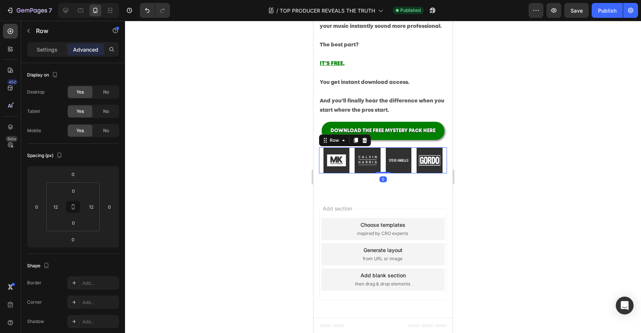
click at [94, 50] on p "Advanced" at bounding box center [85, 50] width 25 height 8
click at [107, 111] on span "No" at bounding box center [106, 111] width 6 height 7
click at [107, 94] on span "No" at bounding box center [106, 92] width 6 height 7
click at [583, 14] on button "Save" at bounding box center [576, 10] width 24 height 15
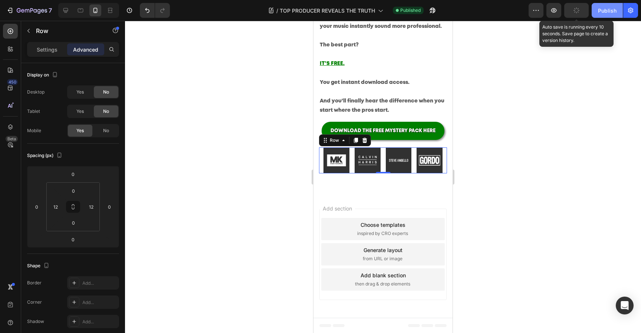
click at [599, 14] on button "Publish" at bounding box center [607, 10] width 31 height 15
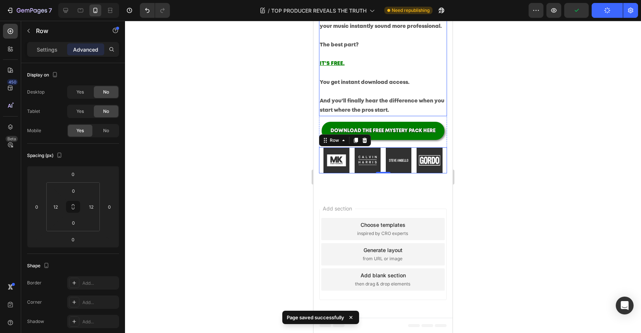
click at [239, 119] on div at bounding box center [383, 177] width 516 height 312
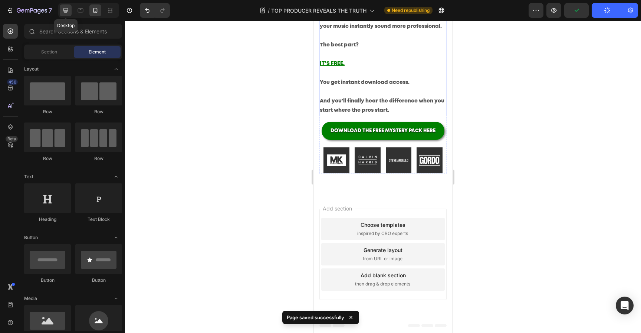
click at [67, 9] on icon at bounding box center [65, 10] width 7 height 7
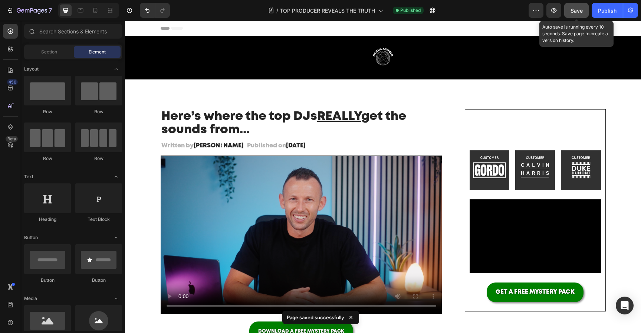
click at [577, 17] on button "Save" at bounding box center [576, 10] width 24 height 15
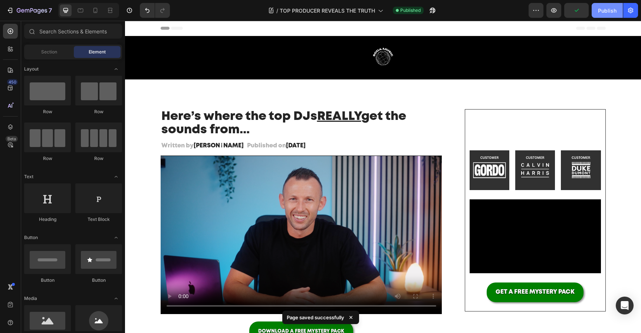
click at [604, 7] on div "Publish" at bounding box center [607, 11] width 19 height 8
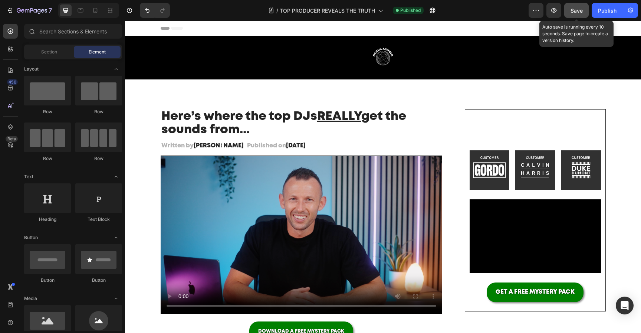
click at [583, 5] on button "Save" at bounding box center [576, 10] width 24 height 15
click at [603, 7] on div "Publish" at bounding box center [607, 11] width 19 height 8
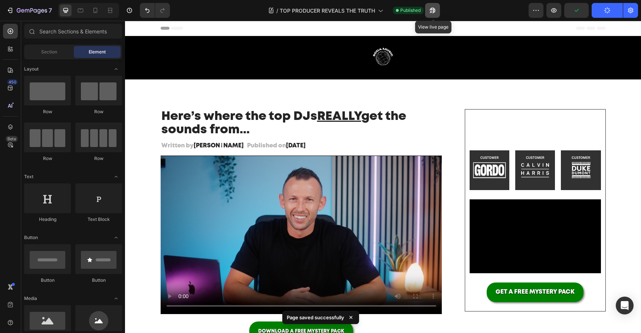
click at [433, 11] on icon "button" at bounding box center [432, 10] width 7 height 7
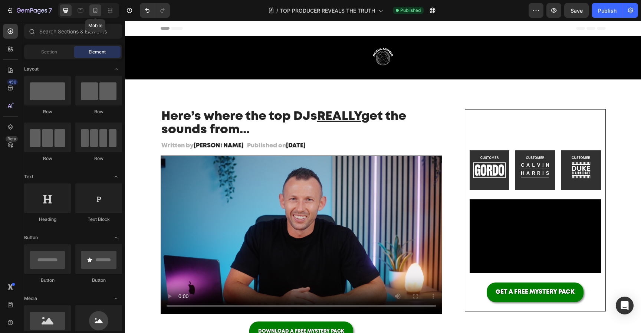
click at [98, 10] on icon at bounding box center [95, 10] width 7 height 7
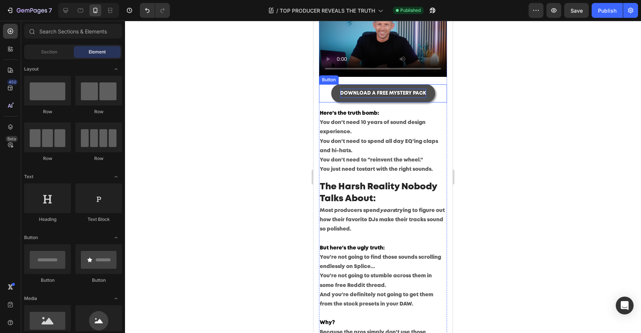
scroll to position [143, 0]
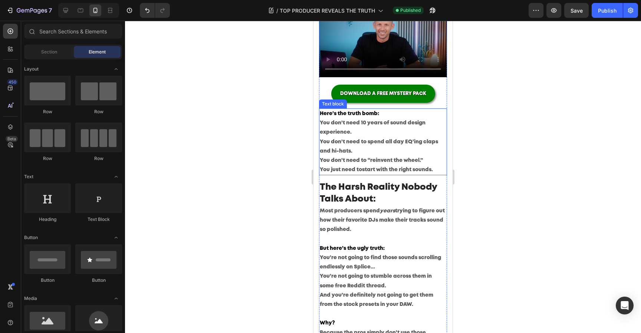
click at [391, 167] on p "You just need to start with the right sounds." at bounding box center [383, 169] width 127 height 9
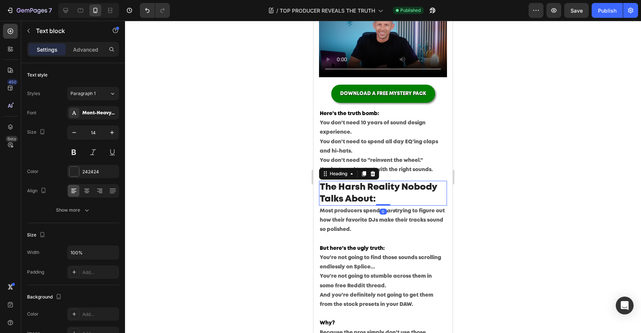
click at [363, 203] on h2 "The Harsh Reality Nobody Talks About:" at bounding box center [383, 193] width 128 height 24
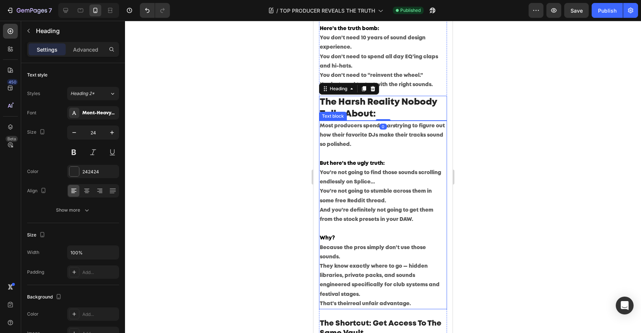
scroll to position [227, 0]
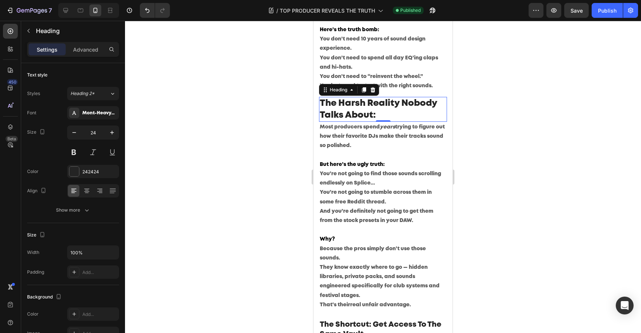
click at [515, 122] on div at bounding box center [383, 177] width 516 height 312
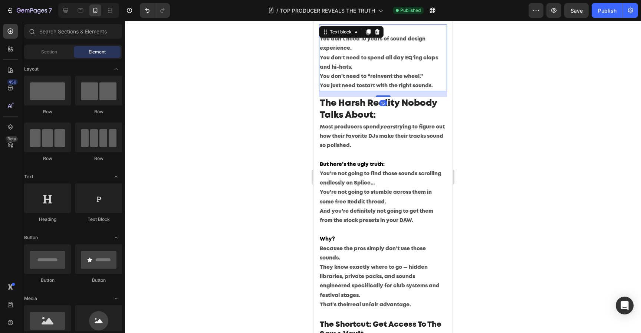
click at [373, 80] on p "You don’t need 10 years of sound design experience. You don’t need to spend all…" at bounding box center [383, 58] width 127 height 47
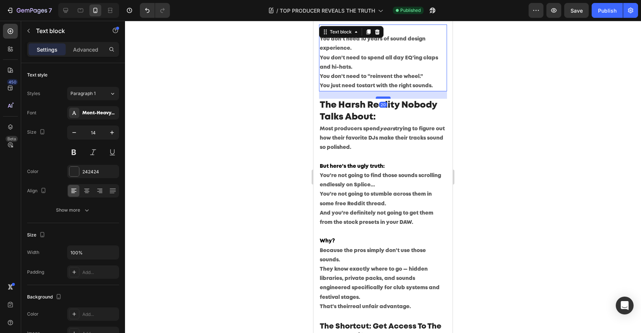
click at [385, 98] on div at bounding box center [383, 97] width 15 height 2
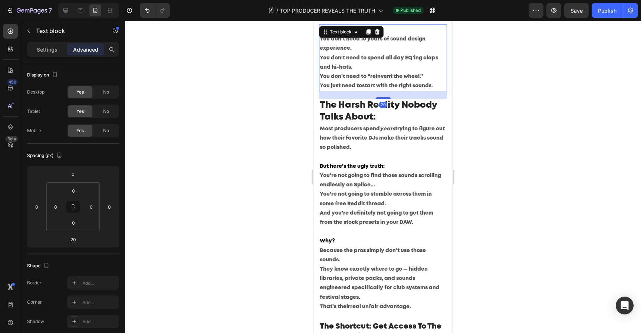
click at [544, 121] on div at bounding box center [383, 177] width 516 height 312
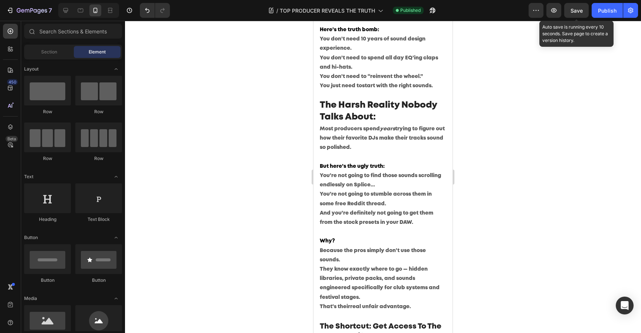
click at [579, 12] on span "Save" at bounding box center [577, 10] width 12 height 6
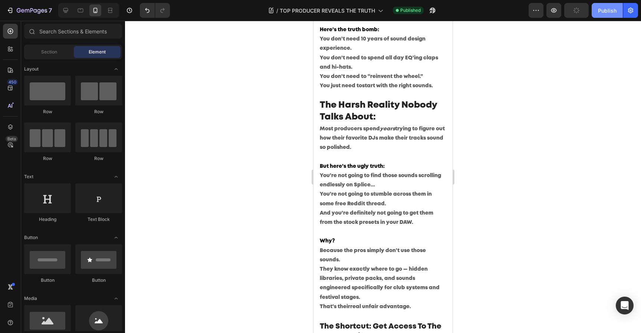
click at [611, 11] on div "Publish" at bounding box center [607, 11] width 19 height 8
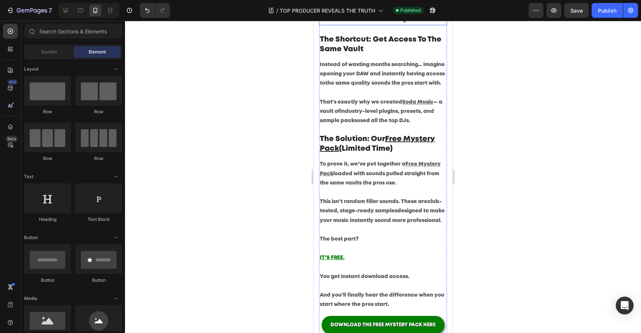
scroll to position [517, 0]
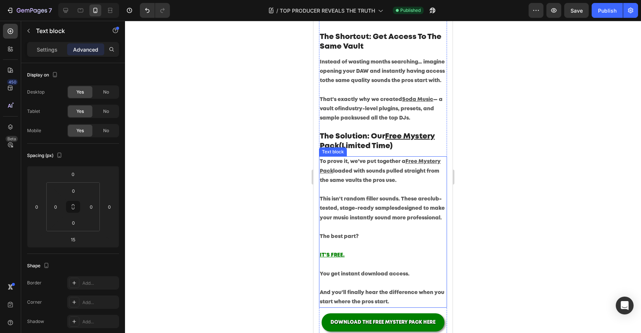
click at [406, 162] on span "To prove it, we’ve put together a" at bounding box center [363, 161] width 86 height 4
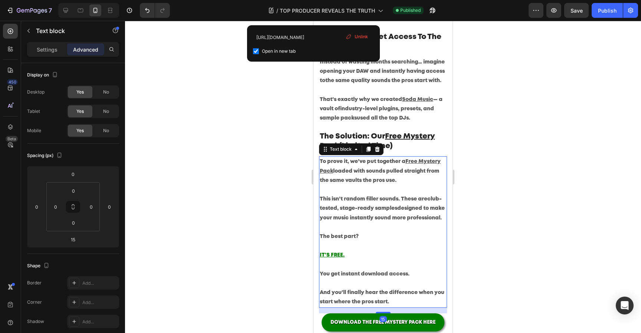
click at [410, 162] on u "Free Mystery Pack" at bounding box center [380, 166] width 121 height 14
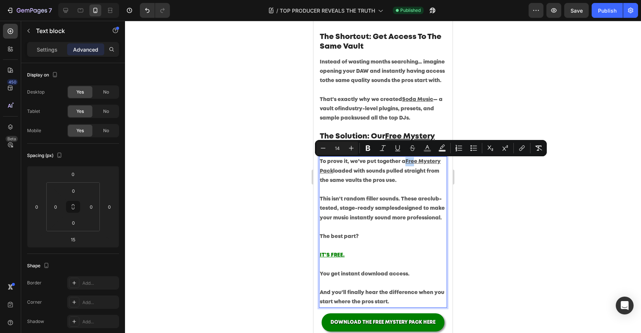
drag, startPoint x: 405, startPoint y: 161, endPoint x: 416, endPoint y: 164, distance: 11.4
click at [416, 164] on p "To prove it, we’ve put together a Free Mystery Pack loaded with sounds pulled s…" at bounding box center [383, 175] width 127 height 37
click at [416, 164] on u "Free Mystery Pack" at bounding box center [380, 166] width 121 height 14
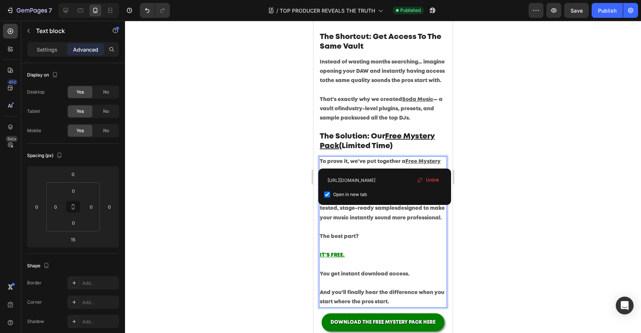
click at [336, 253] on u "IT'S FREE." at bounding box center [332, 255] width 25 height 4
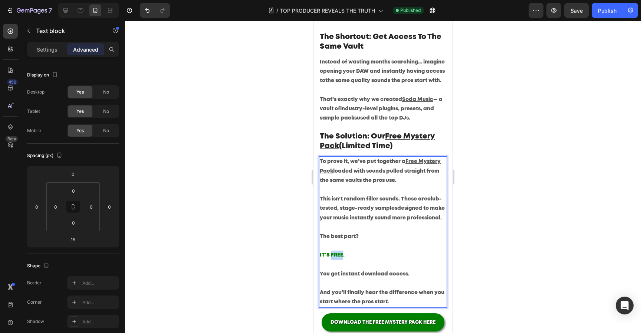
click at [336, 253] on u "IT'S FREE." at bounding box center [332, 255] width 25 height 4
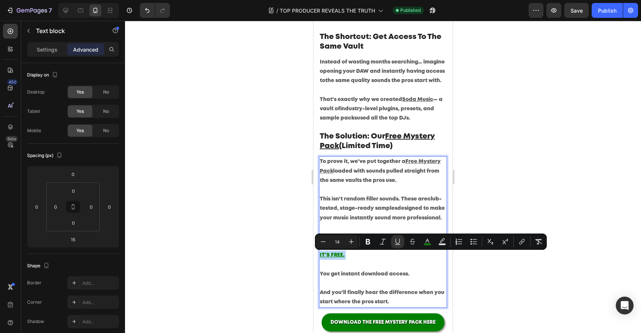
click at [336, 253] on u "IT'S FREE." at bounding box center [332, 255] width 25 height 4
click at [433, 239] on button "color" at bounding box center [427, 241] width 13 height 13
type input "008000"
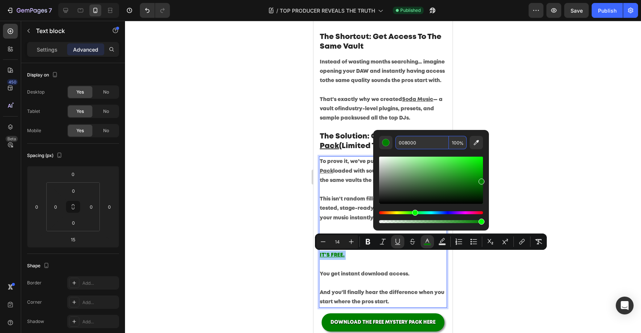
click at [418, 141] on input "008000" at bounding box center [422, 142] width 53 height 13
click at [517, 115] on div at bounding box center [383, 177] width 516 height 312
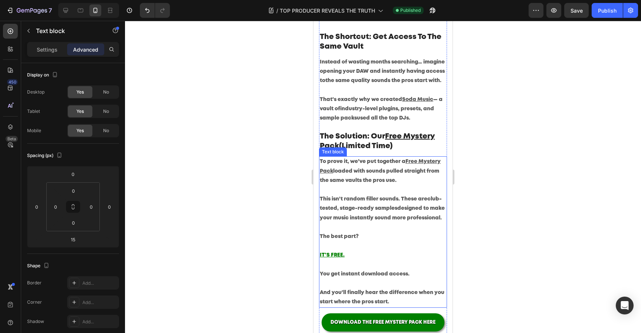
click at [426, 169] on span "loaded with sounds pulled straight from the same vaults the pros use." at bounding box center [379, 176] width 119 height 14
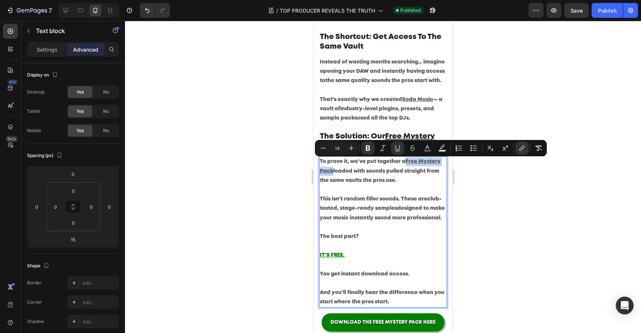
drag, startPoint x: 407, startPoint y: 162, endPoint x: 333, endPoint y: 172, distance: 74.8
click at [333, 171] on u "Free Mystery Pack" at bounding box center [380, 166] width 121 height 14
click at [429, 151] on rect "Editor contextual toolbar" at bounding box center [427, 151] width 7 height 2
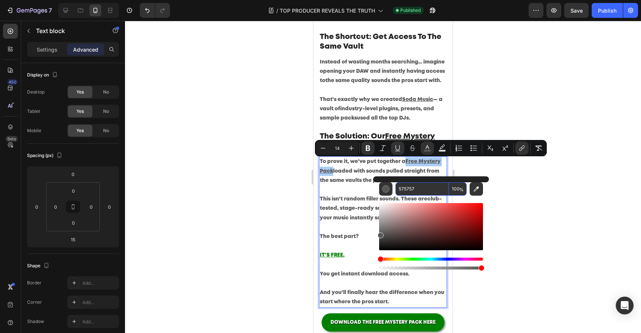
click at [427, 189] on input "575757" at bounding box center [422, 188] width 53 height 13
paste input "008000"
type input "008000"
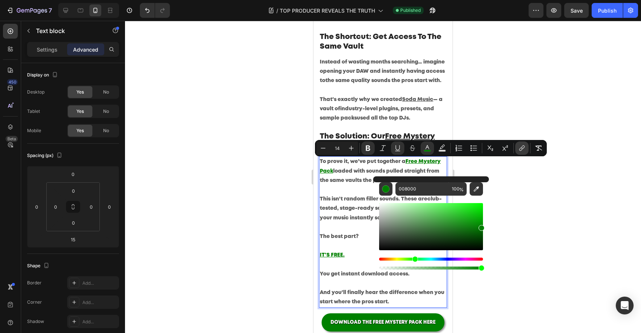
click at [524, 151] on icon "Editor contextual toolbar" at bounding box center [521, 147] width 7 height 7
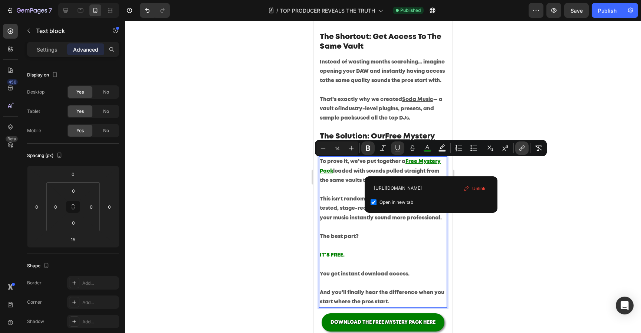
scroll to position [0, 103]
click at [427, 259] on p "IT'S FREE." at bounding box center [383, 259] width 127 height 19
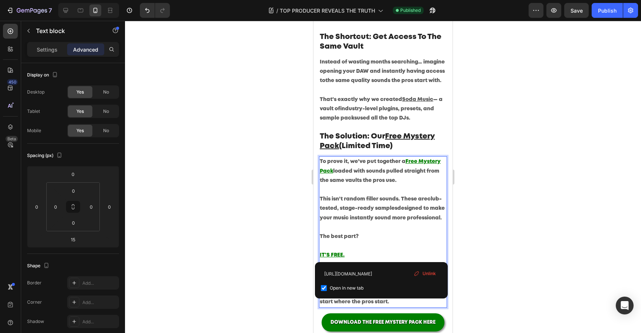
click at [431, 235] on p "The best part?" at bounding box center [383, 241] width 127 height 19
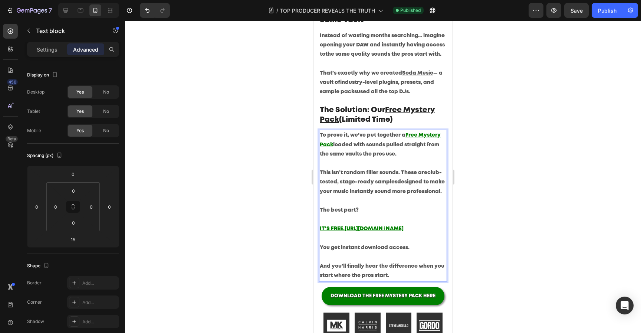
scroll to position [546, 0]
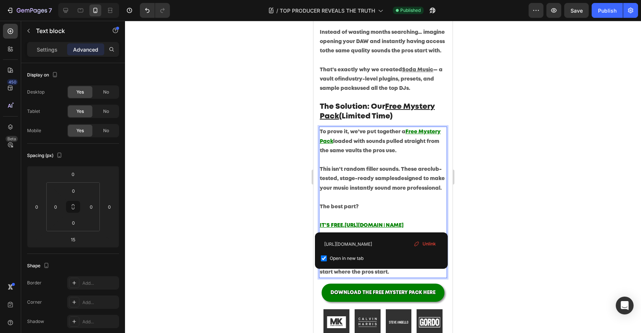
click at [425, 223] on p "IT'S FREE.[URL][DOMAIN_NAME]" at bounding box center [383, 230] width 127 height 19
click at [425, 197] on p "This isn’t random filler sounds. These are club-tested, stage-ready samples des…" at bounding box center [383, 183] width 127 height 37
click at [518, 216] on div at bounding box center [383, 177] width 516 height 312
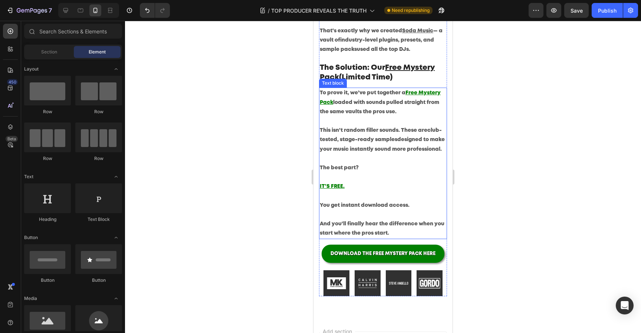
scroll to position [586, 0]
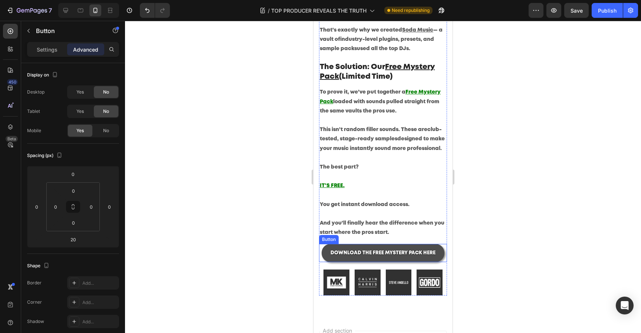
click at [415, 246] on link "DOWNLOAD THE FREE MYSTERY PACK HERE" at bounding box center [383, 253] width 123 height 18
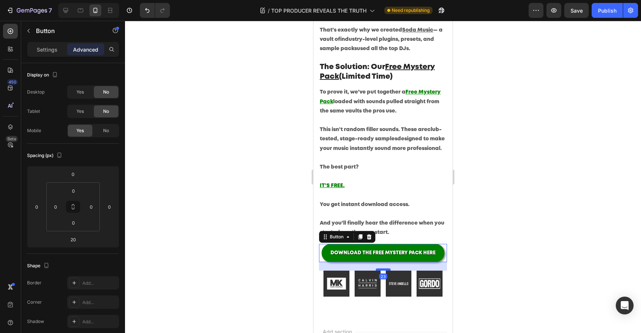
click at [385, 269] on div at bounding box center [383, 269] width 15 height 2
type input "23"
click at [485, 254] on div at bounding box center [383, 177] width 516 height 312
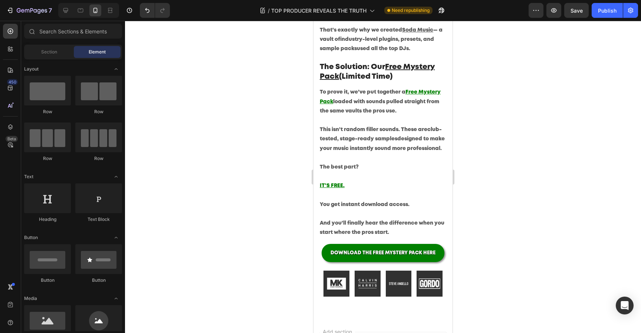
click at [590, 14] on div "Preview Save Publish" at bounding box center [583, 10] width 109 height 15
click at [583, 14] on button "Save" at bounding box center [576, 10] width 24 height 15
click at [606, 14] on div "Publish" at bounding box center [607, 11] width 19 height 8
click at [66, 9] on icon at bounding box center [65, 10] width 7 height 7
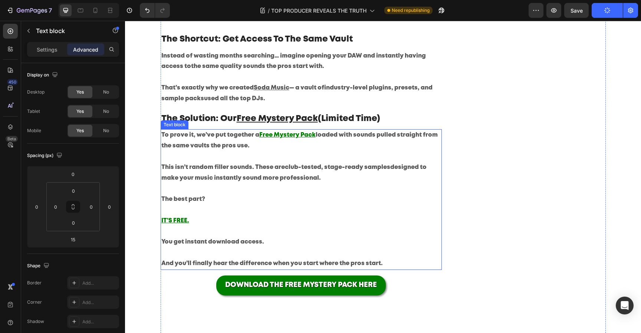
click at [363, 233] on p "IT'S FREE. ⁠⁠⁠⁠⁠⁠⁠" at bounding box center [301, 227] width 280 height 22
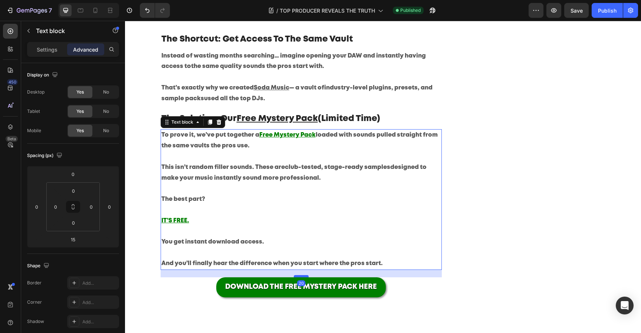
click at [302, 276] on div at bounding box center [301, 276] width 15 height 2
type input "20"
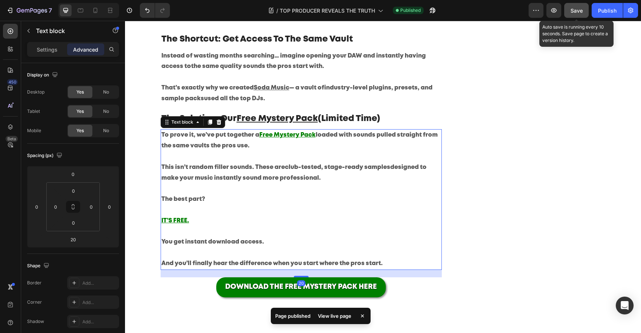
click at [587, 10] on button "Save" at bounding box center [576, 10] width 24 height 15
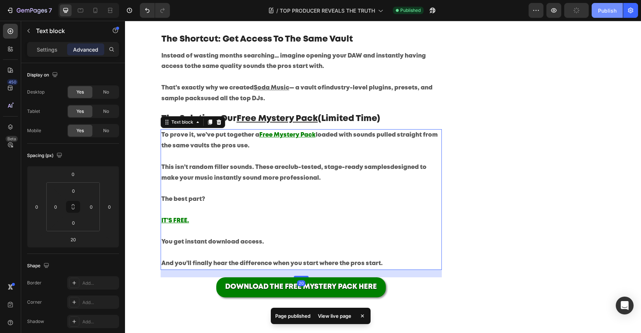
click at [603, 10] on div "Publish" at bounding box center [607, 11] width 19 height 8
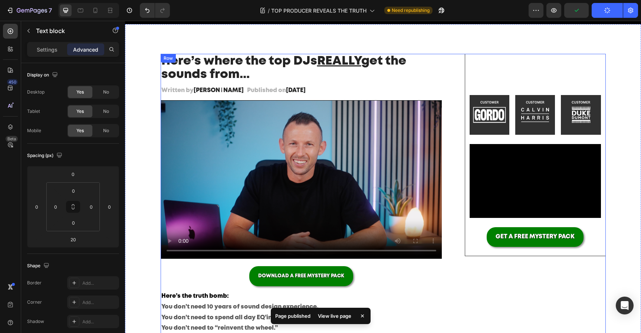
scroll to position [0, 0]
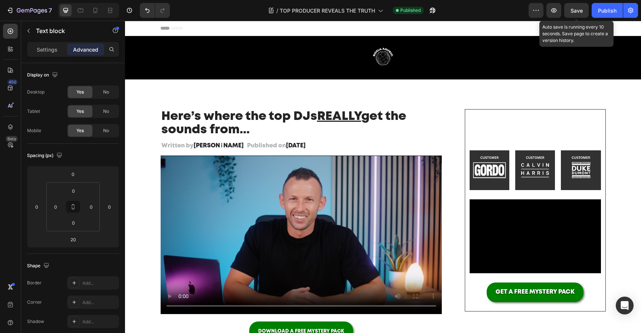
click at [579, 10] on span "Save" at bounding box center [577, 10] width 12 height 6
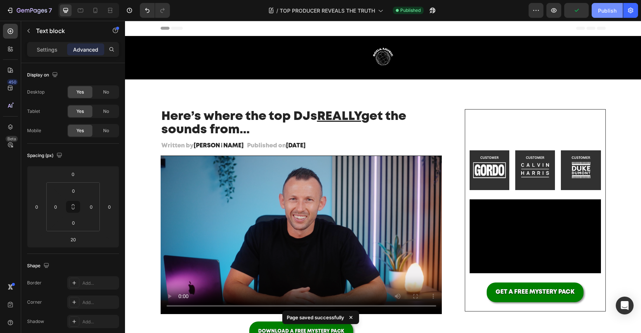
click at [610, 10] on div "Publish" at bounding box center [607, 11] width 19 height 8
click at [96, 13] on icon at bounding box center [96, 10] width 4 height 5
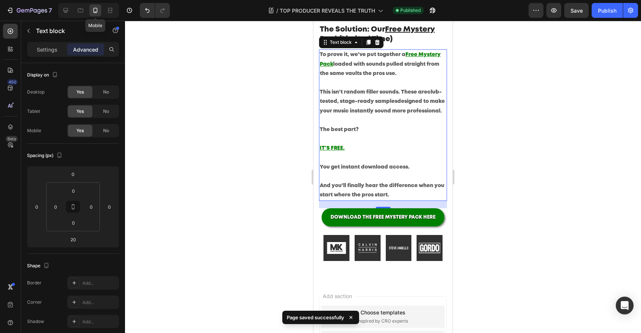
scroll to position [626, 0]
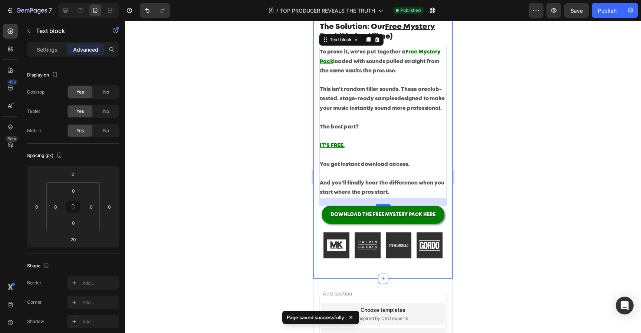
click at [482, 147] on div at bounding box center [383, 177] width 516 height 312
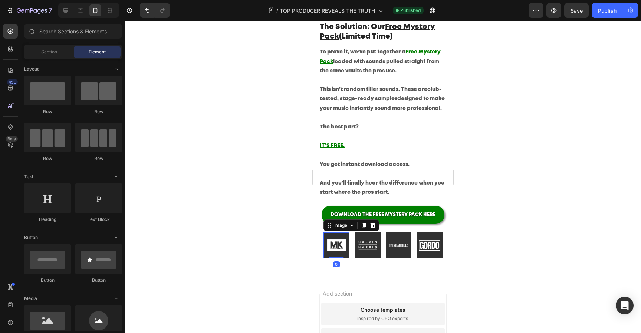
click at [341, 253] on img at bounding box center [337, 245] width 26 height 26
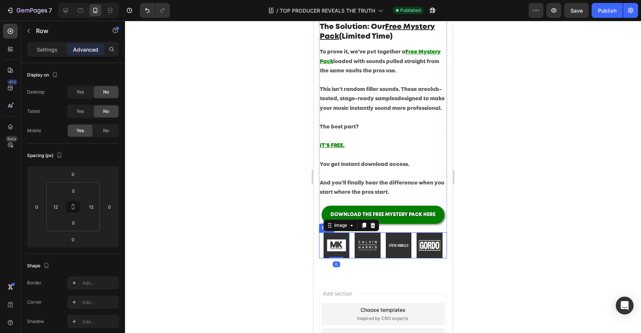
click at [354, 250] on div "Image 0 Image Image Image Row" at bounding box center [383, 245] width 128 height 26
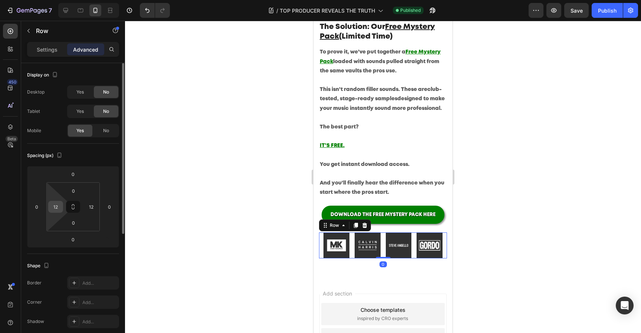
click at [56, 207] on input "12" at bounding box center [55, 206] width 11 height 11
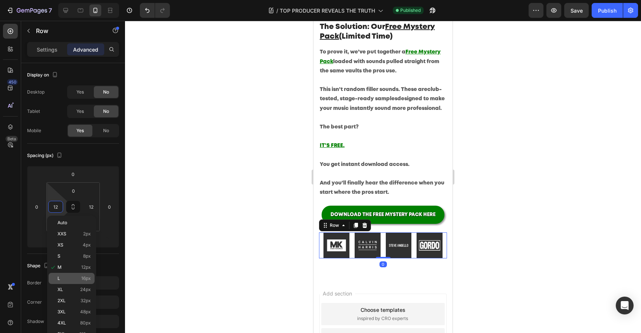
click at [71, 279] on p "L 16px" at bounding box center [74, 278] width 33 height 5
type input "16"
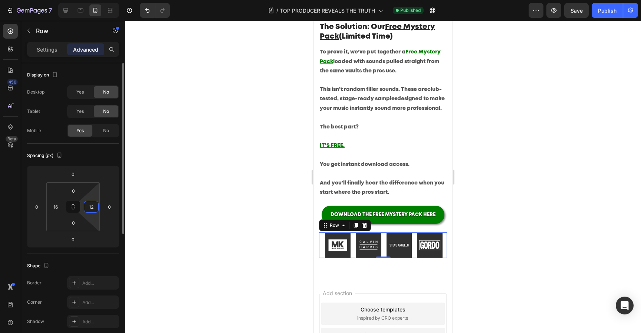
click at [93, 206] on input "12" at bounding box center [91, 206] width 11 height 11
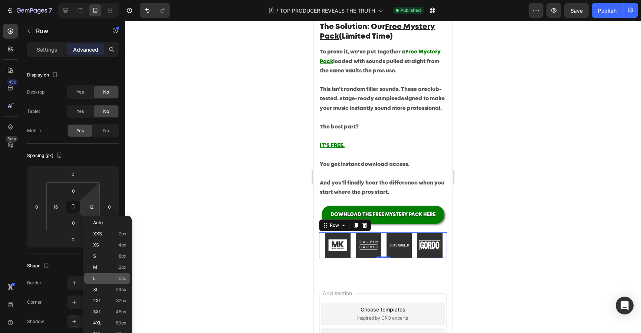
click at [103, 273] on div "L 16px" at bounding box center [107, 278] width 46 height 11
type input "16"
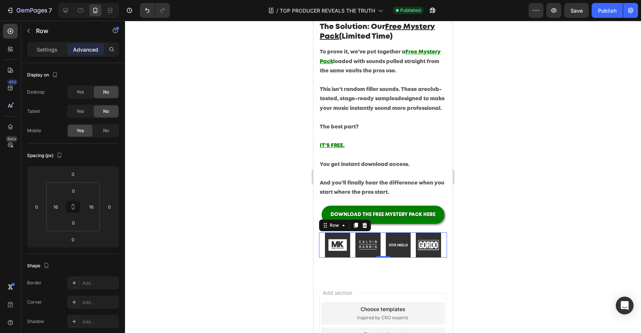
click at [555, 97] on div at bounding box center [383, 177] width 516 height 312
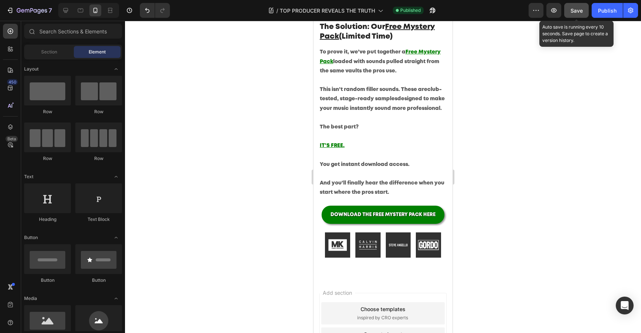
click at [583, 13] on button "Save" at bounding box center [576, 10] width 24 height 15
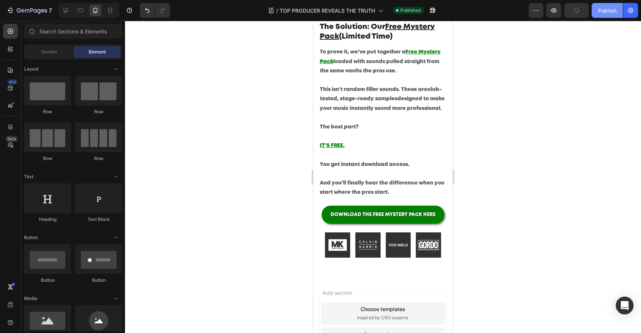
click at [604, 13] on div "Publish" at bounding box center [607, 11] width 19 height 8
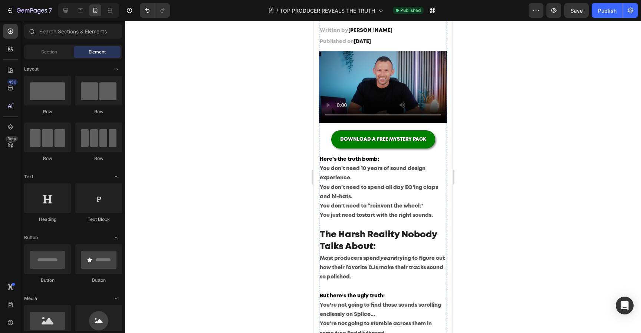
scroll to position [0, 0]
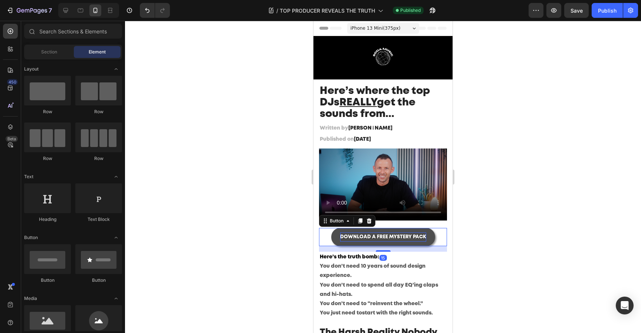
click at [380, 238] on span "DOWNLOAD A FREE MYSTERY PACK" at bounding box center [383, 237] width 86 height 4
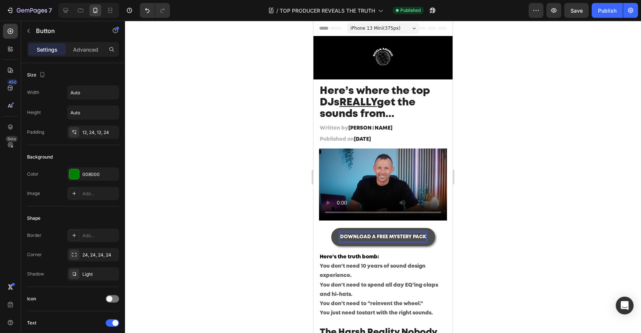
click at [374, 237] on span "DOWNLOAD A FREE MYSTERY PACK" at bounding box center [383, 237] width 86 height 4
click at [550, 225] on div at bounding box center [383, 177] width 516 height 312
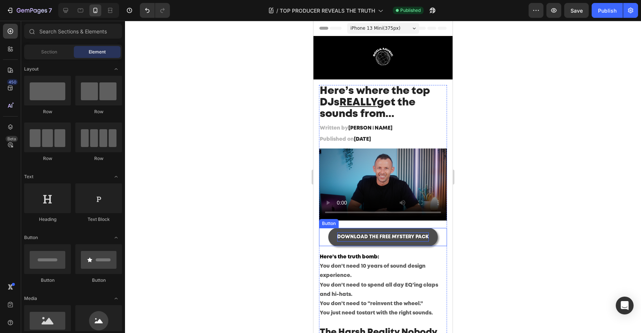
click at [427, 240] on p "DOWNLOAD THE FREE MYSTERY PACK" at bounding box center [383, 236] width 92 height 9
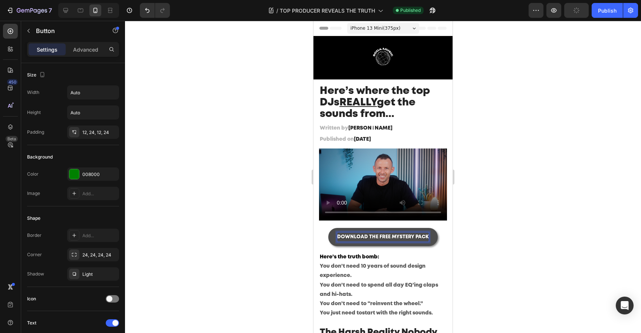
click at [426, 237] on span "DOWNLOAD THE FREE MYSTERY PACK" at bounding box center [383, 237] width 92 height 4
click at [540, 234] on div at bounding box center [383, 177] width 516 height 312
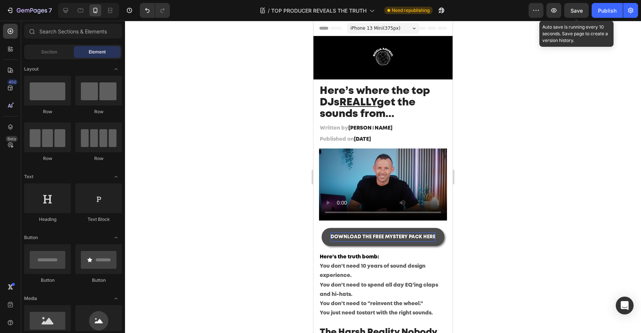
click at [579, 9] on span "Save" at bounding box center [577, 10] width 12 height 6
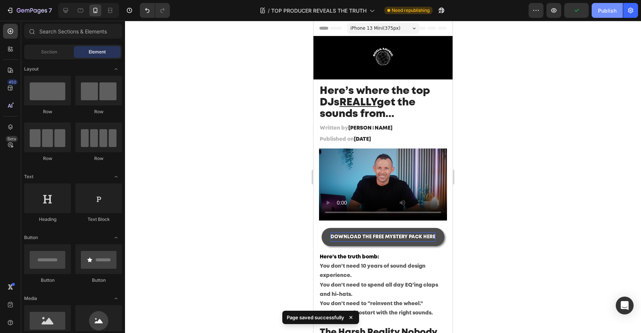
click at [596, 9] on button "Publish" at bounding box center [607, 10] width 31 height 15
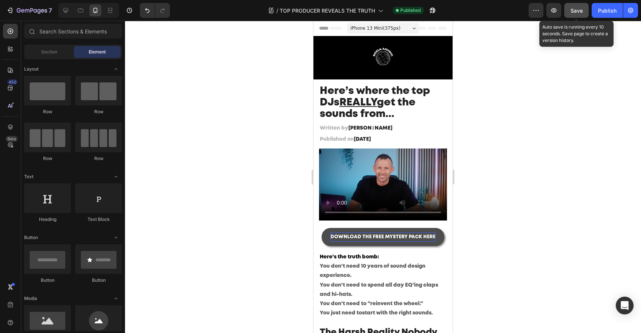
click at [586, 17] on button "Save" at bounding box center [576, 10] width 24 height 15
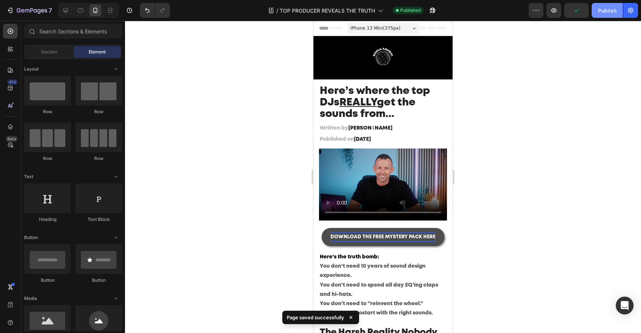
click at [611, 14] on button "Publish" at bounding box center [607, 10] width 31 height 15
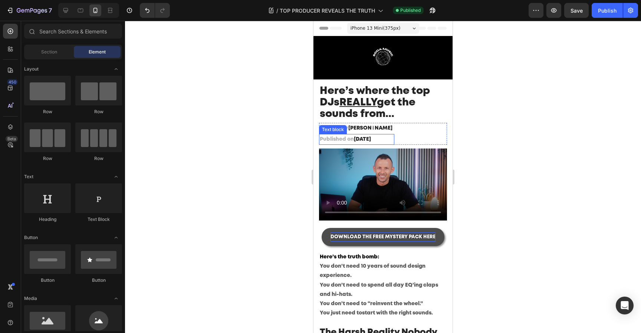
click at [348, 140] on p "Published on [DATE]" at bounding box center [357, 139] width 74 height 9
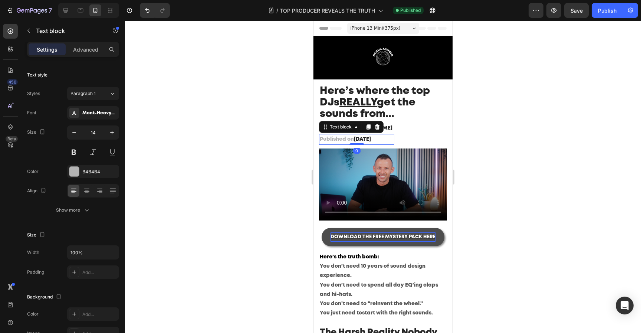
click at [382, 125] on div "Text block" at bounding box center [351, 127] width 65 height 12
click at [380, 125] on icon at bounding box center [377, 127] width 6 height 6
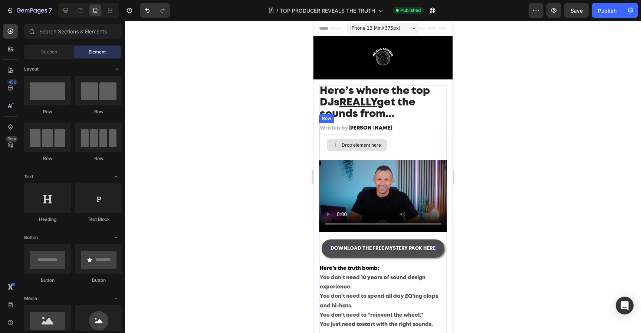
click at [382, 141] on div "Drop element here" at bounding box center [357, 145] width 60 height 12
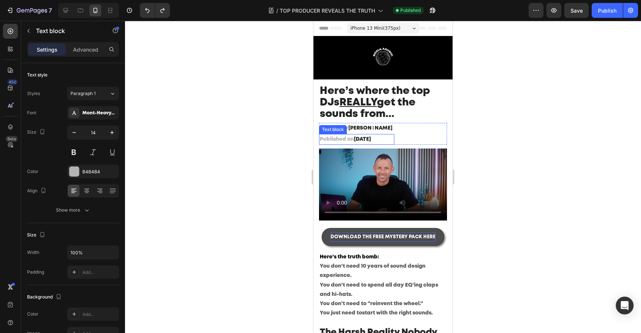
click at [369, 138] on span "[DATE]" at bounding box center [362, 139] width 17 height 4
click at [380, 127] on icon at bounding box center [377, 127] width 6 height 6
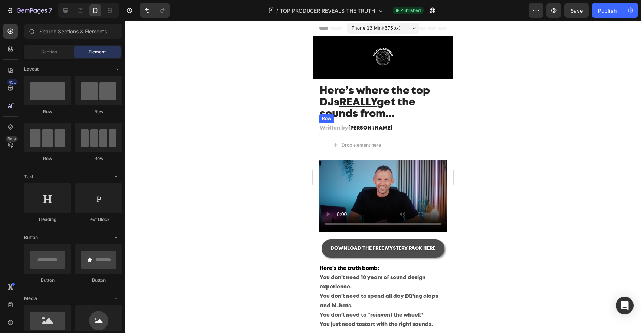
click at [403, 133] on div "Written by [PERSON_NAME] Text block Drop element here Row" at bounding box center [383, 139] width 128 height 33
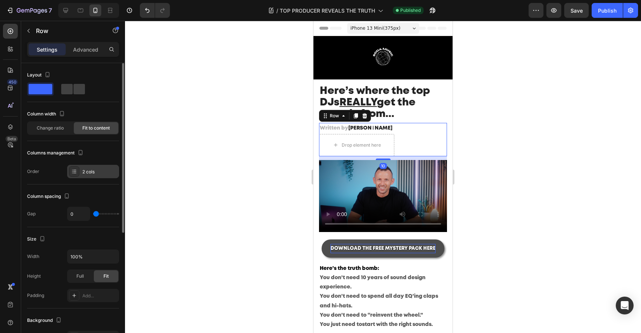
click at [90, 168] on div "2 cols" at bounding box center [93, 171] width 52 height 13
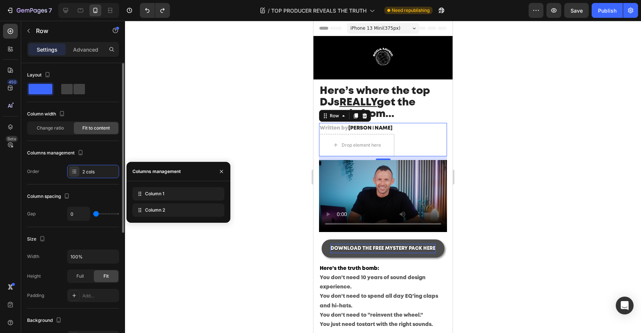
click at [105, 189] on div "Column spacing Gap 0" at bounding box center [73, 205] width 92 height 43
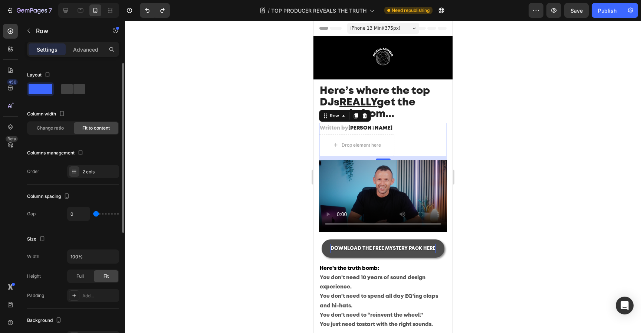
click at [45, 164] on div "Columns management Order 2 cols" at bounding box center [73, 162] width 92 height 31
click at [43, 169] on div "Order 2 cols" at bounding box center [73, 171] width 92 height 13
click at [62, 125] on span "Change ratio" at bounding box center [50, 128] width 27 height 7
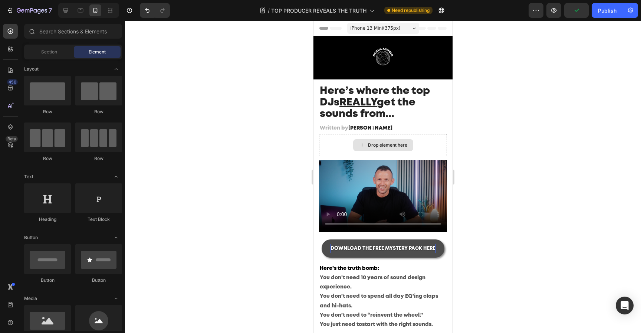
click at [362, 148] on div "Drop element here" at bounding box center [383, 145] width 60 height 12
click at [365, 147] on div "Drop element here" at bounding box center [383, 145] width 60 height 12
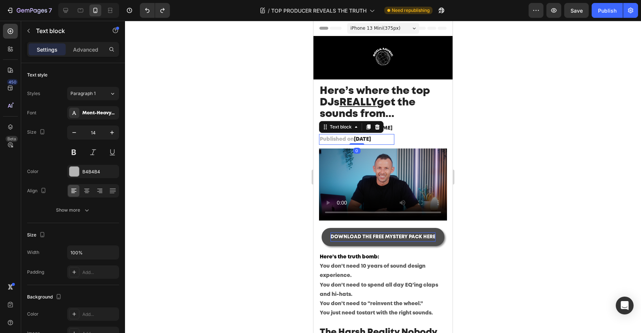
click at [371, 138] on span "[DATE]" at bounding box center [362, 139] width 17 height 4
click at [365, 138] on span "[DATE]" at bounding box center [362, 139] width 17 height 4
click at [523, 128] on div at bounding box center [383, 177] width 516 height 312
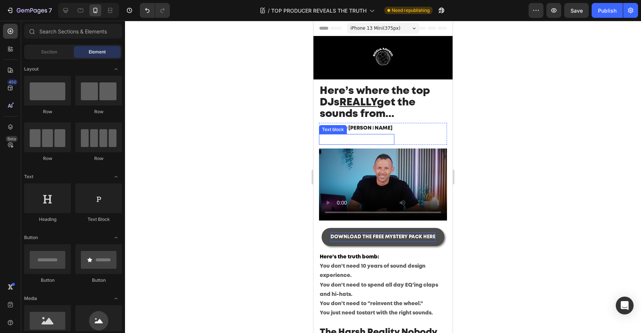
click at [386, 137] on div "Rich Text Editor. Editing area: main" at bounding box center [356, 139] width 75 height 11
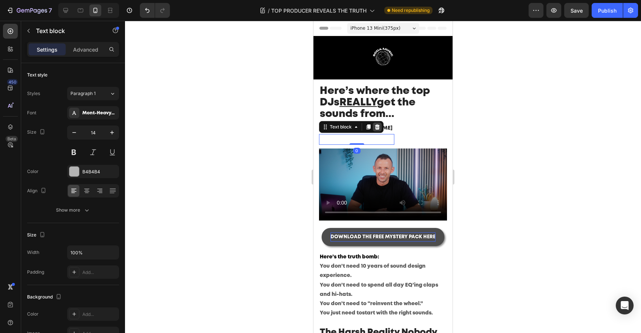
click at [379, 126] on icon at bounding box center [377, 126] width 5 height 5
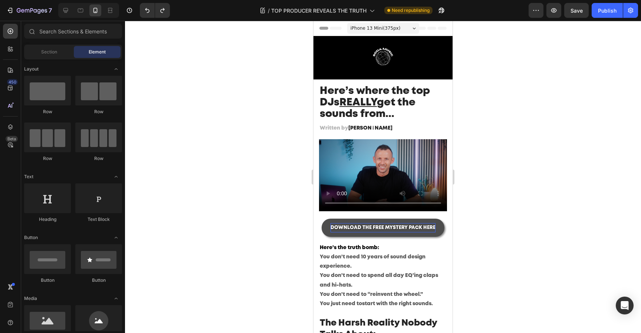
click at [477, 146] on div at bounding box center [383, 177] width 516 height 312
click at [407, 128] on div "Written by [PERSON_NAME] Text block Text block Row" at bounding box center [383, 129] width 128 height 12
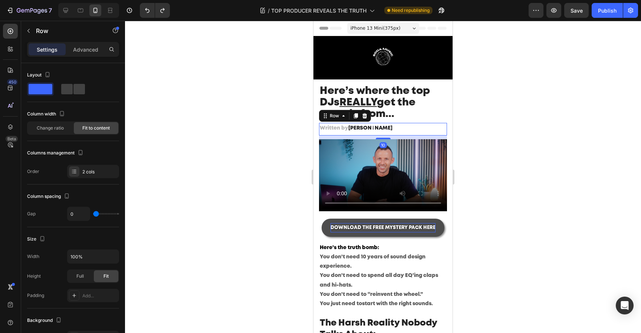
click at [382, 136] on div "10" at bounding box center [383, 137] width 128 height 4
click at [507, 118] on div at bounding box center [383, 177] width 516 height 312
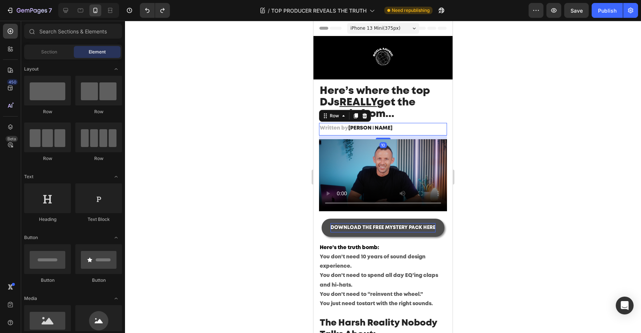
click at [418, 124] on div "Written by [PERSON_NAME] Text block Text block Row 10" at bounding box center [383, 129] width 128 height 12
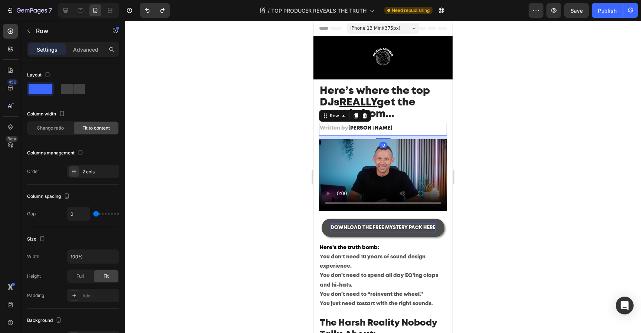
drag, startPoint x: 383, startPoint y: 139, endPoint x: 390, endPoint y: 112, distance: 27.1
click at [386, 123] on div "Written by [PERSON_NAME] Text block Text block Row 10" at bounding box center [383, 129] width 128 height 12
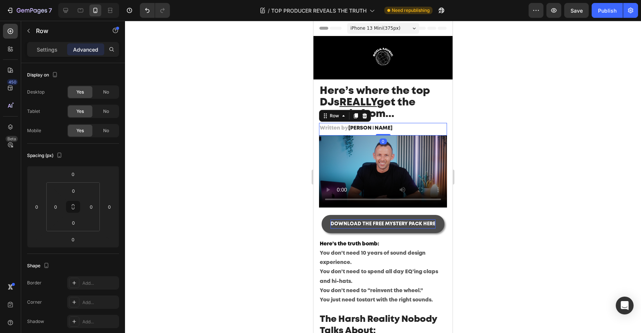
click at [474, 156] on div at bounding box center [383, 177] width 516 height 312
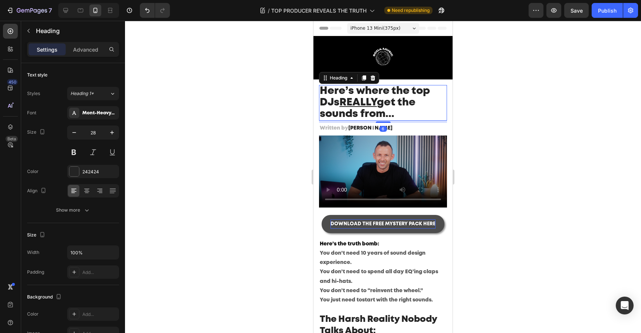
click at [420, 107] on h2 "Here’s where the top DJs REALLY get the sounds from..." at bounding box center [383, 103] width 128 height 36
drag, startPoint x: 386, startPoint y: 122, endPoint x: 394, endPoint y: 69, distance: 53.7
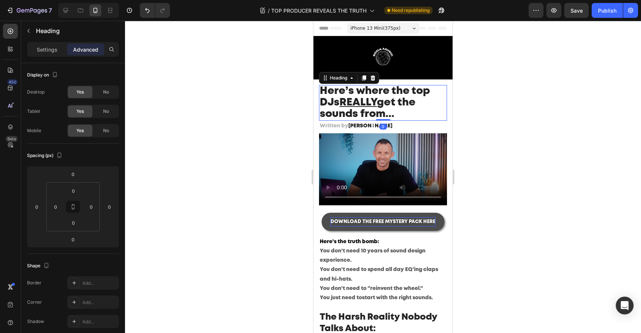
click at [536, 139] on div at bounding box center [383, 177] width 516 height 312
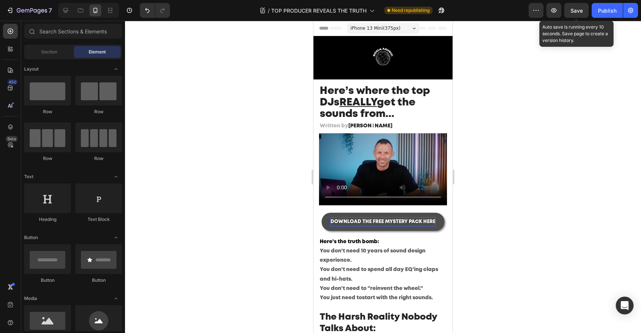
click at [580, 7] on span "Save" at bounding box center [577, 10] width 12 height 6
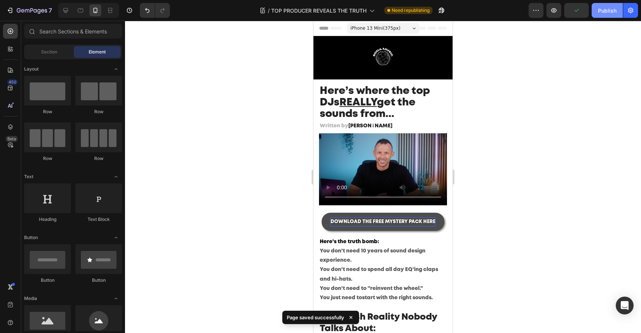
click at [599, 13] on div "Publish" at bounding box center [607, 11] width 19 height 8
click at [531, 111] on div at bounding box center [383, 177] width 516 height 312
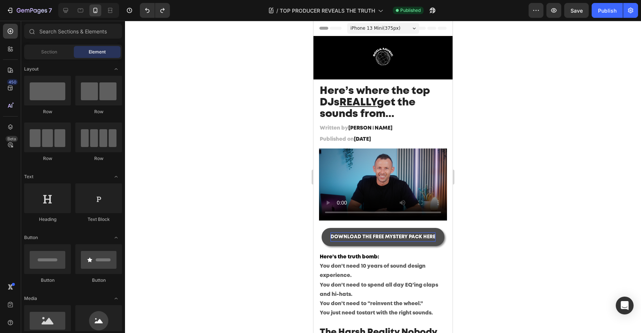
click at [531, 111] on div at bounding box center [383, 177] width 516 height 312
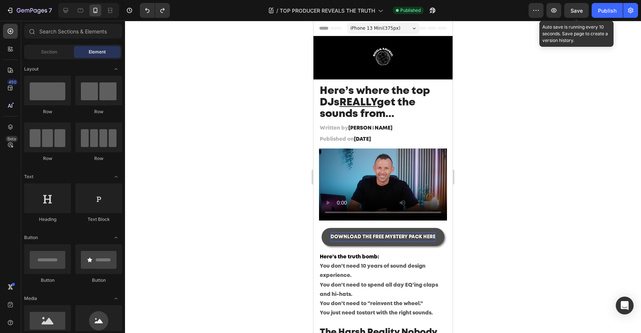
click at [581, 13] on span "Save" at bounding box center [577, 10] width 12 height 6
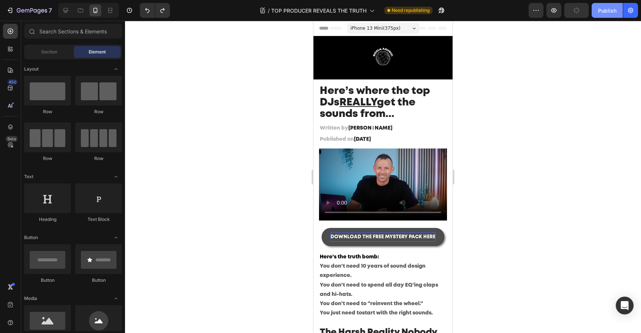
click at [599, 12] on div "Publish" at bounding box center [607, 11] width 19 height 8
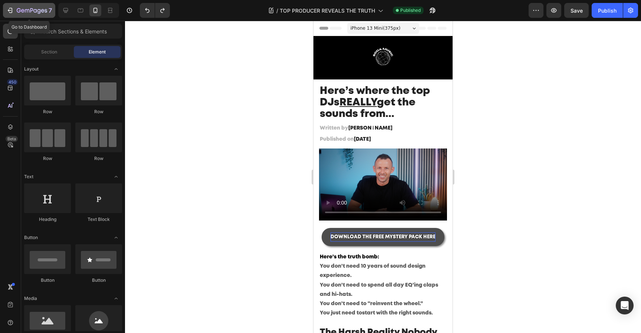
click at [22, 12] on icon "button" at bounding box center [22, 10] width 3 height 3
